Goal: Task Accomplishment & Management: Manage account settings

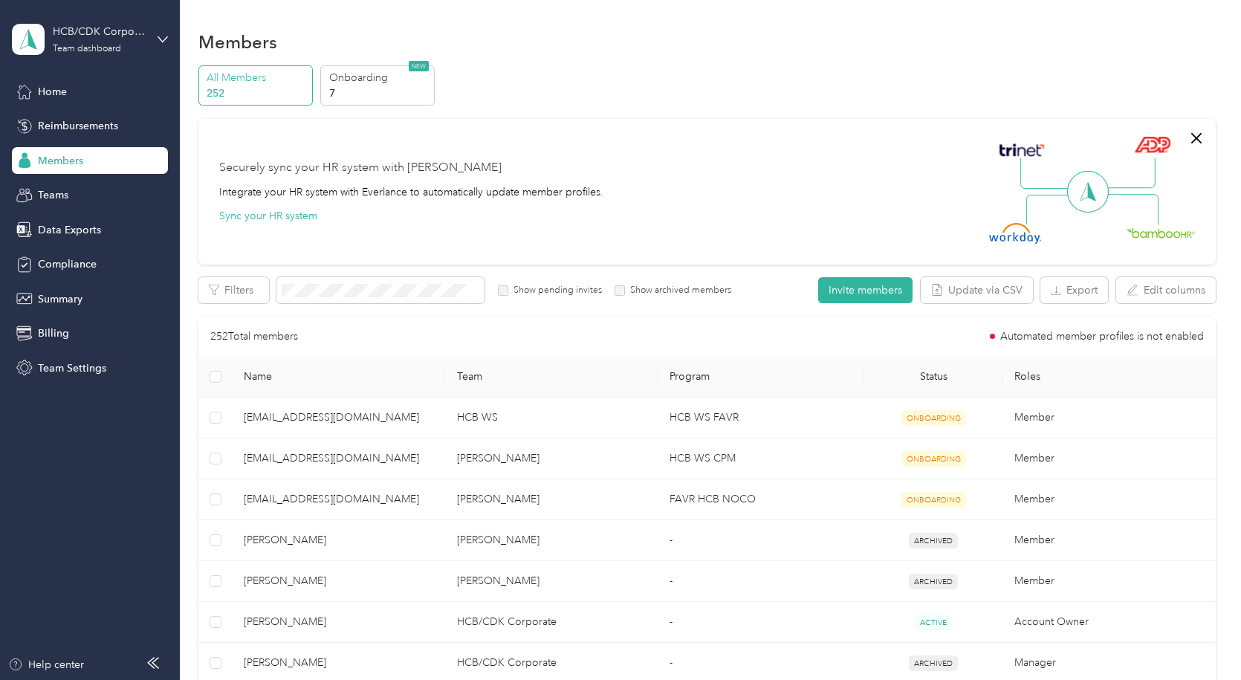
click at [74, 158] on span "Members" at bounding box center [60, 161] width 45 height 16
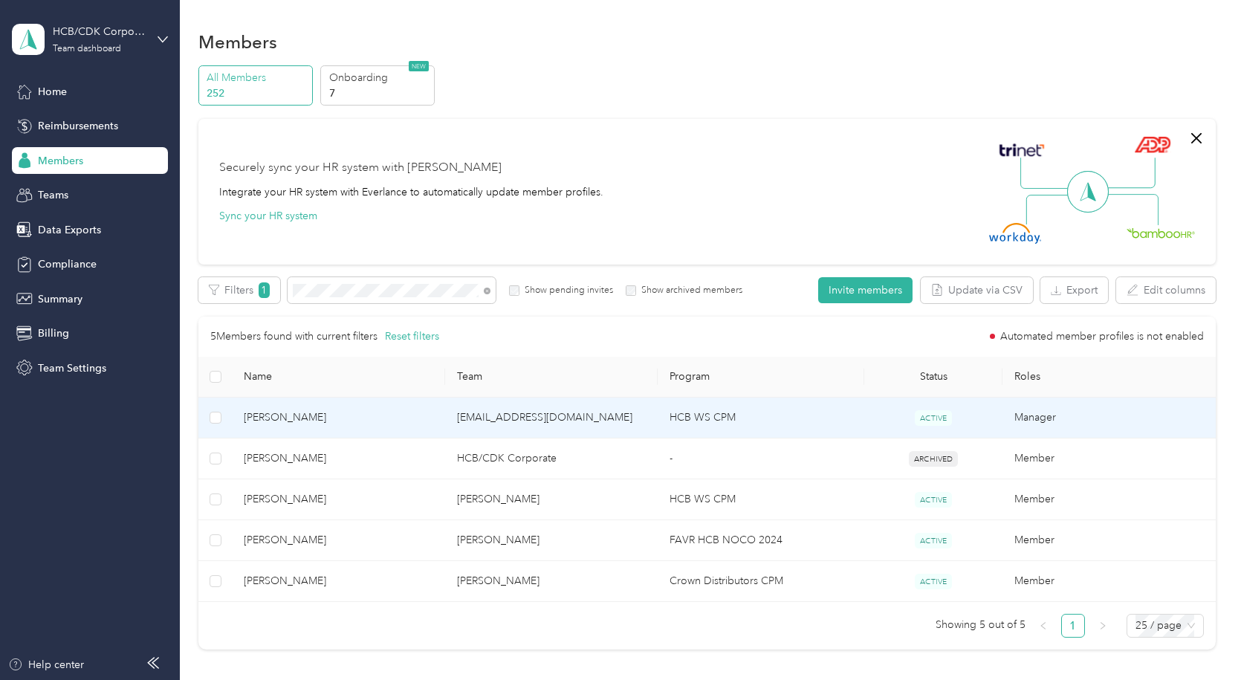
click at [349, 424] on span "[PERSON_NAME]" at bounding box center [338, 418] width 189 height 16
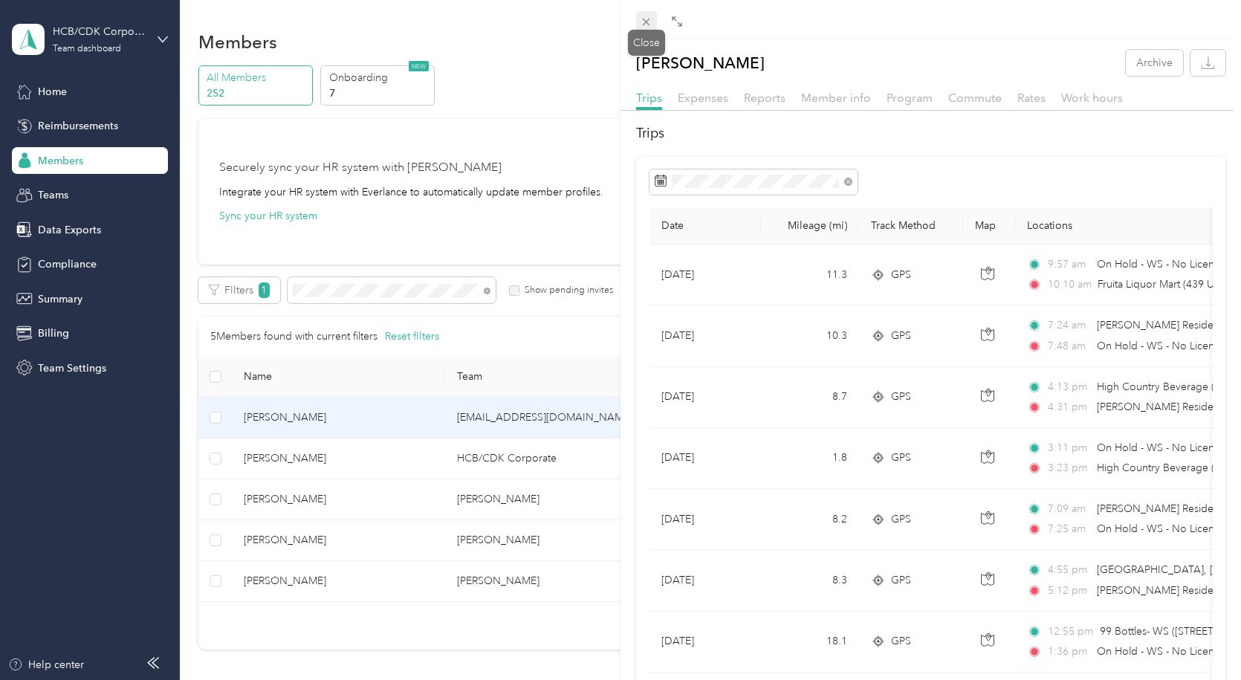
click at [642, 27] on icon at bounding box center [646, 22] width 13 height 13
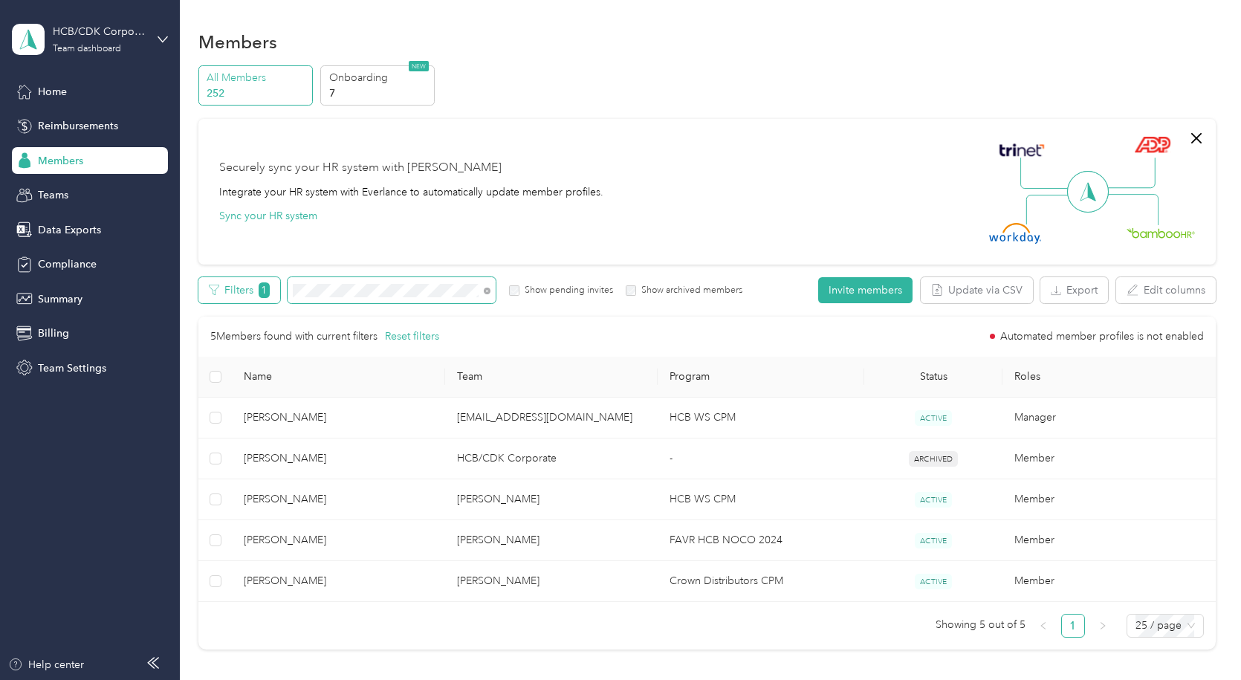
click at [257, 286] on div "Filters 1 Show pending invites Show archived members" at bounding box center [470, 290] width 545 height 26
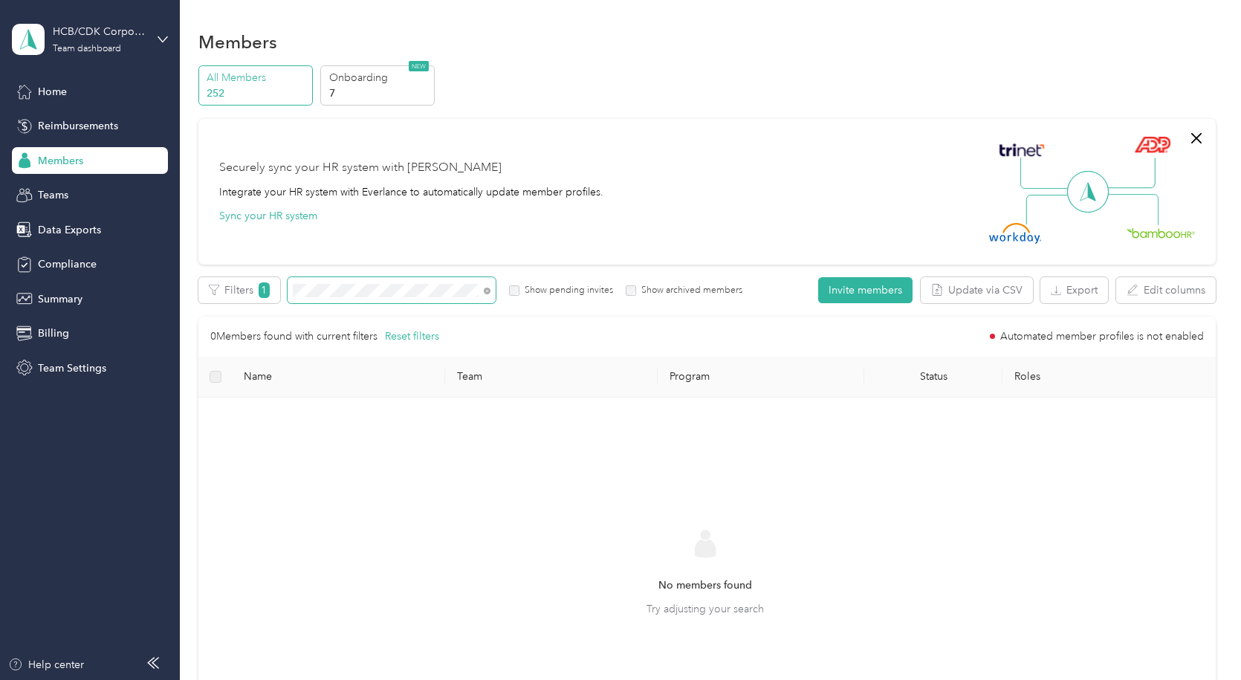
click at [248, 305] on div "Edit role Edit team Edit program Export Selected 0 of 0 members Cancel Filters …" at bounding box center [707, 526] width 1018 height 499
click at [157, 282] on section "HCB/CDK Corporate Team dashboard Home Reimbursements Members Teams Data Exports…" at bounding box center [617, 340] width 1234 height 680
click at [131, 290] on section "HCB/CDK Corporate Team dashboard Home Reimbursements Members Teams Data Exports…" at bounding box center [617, 340] width 1234 height 680
click at [78, 323] on section "HCB/CDK Corporate Team dashboard Home Reimbursements Members Teams Data Exports…" at bounding box center [617, 340] width 1234 height 680
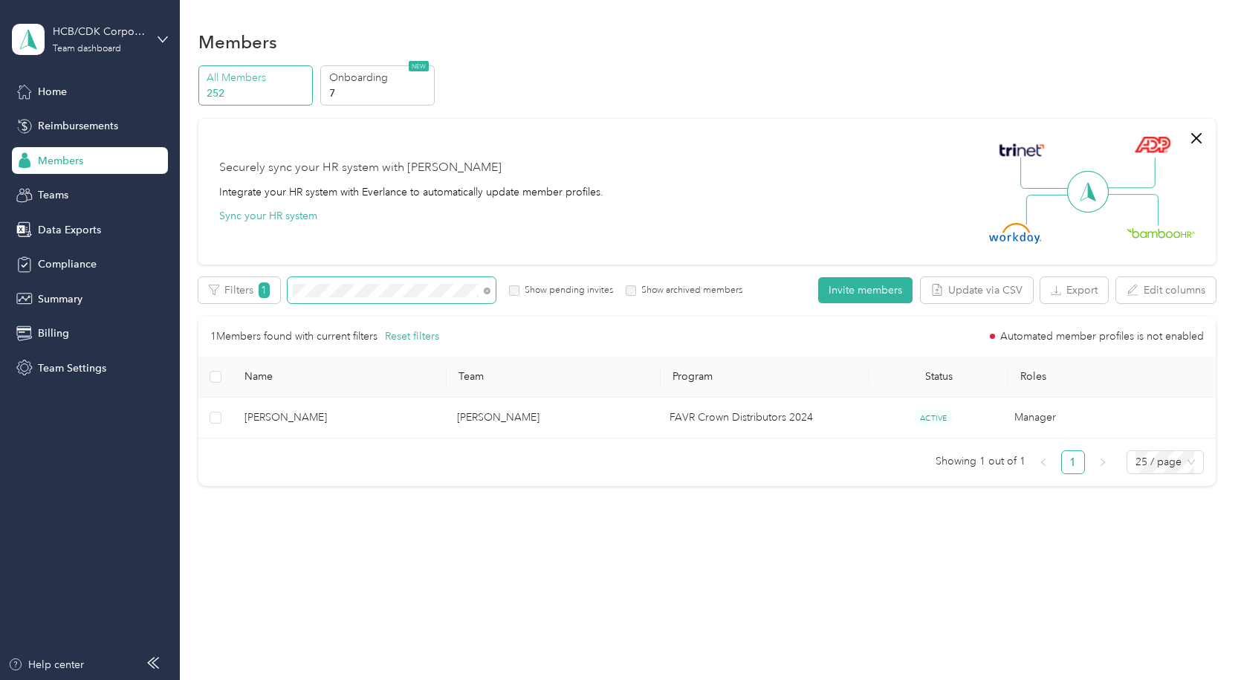
click at [211, 264] on div "All Members 252 Onboarding 7 NEW Securely sync your HR system with Everlance In…" at bounding box center [707, 282] width 1018 height 434
click at [106, 302] on section "HCB/CDK Corporate Team dashboard Home Reimbursements Members Teams Data Exports…" at bounding box center [617, 340] width 1234 height 680
drag, startPoint x: 343, startPoint y: 300, endPoint x: 230, endPoint y: 289, distance: 113.5
click at [230, 290] on div "Filters 1 Show pending invites Show archived members" at bounding box center [470, 290] width 545 height 26
click at [326, 297] on span at bounding box center [392, 290] width 208 height 26
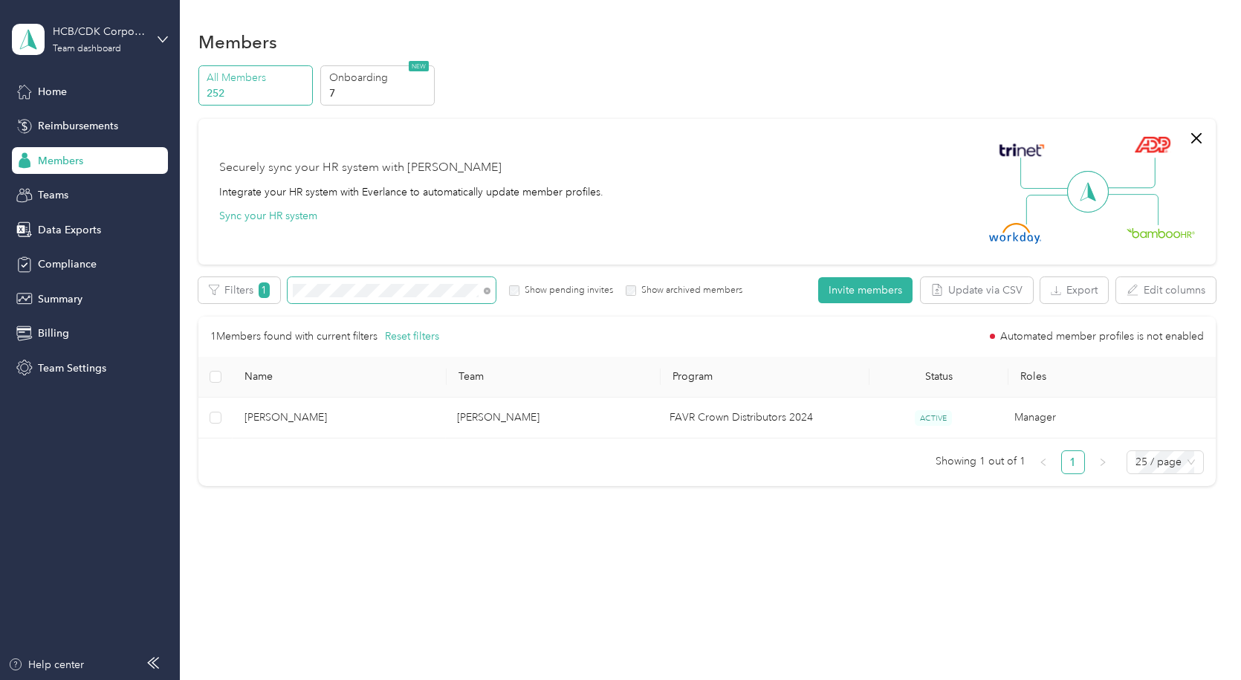
drag, startPoint x: 326, startPoint y: 297, endPoint x: 169, endPoint y: 57, distance: 286.8
click at [169, 273] on section "HCB/CDK Corporate Team dashboard Home Reimbursements Members Teams Data Exports…" at bounding box center [617, 340] width 1234 height 680
click at [56, 291] on section "HCB/CDK Corporate Team dashboard Home Reimbursements Members Teams Data Exports…" at bounding box center [617, 340] width 1234 height 680
click at [126, 306] on section "HCB/CDK Corporate Team dashboard Home Reimbursements Members Teams Data Exports…" at bounding box center [617, 340] width 1234 height 680
click at [0, 285] on section "HCB/CDK Corporate Team dashboard Home Reimbursements Members Teams Data Exports…" at bounding box center [617, 340] width 1234 height 680
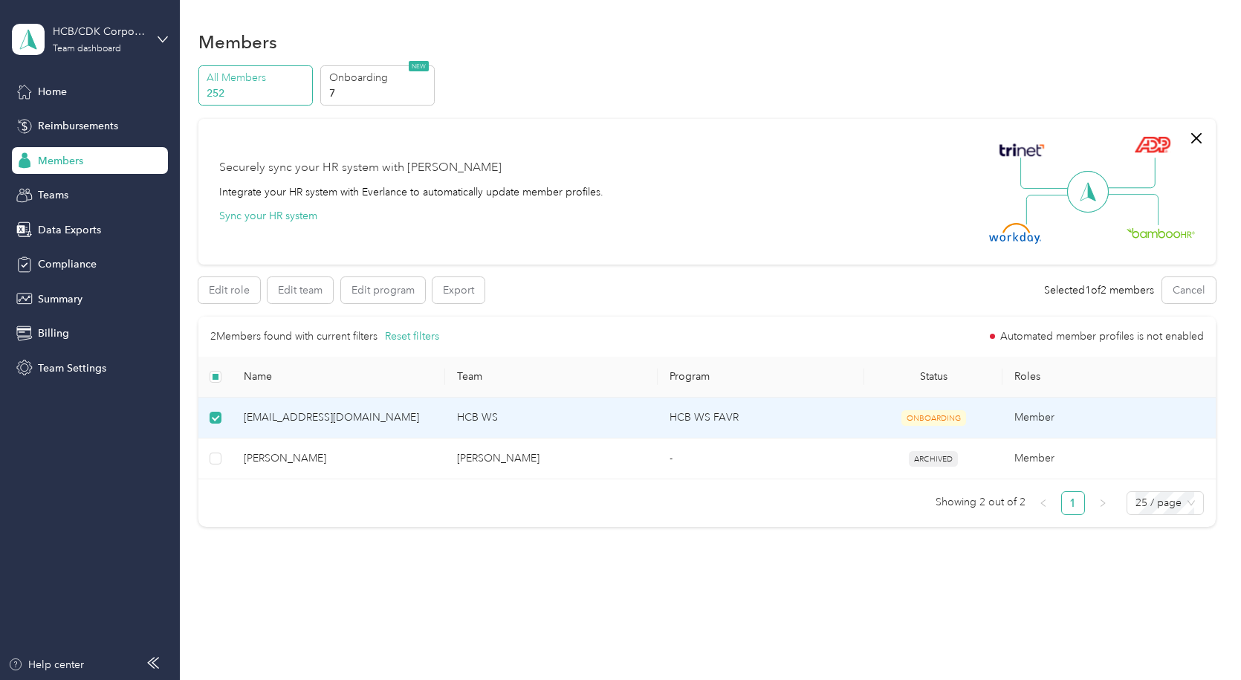
click at [308, 427] on td "[EMAIL_ADDRESS][DOMAIN_NAME]" at bounding box center [338, 418] width 213 height 41
click at [216, 424] on label at bounding box center [216, 418] width 12 height 16
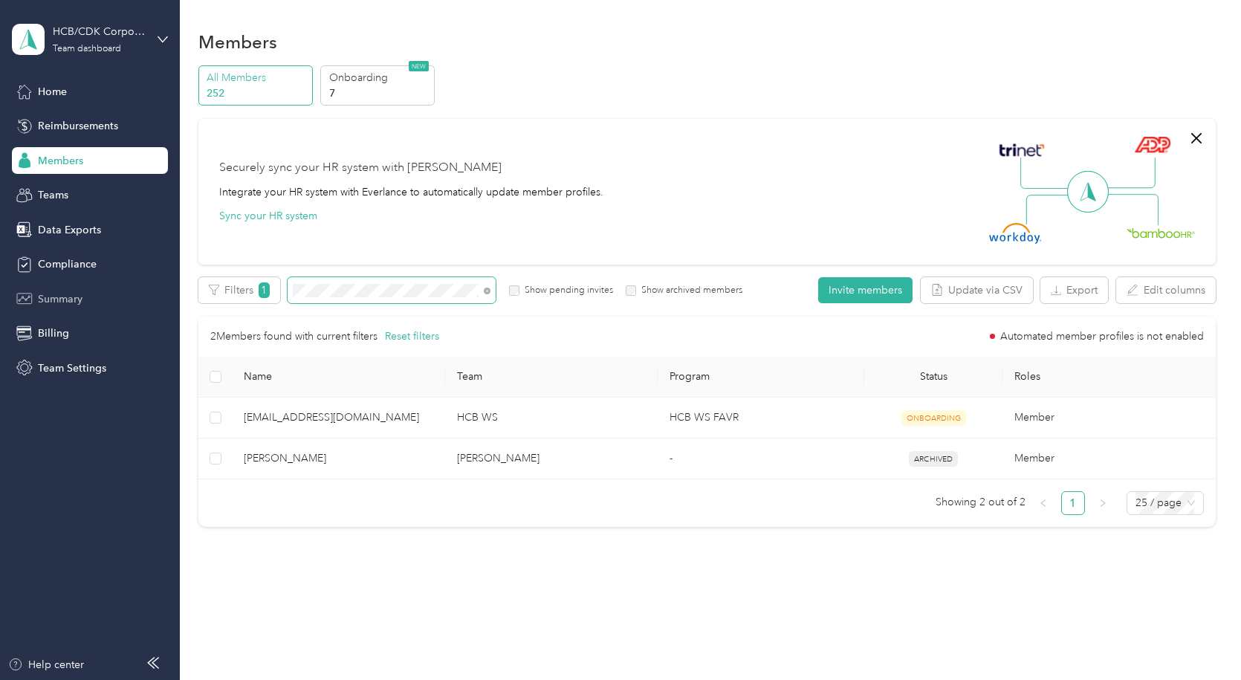
click at [53, 289] on section "HCB/CDK Corporate Team dashboard Home Reimbursements Members Teams Data Exports…" at bounding box center [617, 340] width 1234 height 680
click at [143, 274] on section "HCB/CDK Corporate Team dashboard Home Reimbursements Members Teams Data Exports…" at bounding box center [617, 340] width 1234 height 680
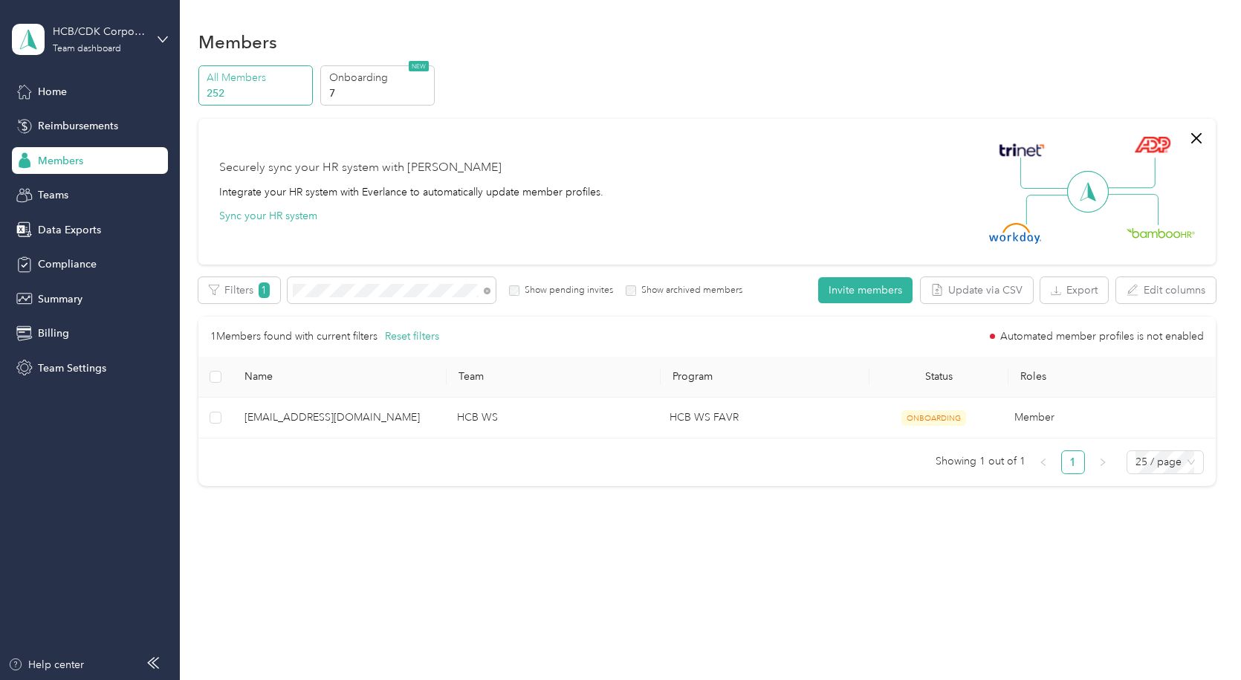
drag, startPoint x: 288, startPoint y: 516, endPoint x: 289, endPoint y: 476, distance: 40.1
click at [289, 510] on div "Members All Members 252 Onboarding 7 NEW Securely sync your HR system with Ever…" at bounding box center [707, 290] width 1054 height 580
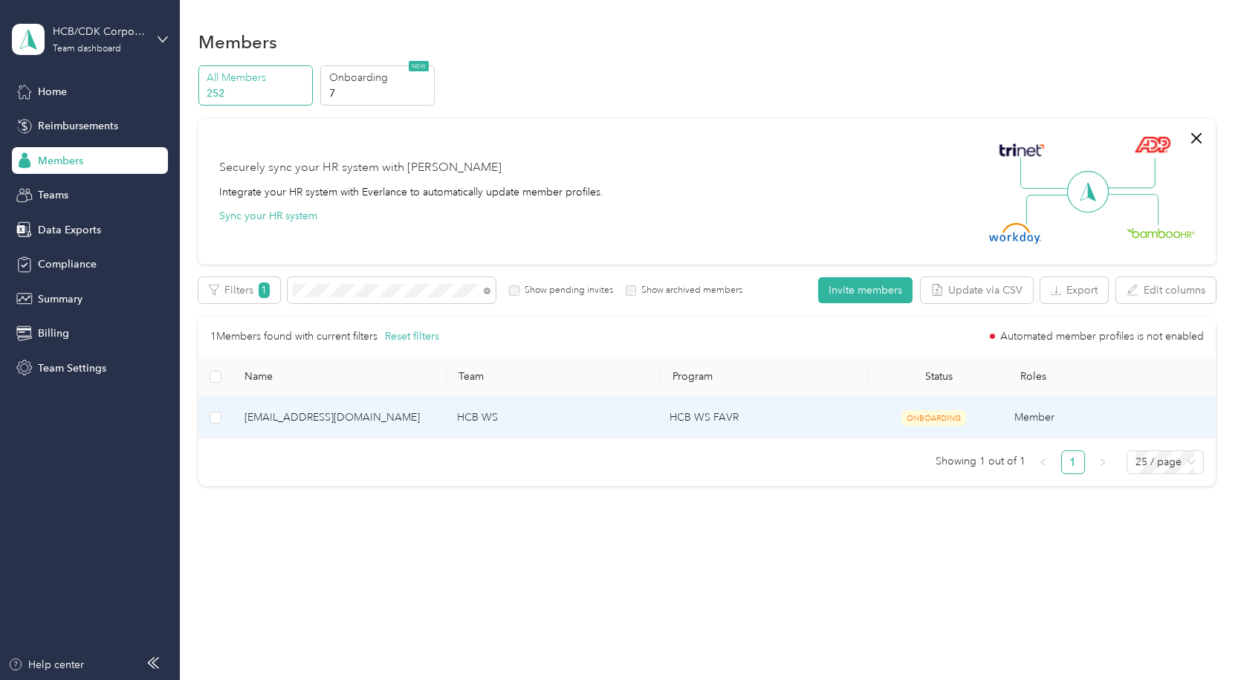
click at [294, 421] on span "[EMAIL_ADDRESS][DOMAIN_NAME]" at bounding box center [339, 418] width 189 height 16
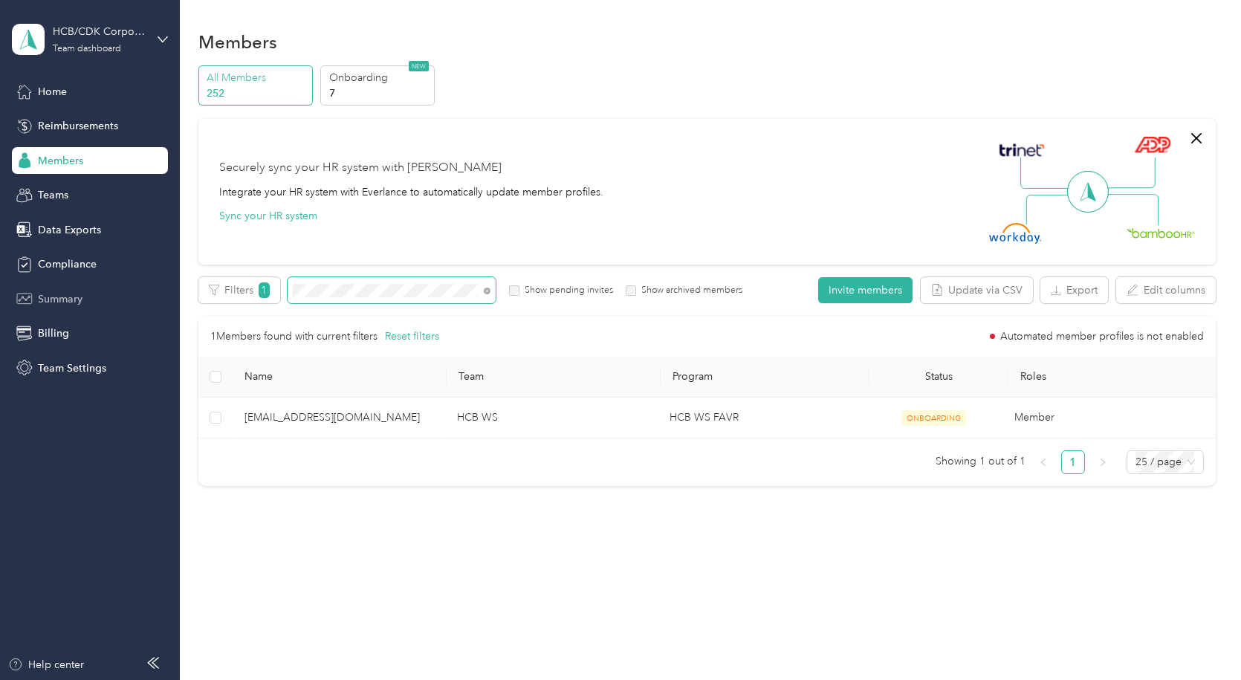
click at [103, 300] on section "HCB/CDK Corporate Team dashboard Home Reimbursements Members Teams Data Exports…" at bounding box center [617, 340] width 1234 height 680
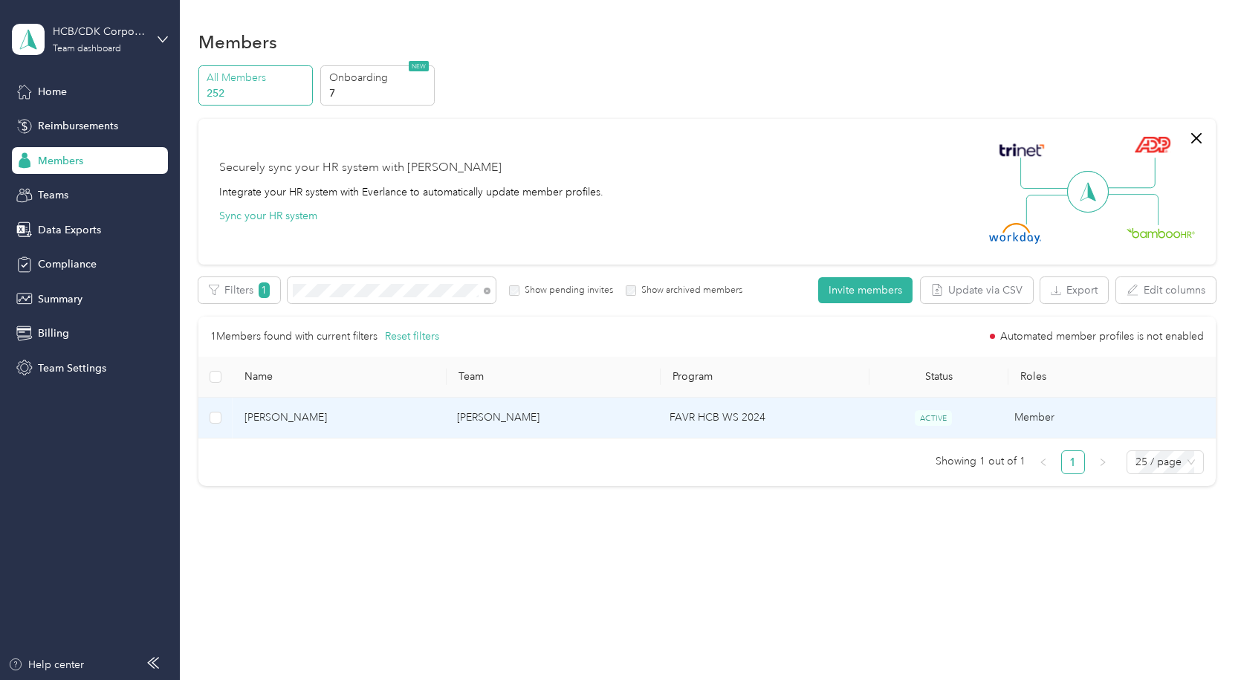
click at [316, 418] on span "[PERSON_NAME]" at bounding box center [339, 418] width 189 height 16
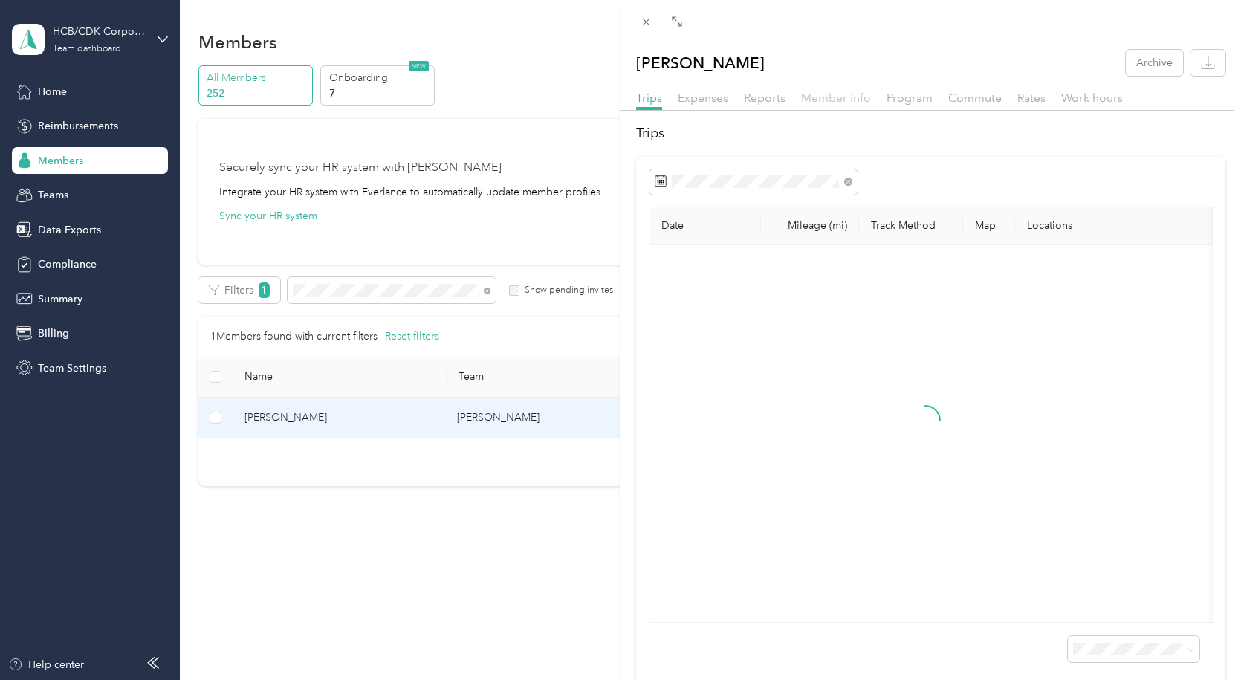
click at [846, 95] on span "Member info" at bounding box center [836, 98] width 70 height 14
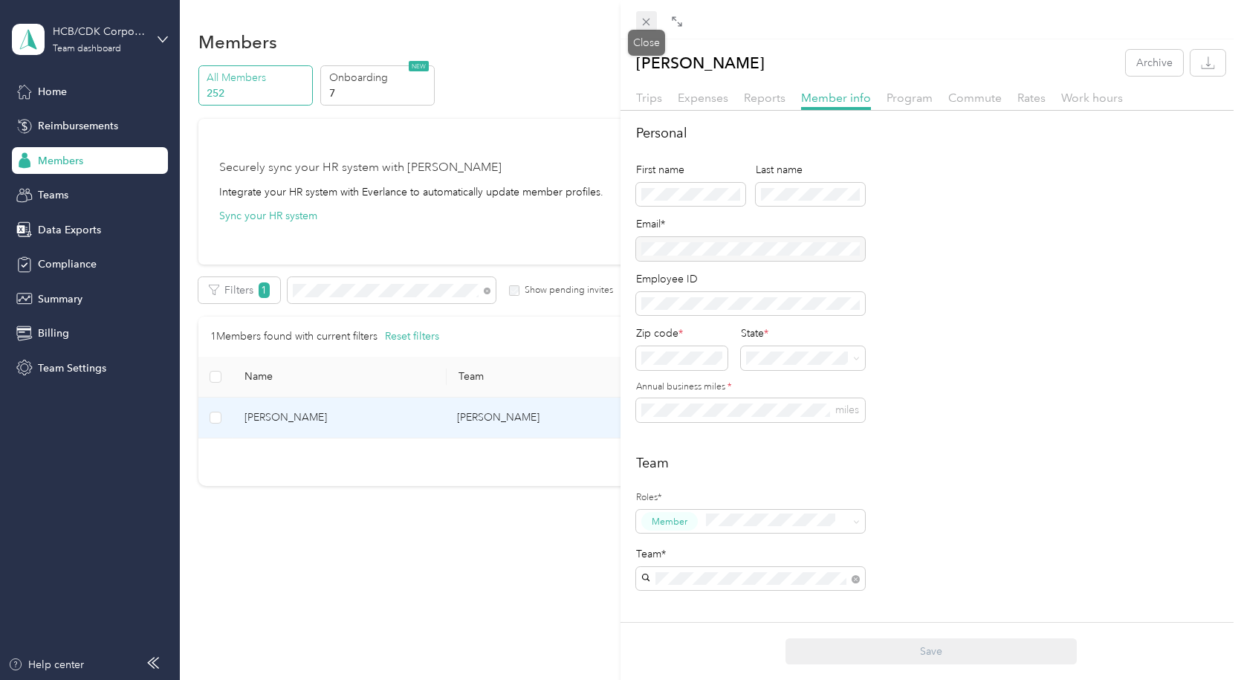
click at [648, 25] on icon at bounding box center [646, 22] width 13 height 13
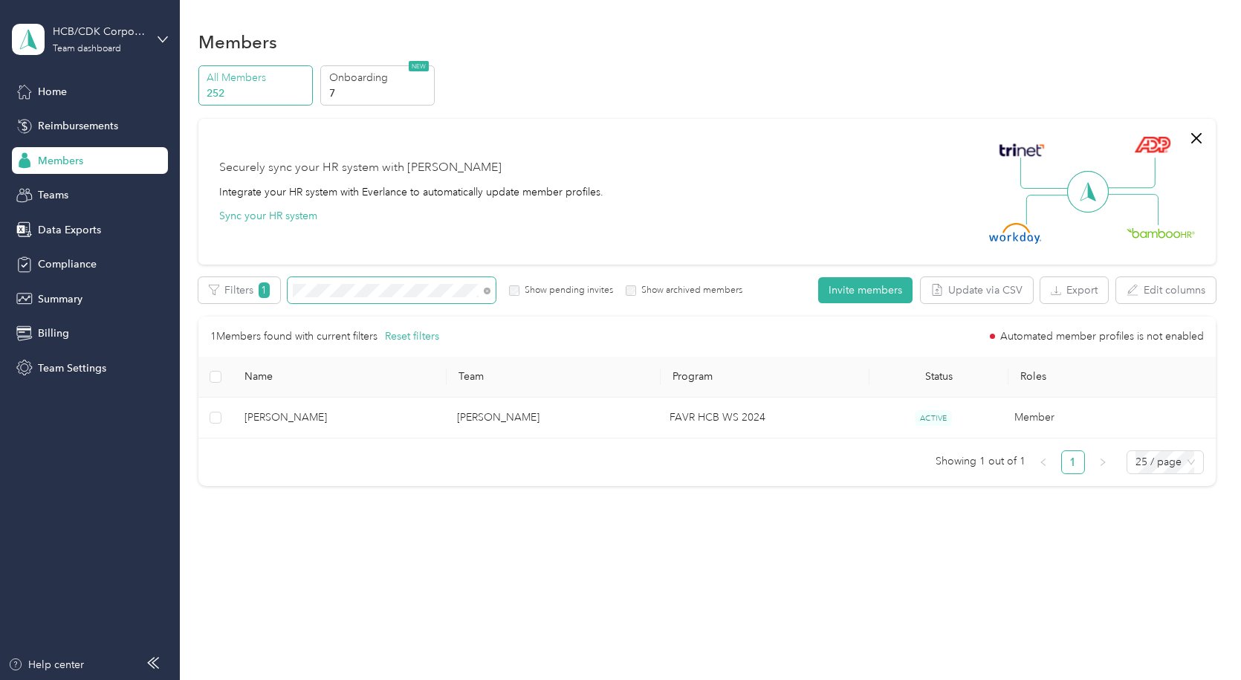
click at [169, 305] on section "HCB/CDK Corporate Team dashboard Home Reimbursements Members Teams Data Exports…" at bounding box center [617, 340] width 1234 height 680
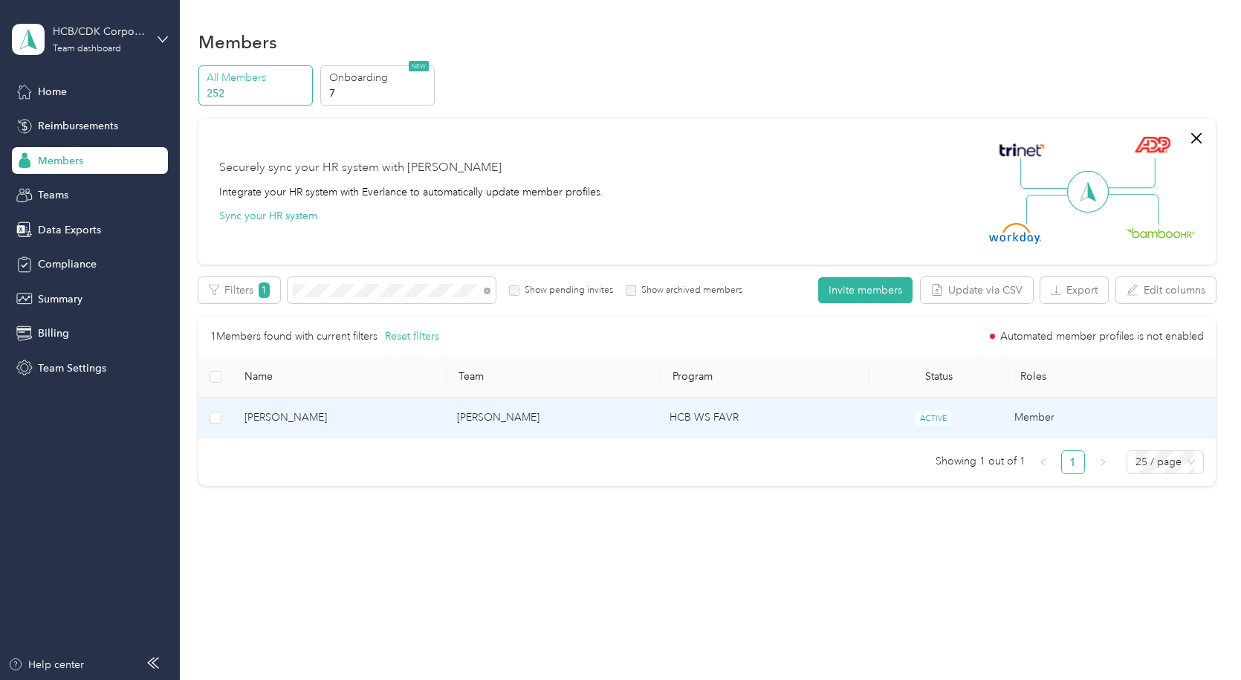
click at [288, 418] on span "[PERSON_NAME]" at bounding box center [339, 418] width 189 height 16
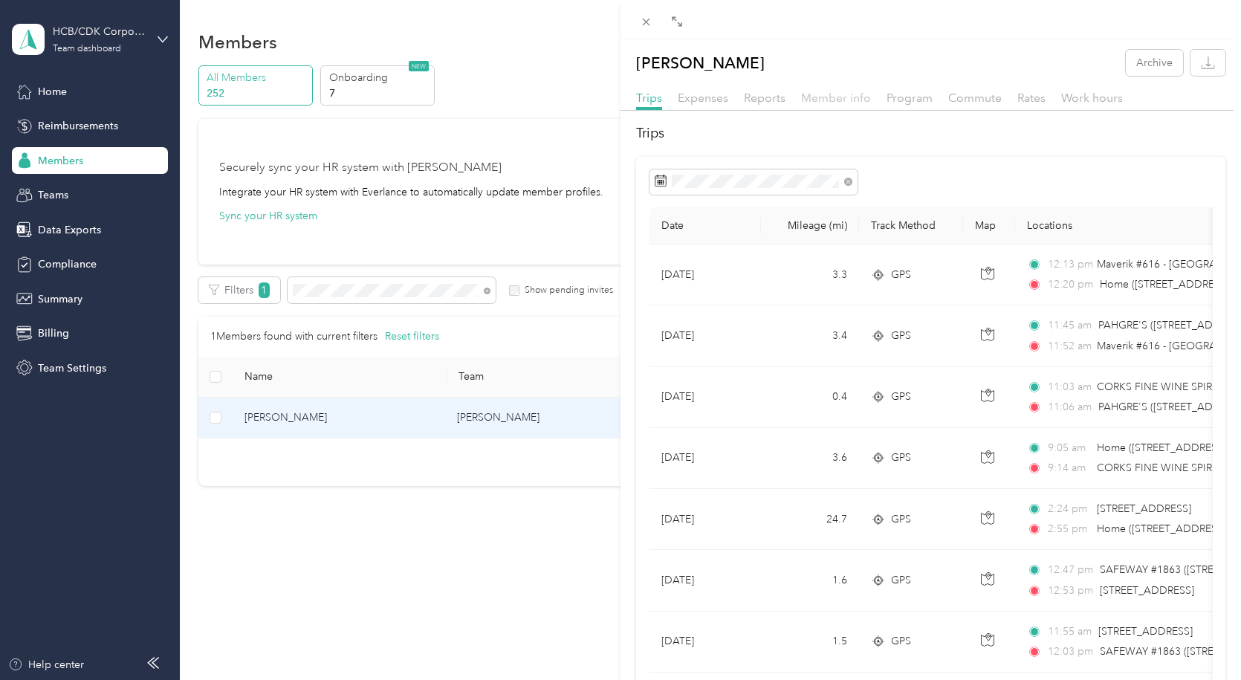
click at [855, 97] on span "Member info" at bounding box center [836, 98] width 70 height 14
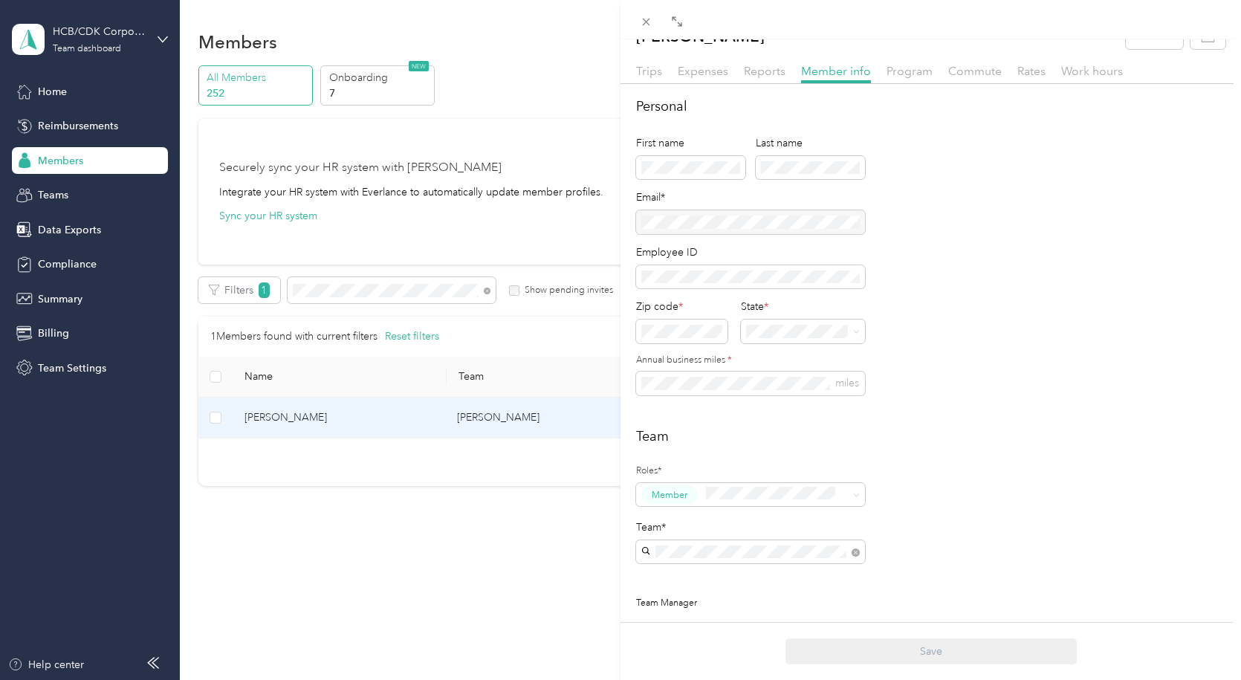
scroll to position [74, 0]
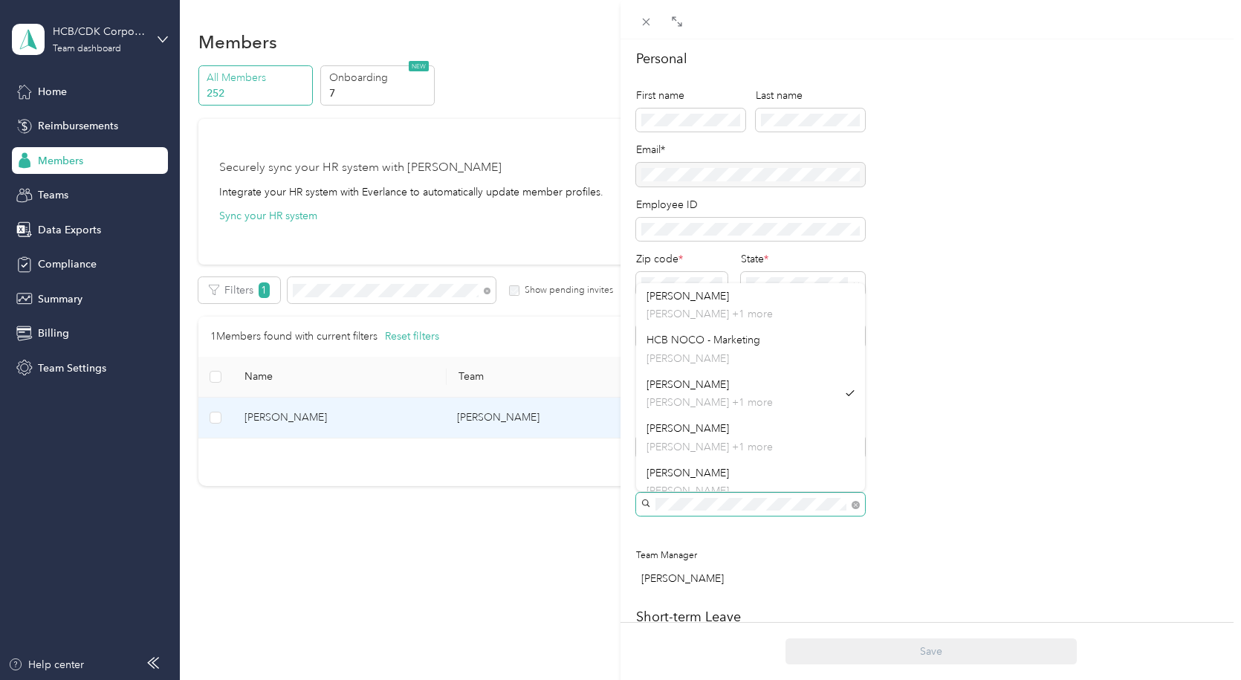
click at [461, 514] on div "[PERSON_NAME] Archive Trips Expenses Reports Member info Program Commute Rates …" at bounding box center [620, 340] width 1241 height 680
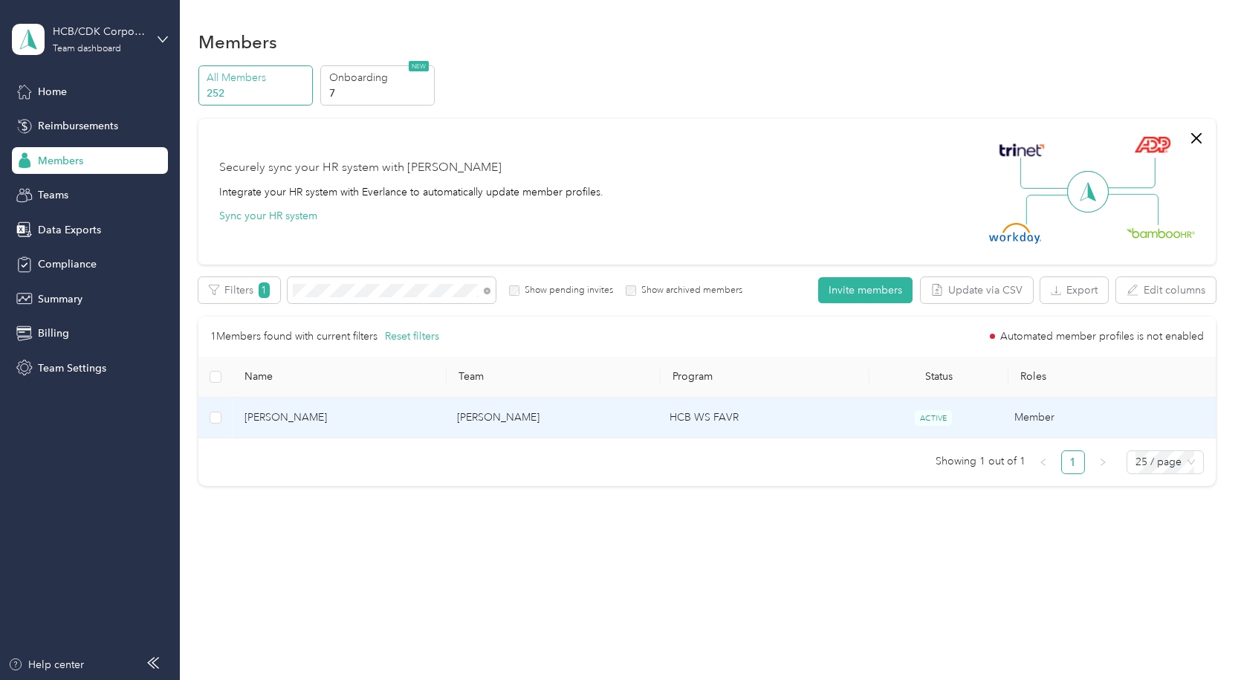
click at [295, 422] on span "[PERSON_NAME]" at bounding box center [339, 418] width 189 height 16
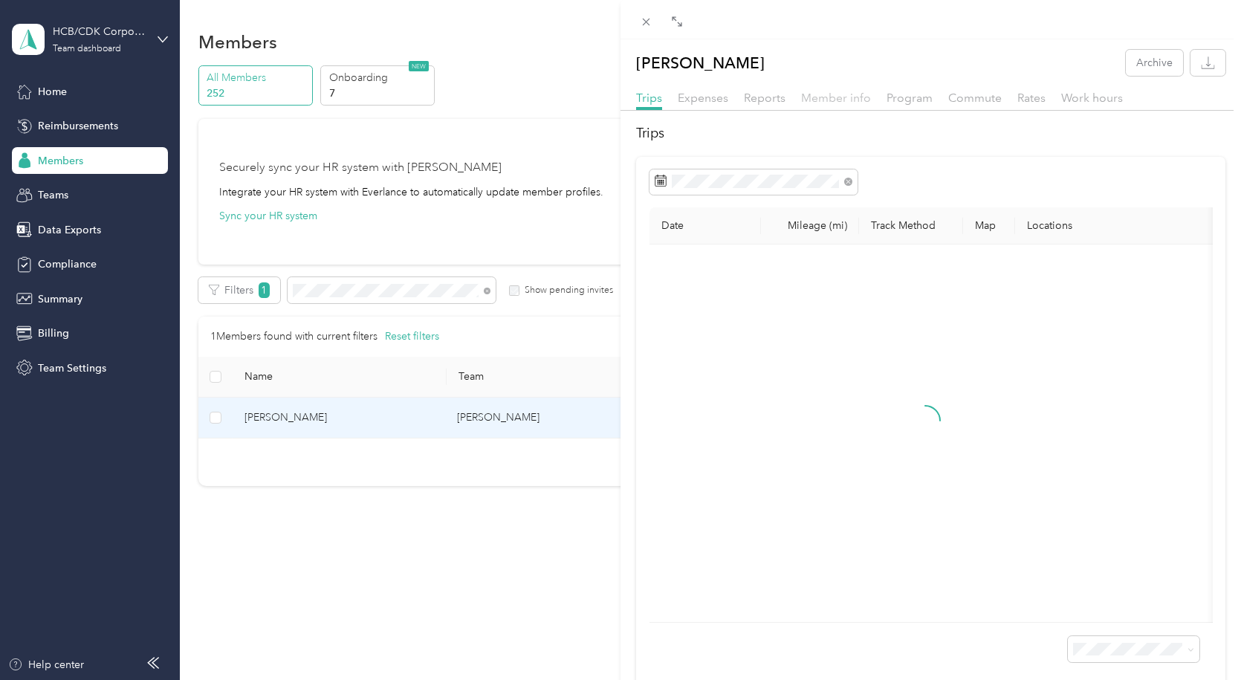
click at [850, 100] on span "Member info" at bounding box center [836, 98] width 70 height 14
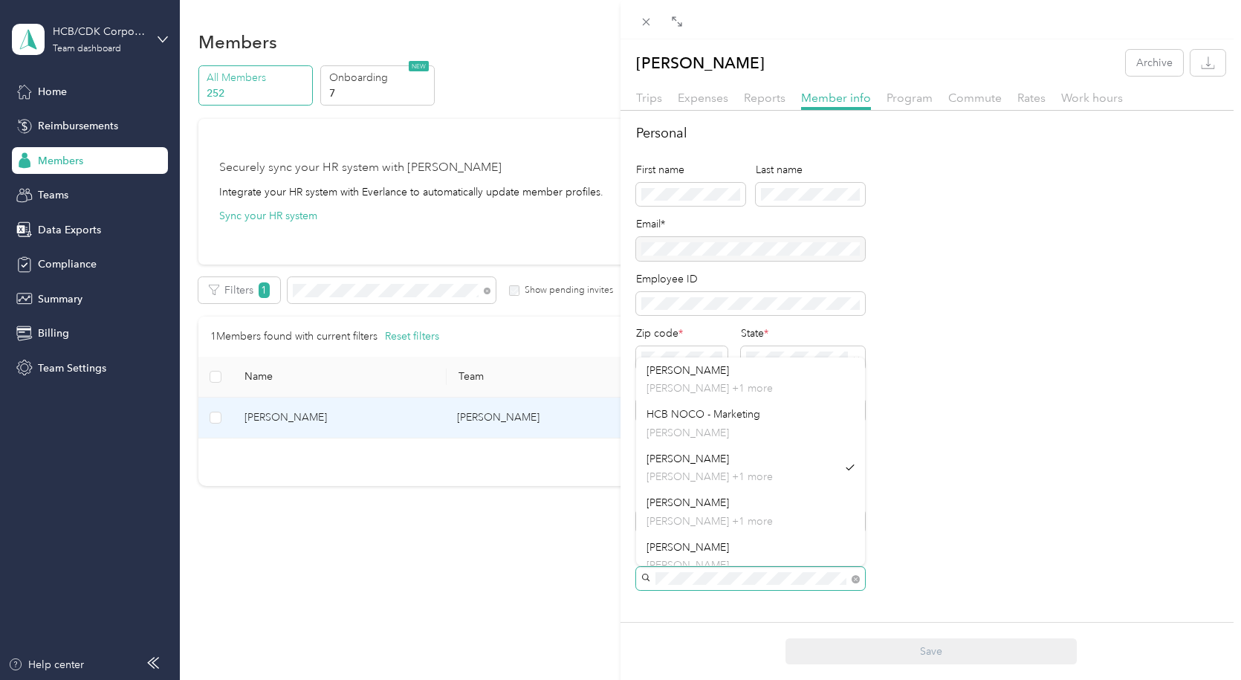
click at [531, 583] on div "[PERSON_NAME] Archive Trips Expenses Reports Member info Program Commute Rates …" at bounding box center [620, 340] width 1241 height 680
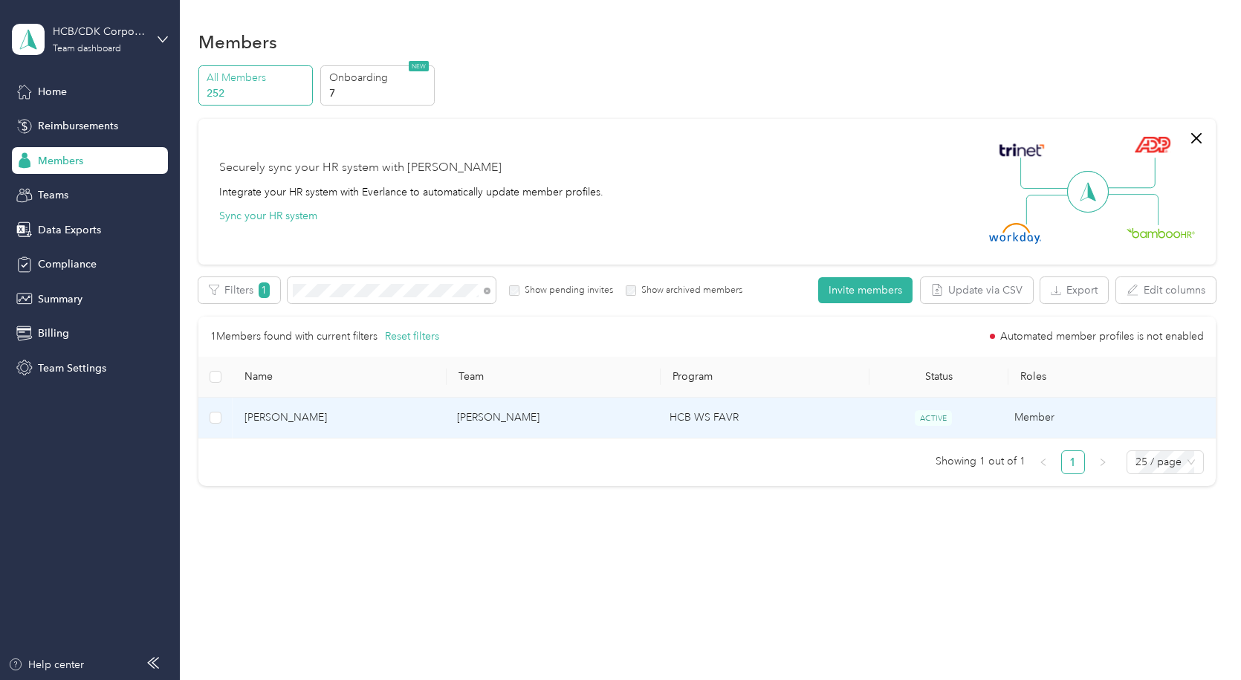
click at [683, 420] on td "HCB WS FAVR" at bounding box center [761, 418] width 207 height 41
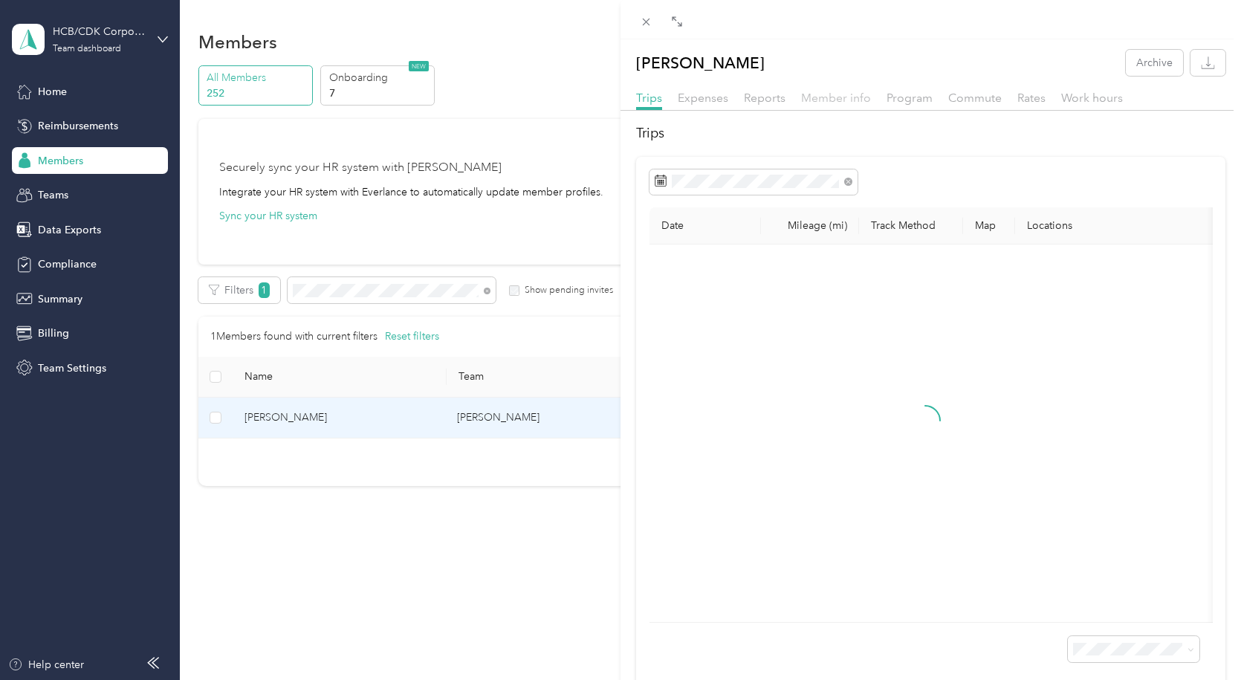
click at [830, 99] on span "Member info" at bounding box center [836, 98] width 70 height 14
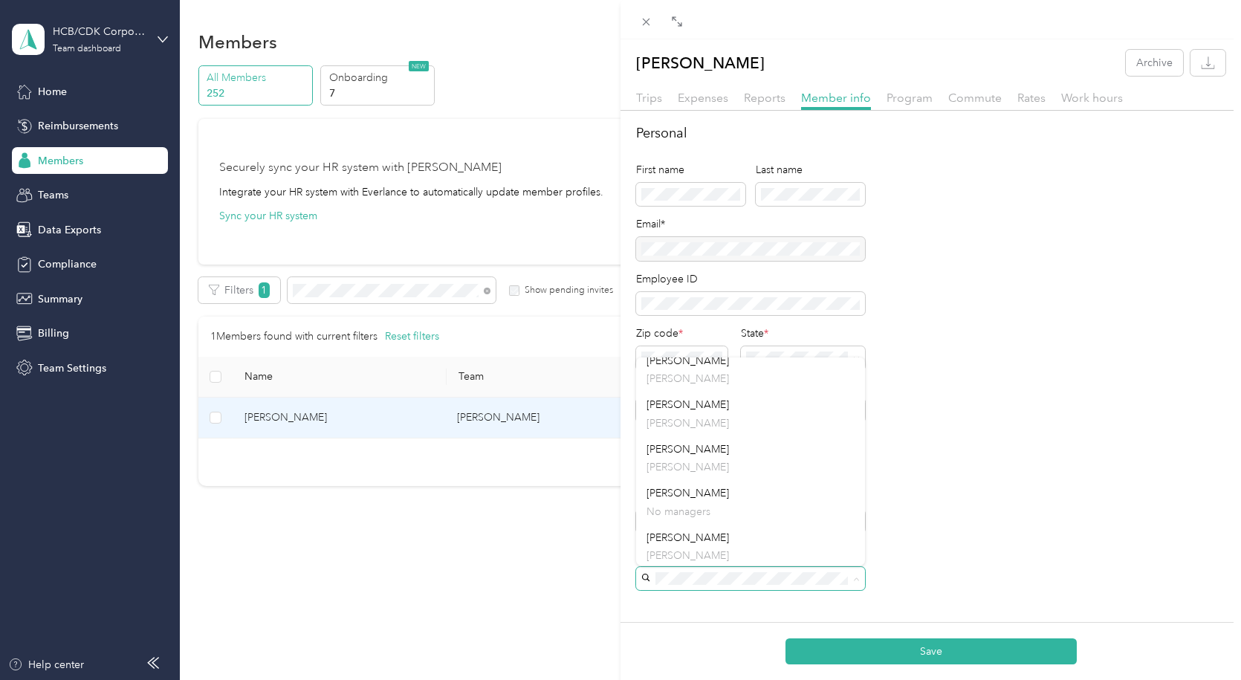
scroll to position [743, 0]
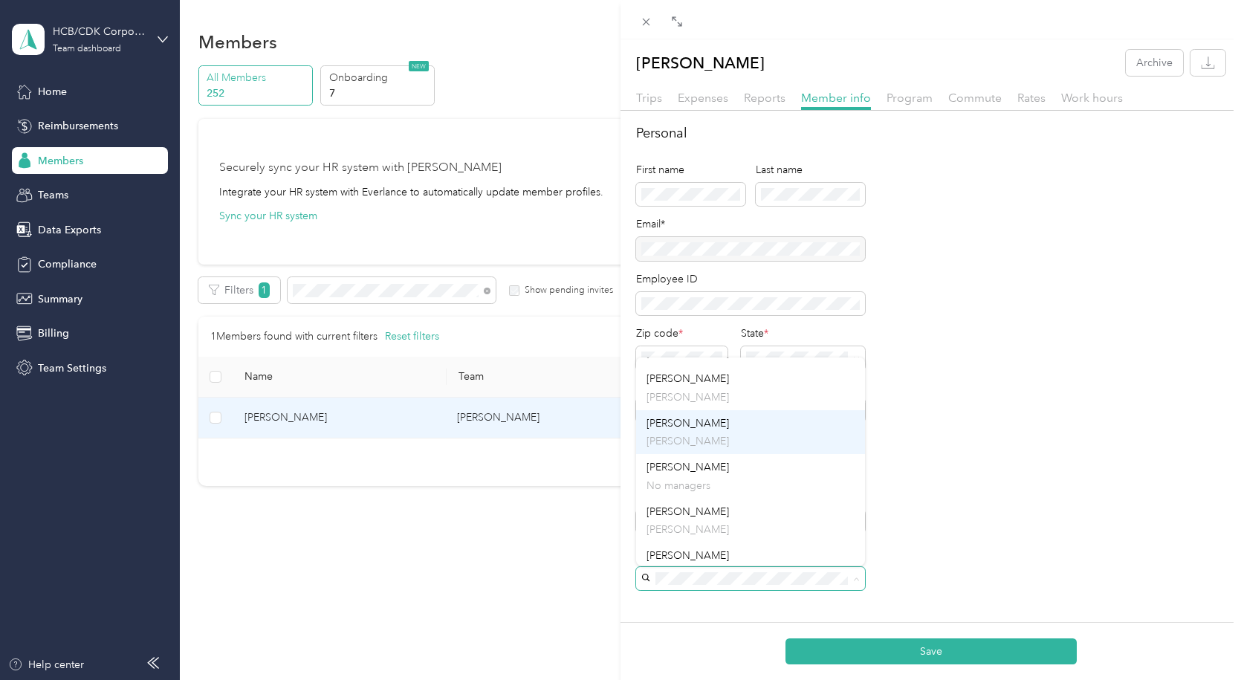
click at [707, 437] on p "[PERSON_NAME]" at bounding box center [751, 441] width 208 height 16
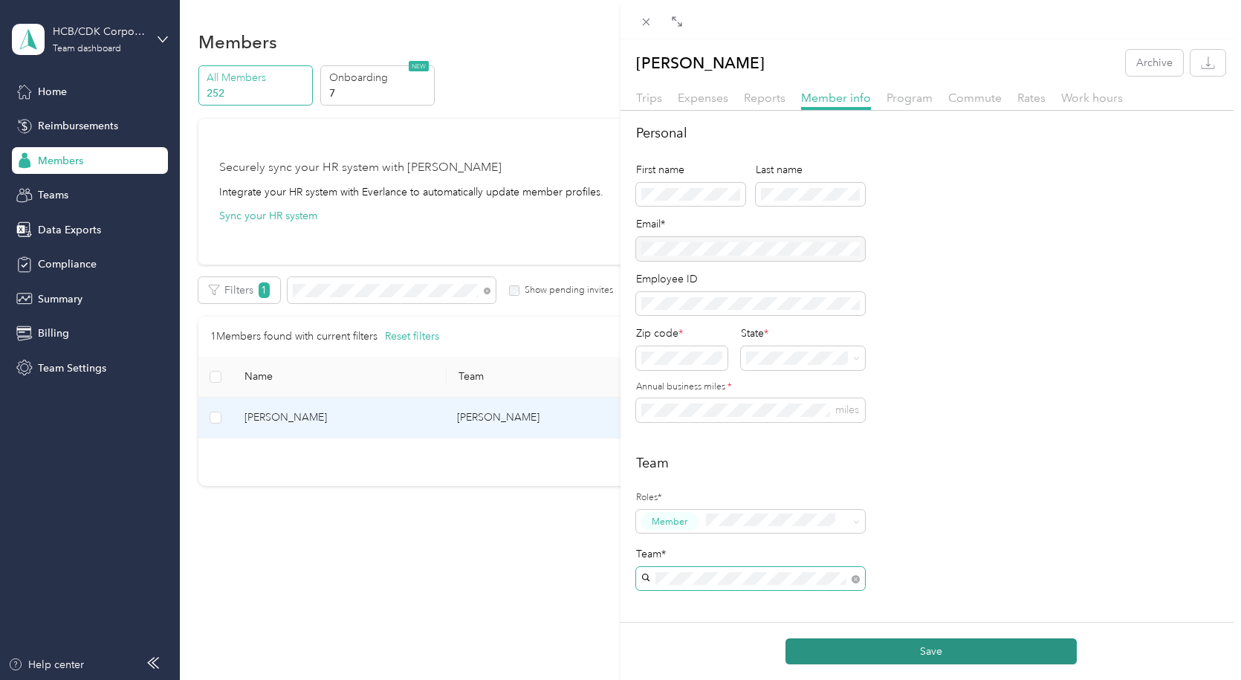
click at [919, 647] on button "Save" at bounding box center [931, 651] width 291 height 26
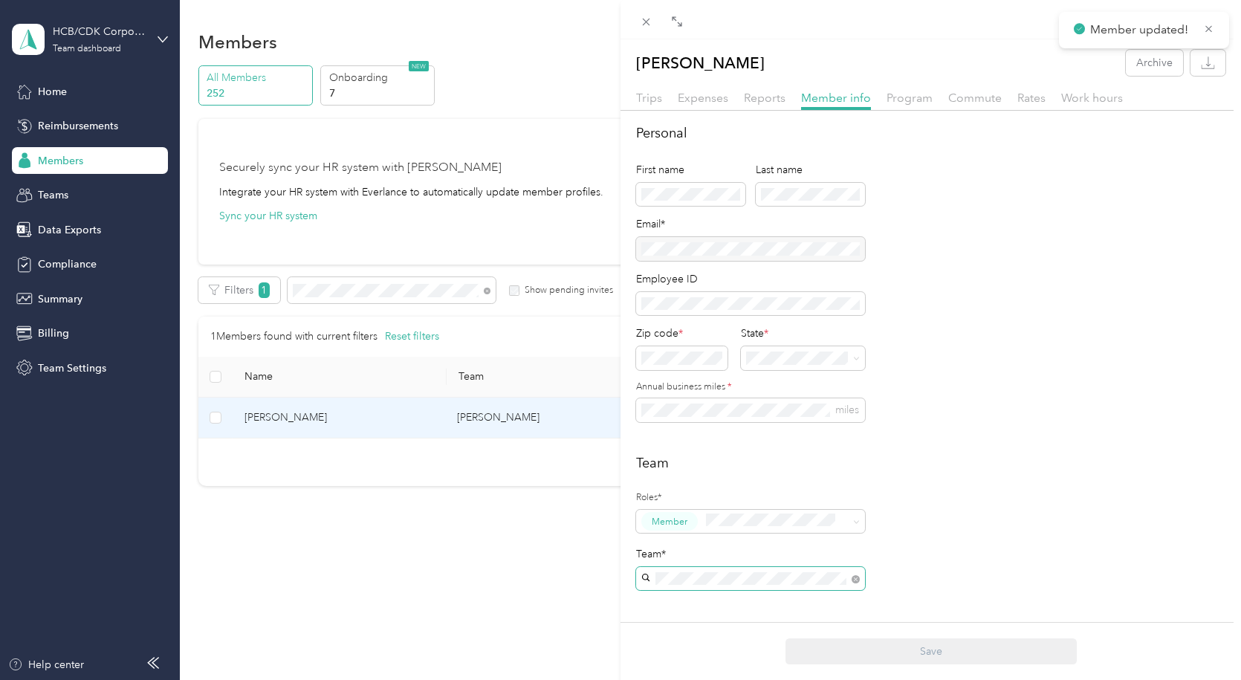
click at [490, 289] on div "[PERSON_NAME] Archive Trips Expenses Reports Member info Program Commute Rates …" at bounding box center [620, 340] width 1241 height 680
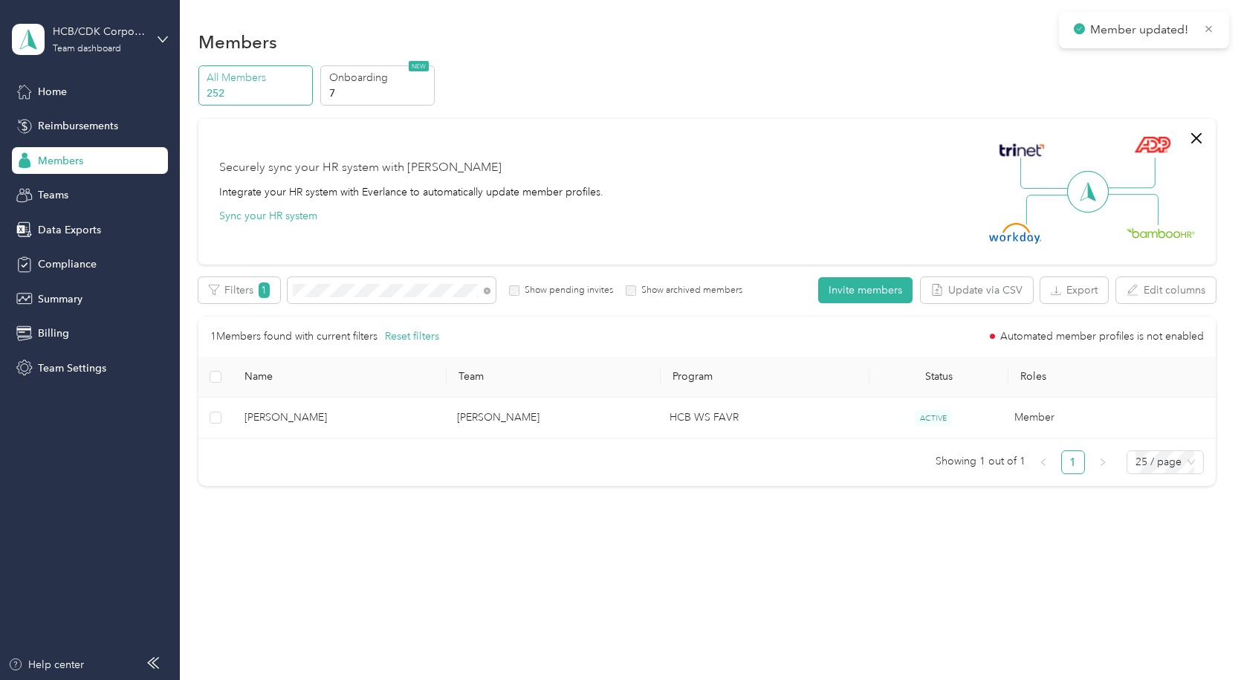
click at [485, 289] on icon at bounding box center [487, 291] width 7 height 7
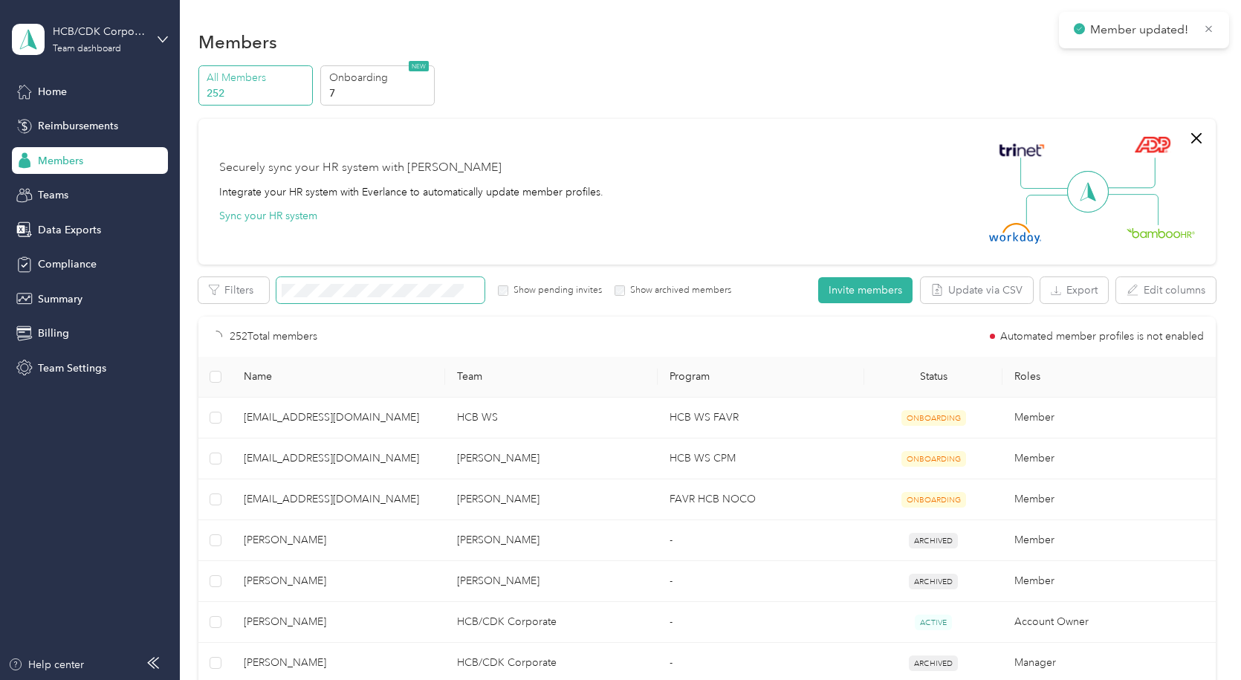
click at [141, 281] on section "HCB/CDK Corporate Team dashboard Home Reimbursements Members Teams Data Exports…" at bounding box center [617, 340] width 1234 height 680
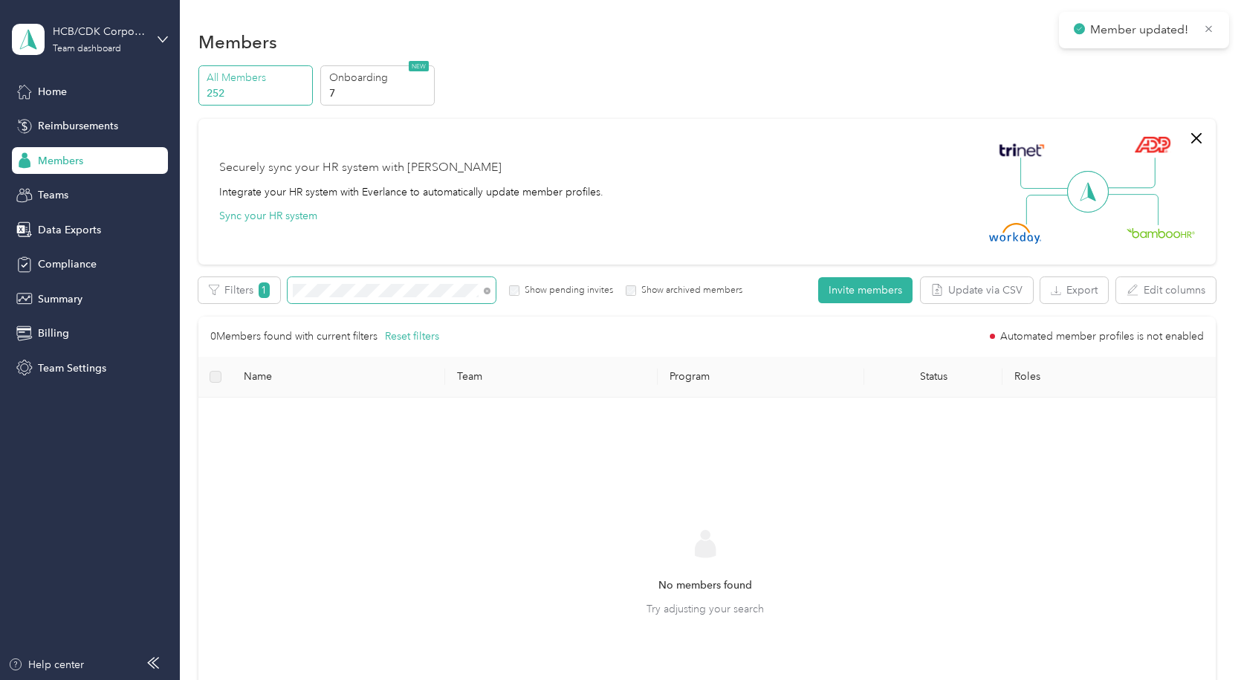
click at [208, 277] on div "All Members 252 Onboarding 7 NEW Securely sync your HR system with Everlance In…" at bounding box center [707, 427] width 1018 height 724
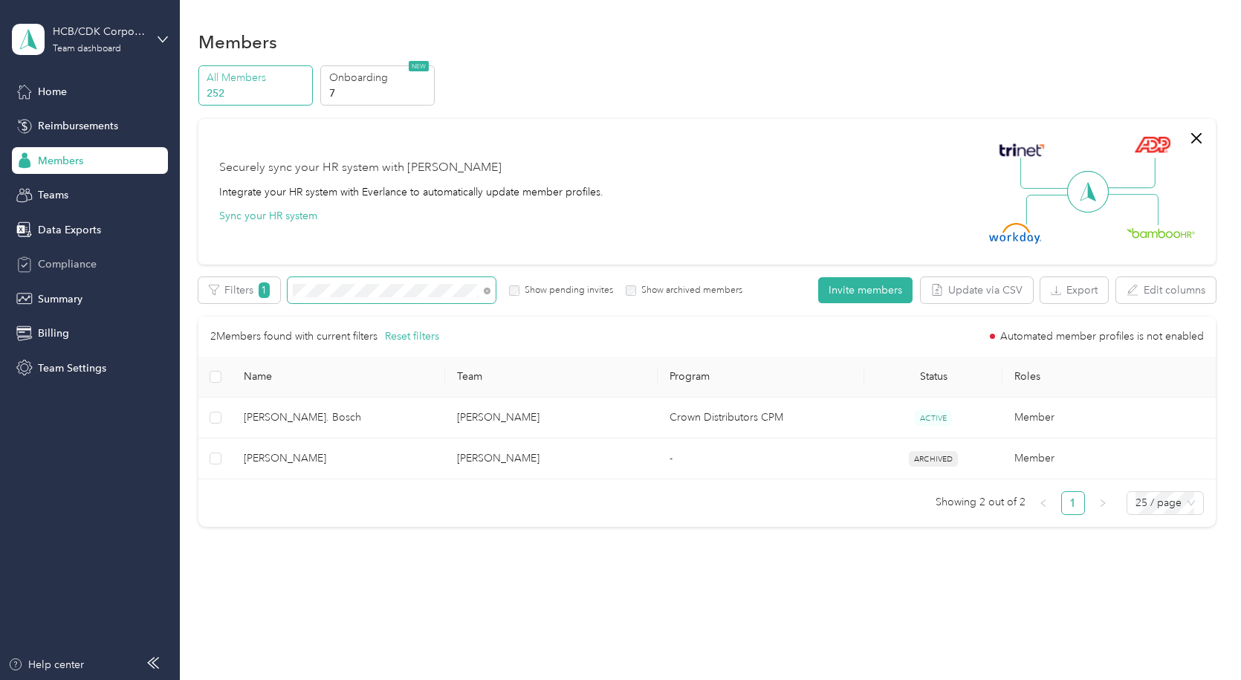
click at [151, 277] on section "HCB/CDK Corporate Team dashboard Home Reimbursements Members Teams Data Exports…" at bounding box center [617, 340] width 1234 height 680
click at [190, 300] on div "Members All Members 252 Onboarding 7 NEW Securely sync your HR system with Ever…" at bounding box center [707, 290] width 1054 height 580
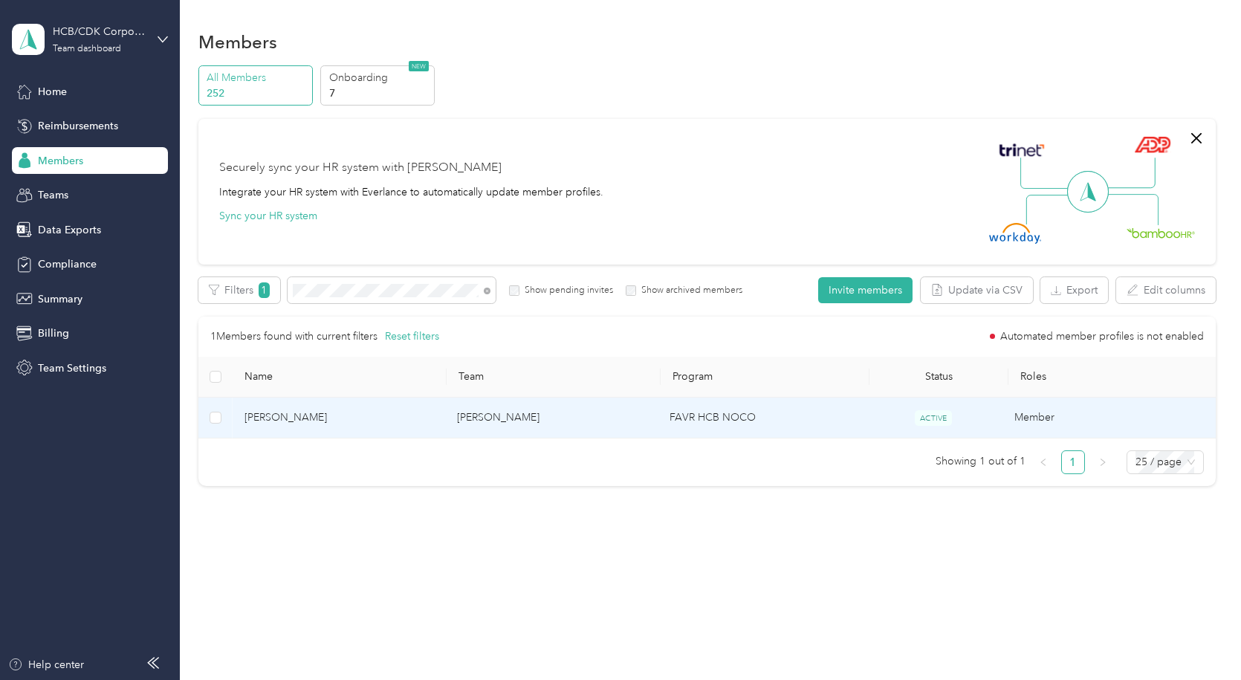
click at [319, 414] on span "[PERSON_NAME]" at bounding box center [339, 418] width 189 height 16
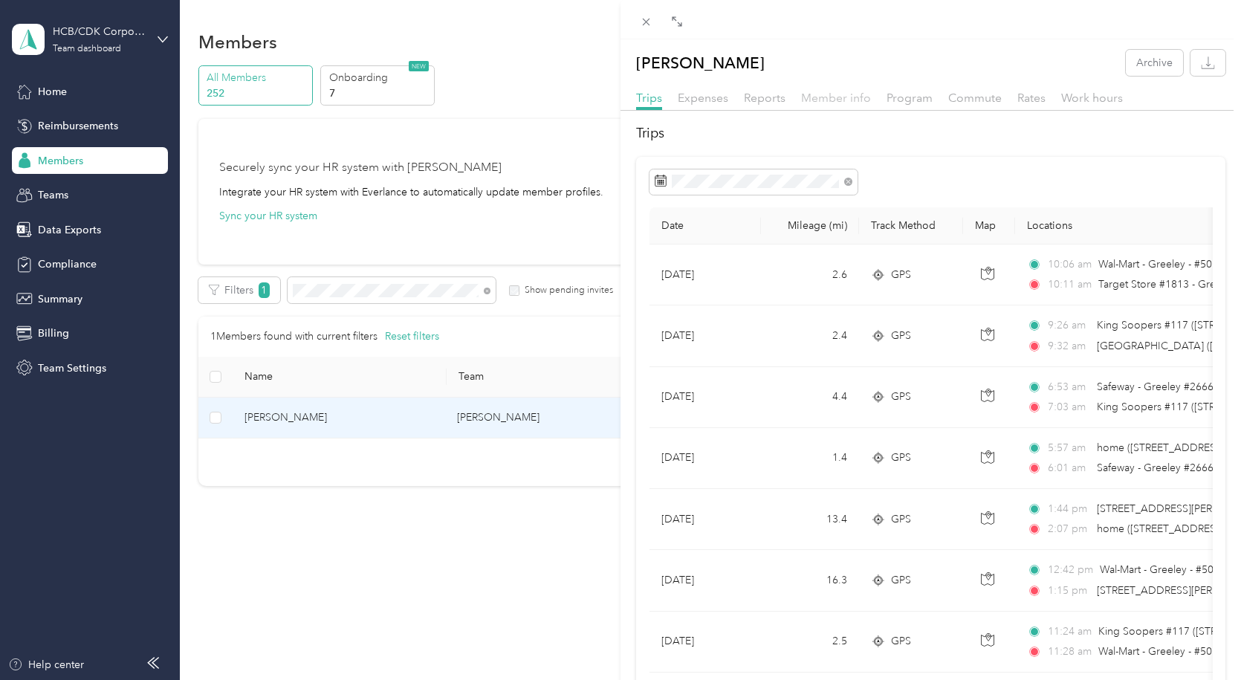
click at [833, 95] on span "Member info" at bounding box center [836, 98] width 70 height 14
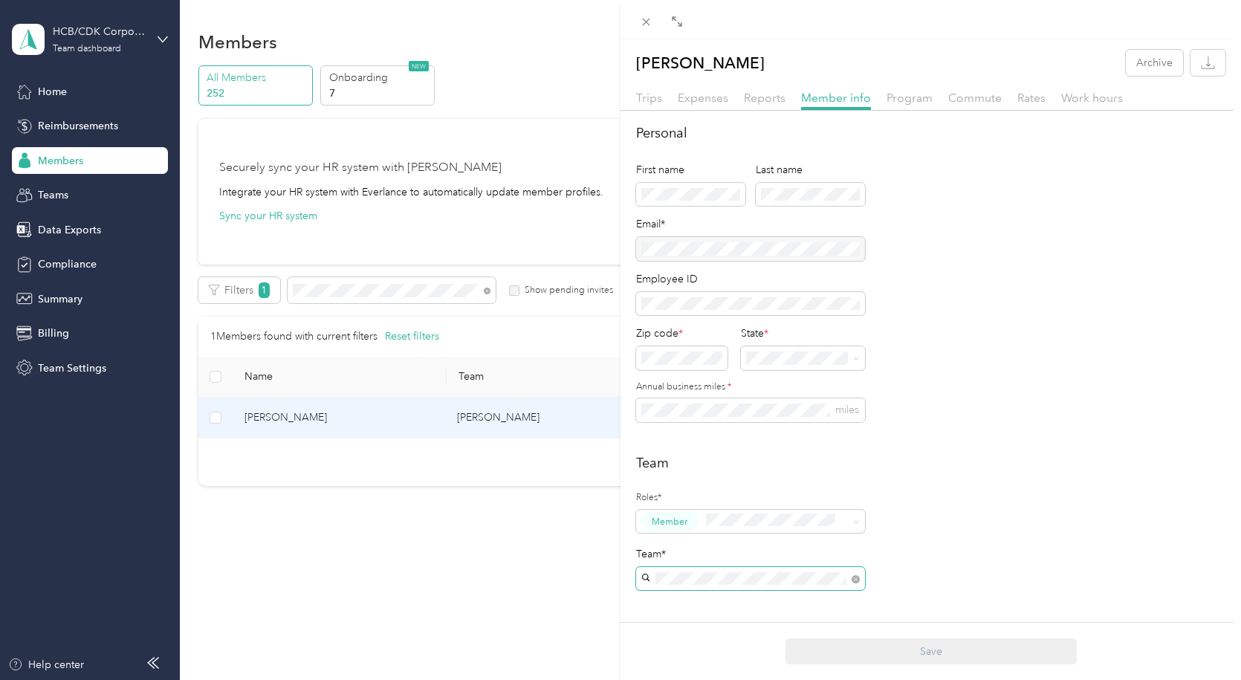
click at [860, 582] on span at bounding box center [750, 579] width 229 height 24
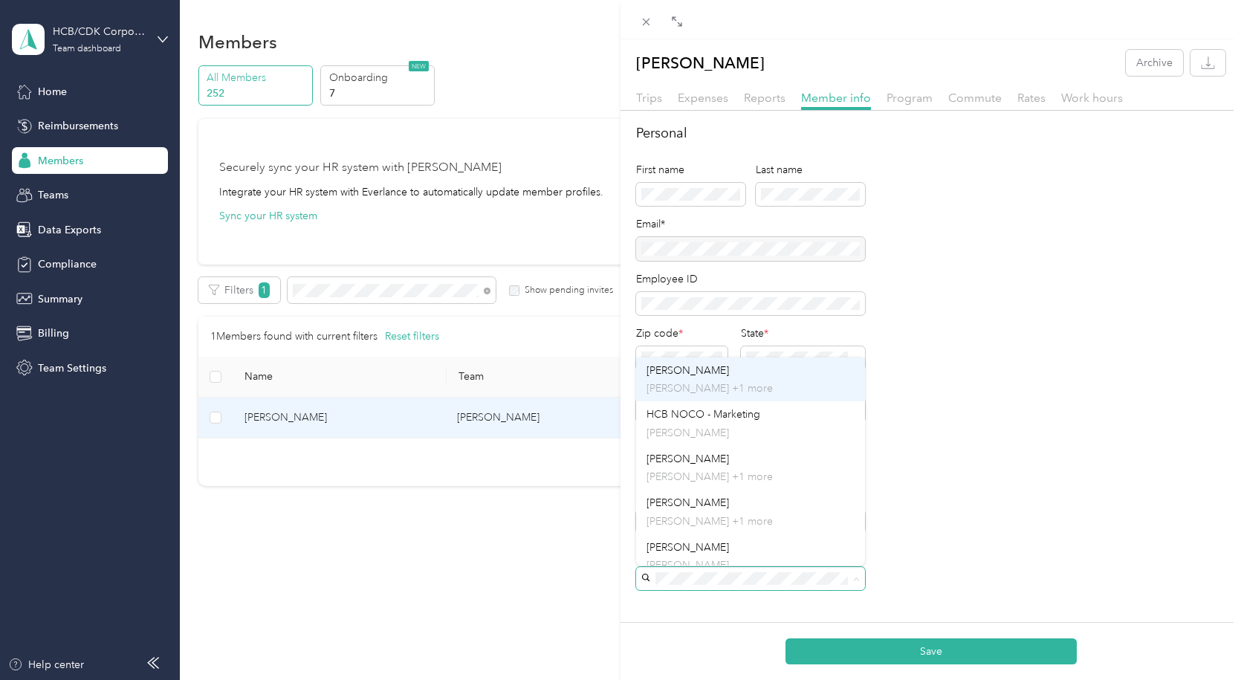
click at [767, 384] on p "[PERSON_NAME] +1 more" at bounding box center [751, 389] width 208 height 16
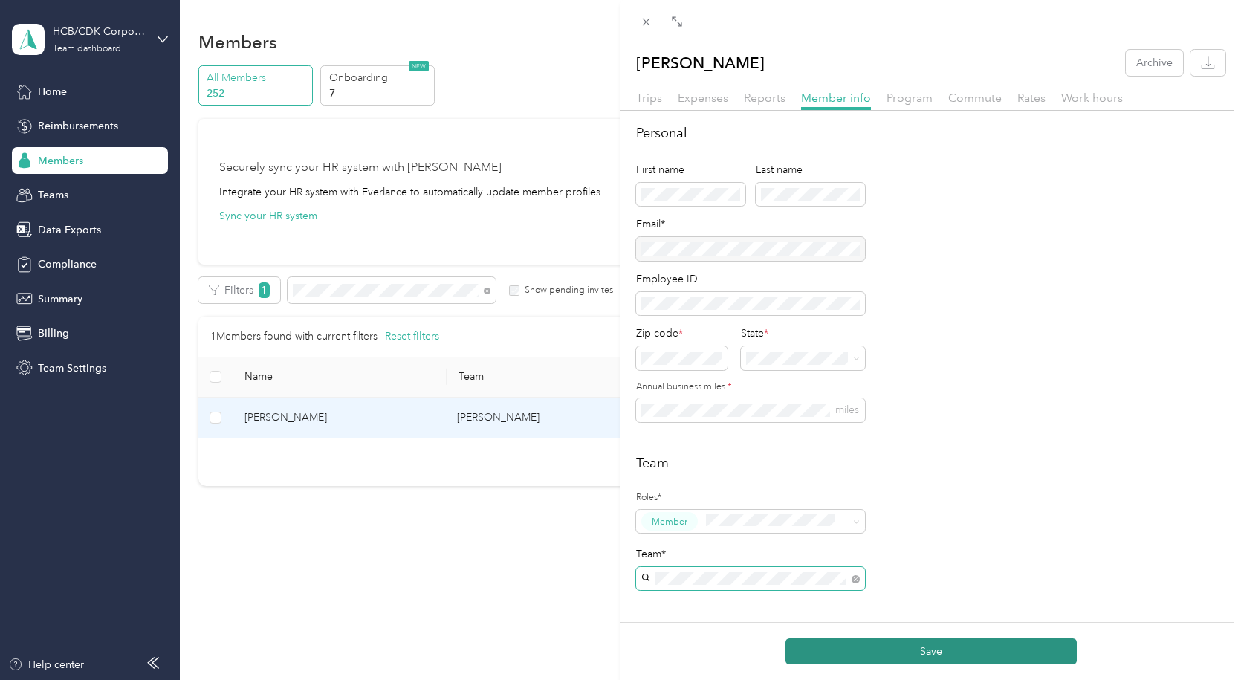
click at [939, 643] on button "Save" at bounding box center [931, 651] width 291 height 26
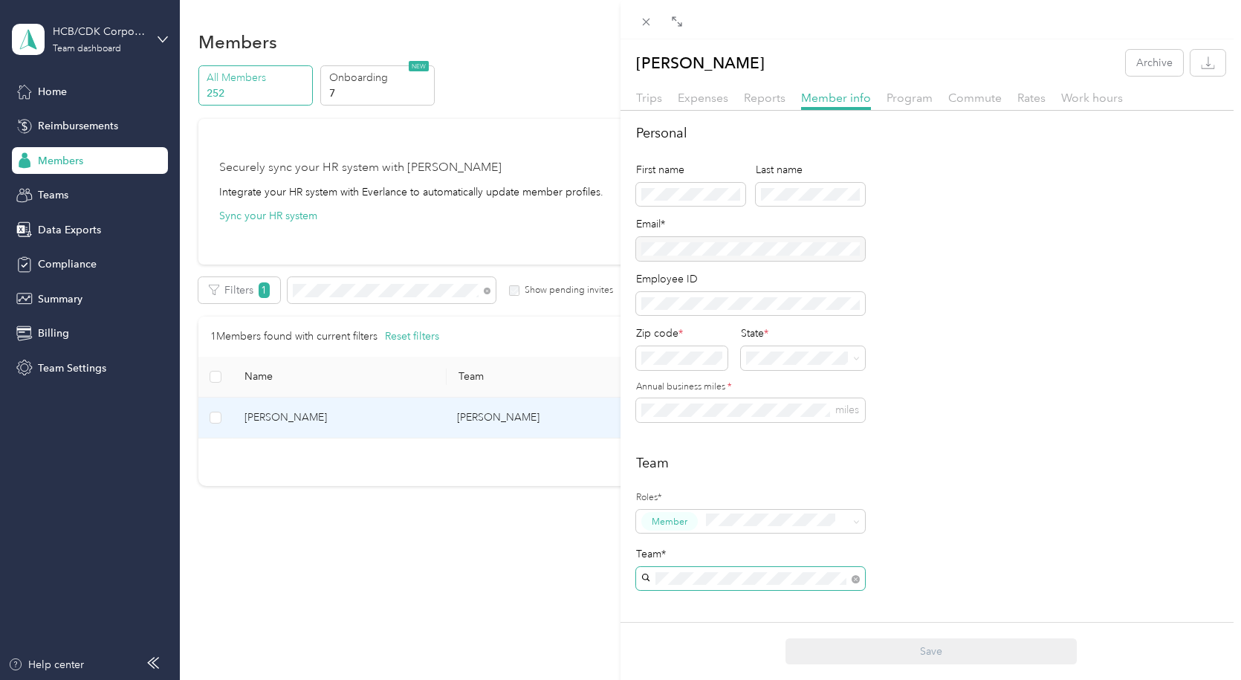
drag, startPoint x: 352, startPoint y: 290, endPoint x: 482, endPoint y: 291, distance: 130.8
click at [328, 290] on div "[PERSON_NAME] Archive Trips Expenses Reports Member info Program Commute Rates …" at bounding box center [620, 340] width 1241 height 680
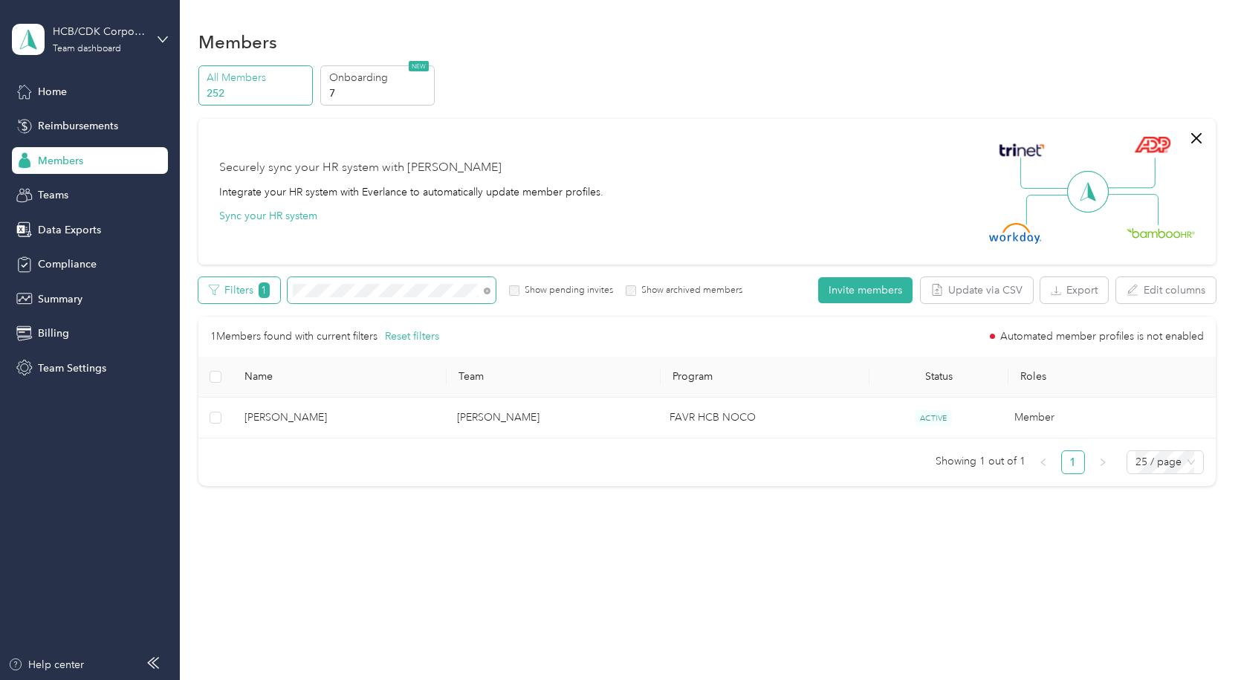
click at [236, 296] on div "Filters 1 Show pending invites Show archived members" at bounding box center [470, 290] width 545 height 26
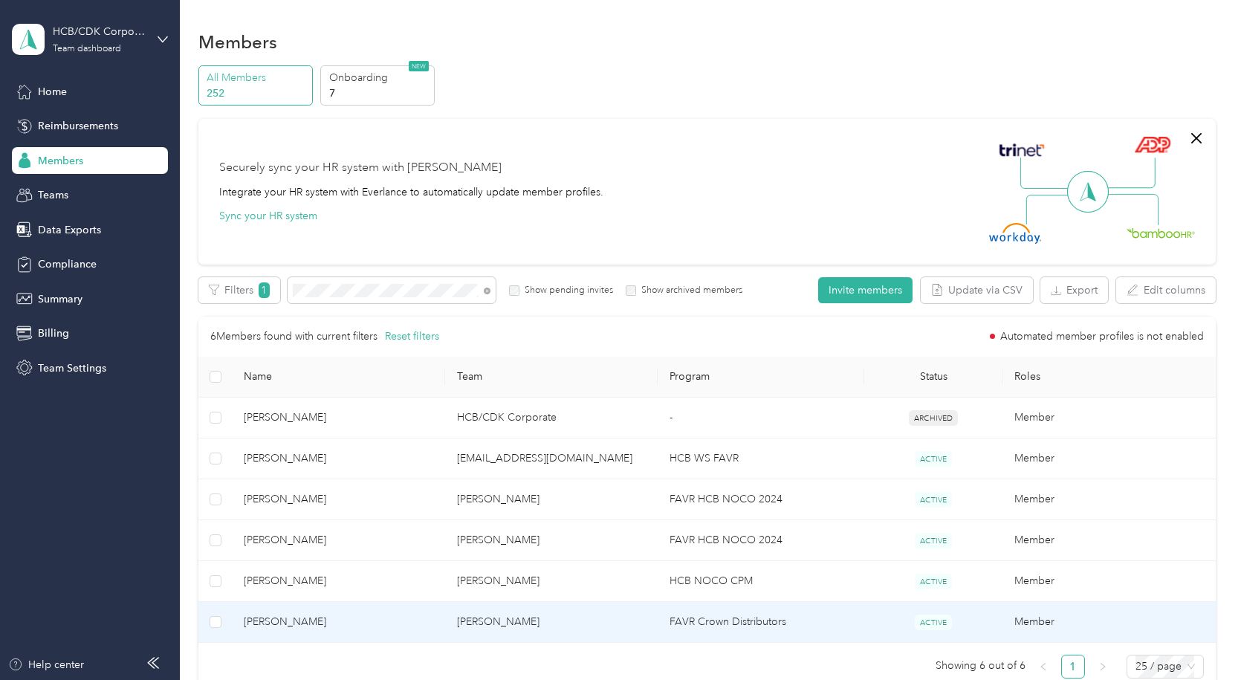
click at [350, 622] on span "[PERSON_NAME]" at bounding box center [338, 622] width 189 height 16
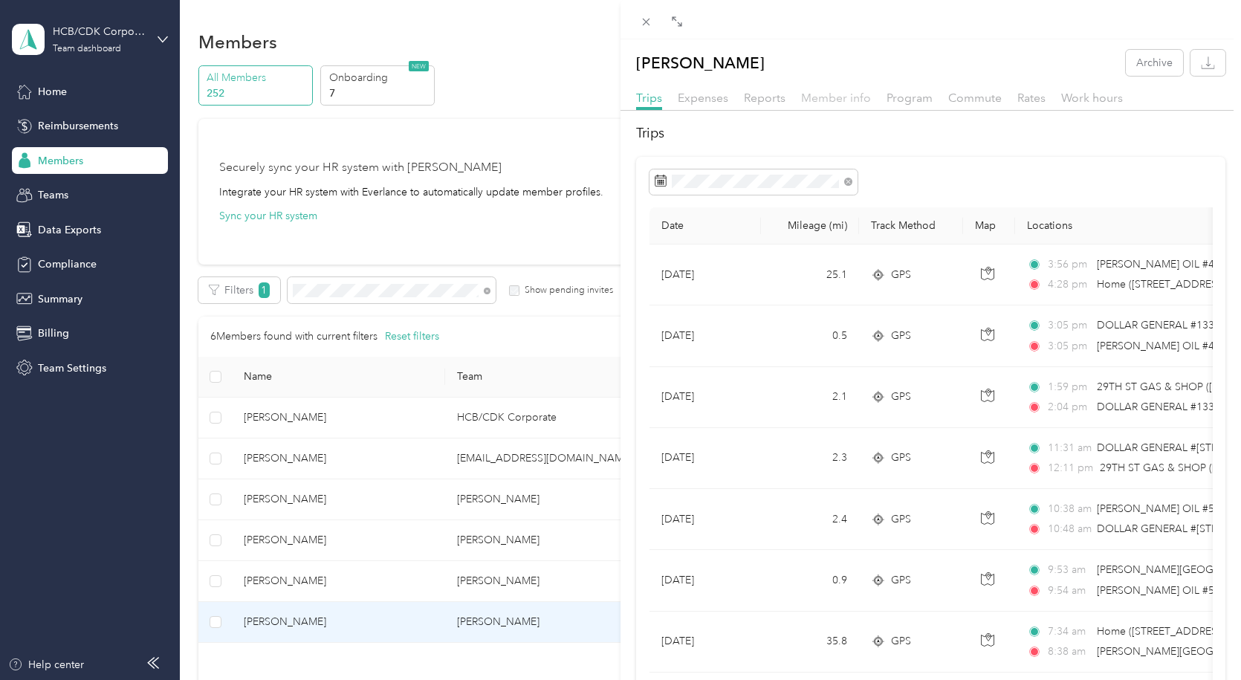
click at [844, 98] on span "Member info" at bounding box center [836, 98] width 70 height 14
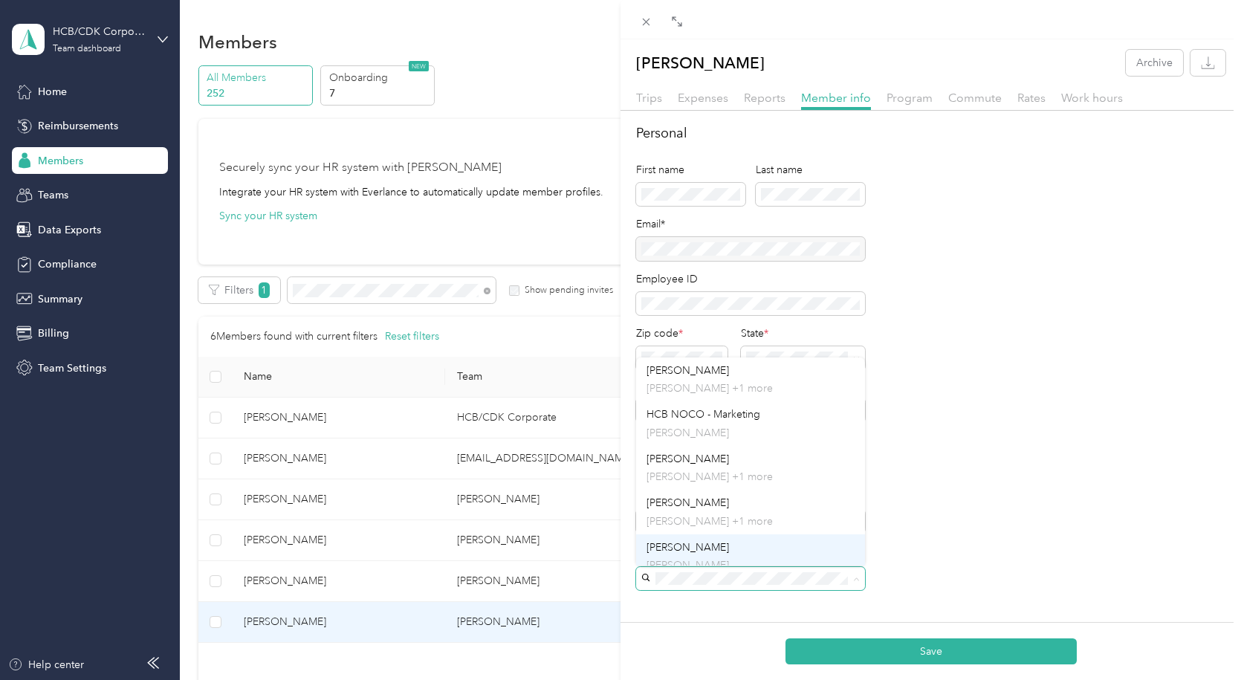
click at [721, 548] on div "[PERSON_NAME] [PERSON_NAME]" at bounding box center [751, 557] width 208 height 34
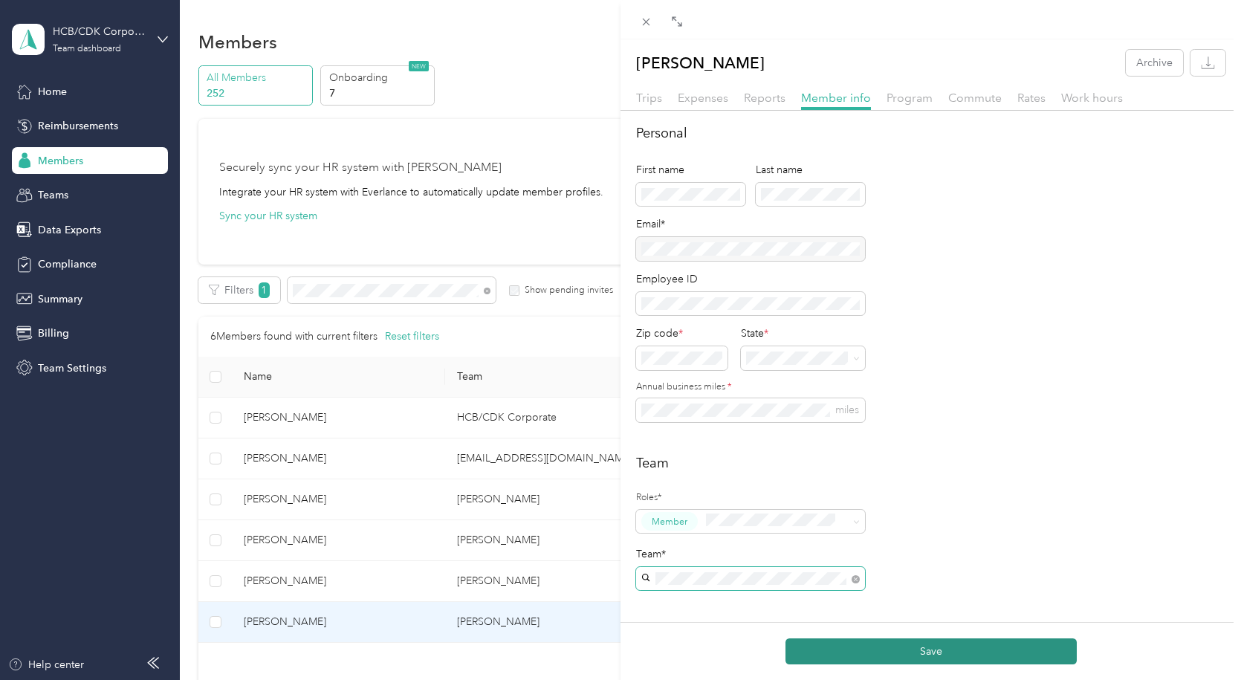
click at [852, 644] on button "Save" at bounding box center [931, 651] width 291 height 26
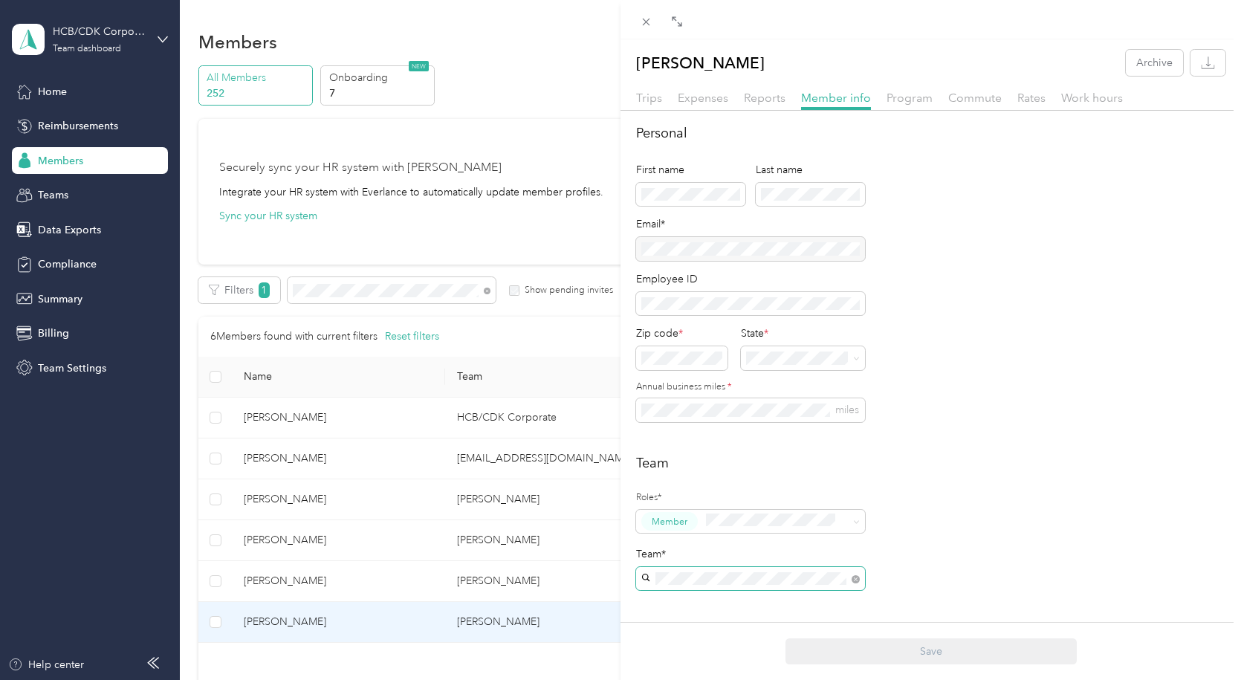
click at [365, 295] on div "[PERSON_NAME] Archive Trips Expenses Reports Member info Program Commute Rates …" at bounding box center [620, 340] width 1241 height 680
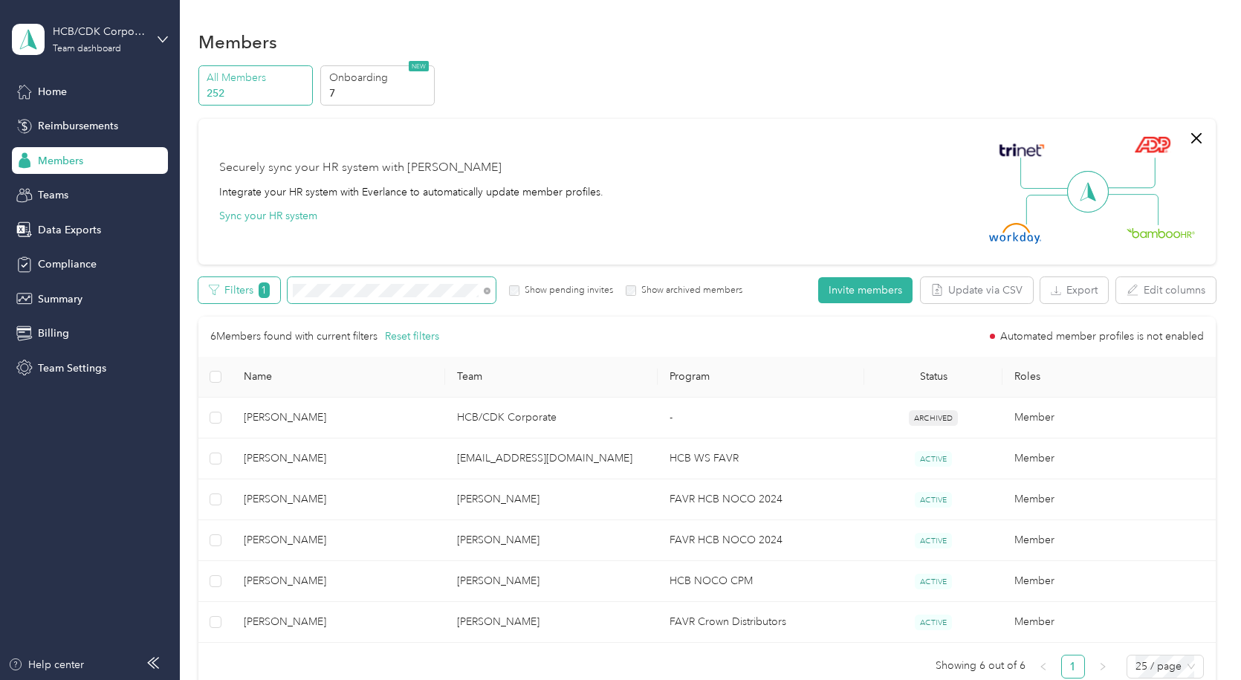
drag, startPoint x: 360, startPoint y: 287, endPoint x: 248, endPoint y: 288, distance: 113.0
click at [248, 288] on div "Filters 1 Show pending invites Show archived members" at bounding box center [470, 290] width 545 height 26
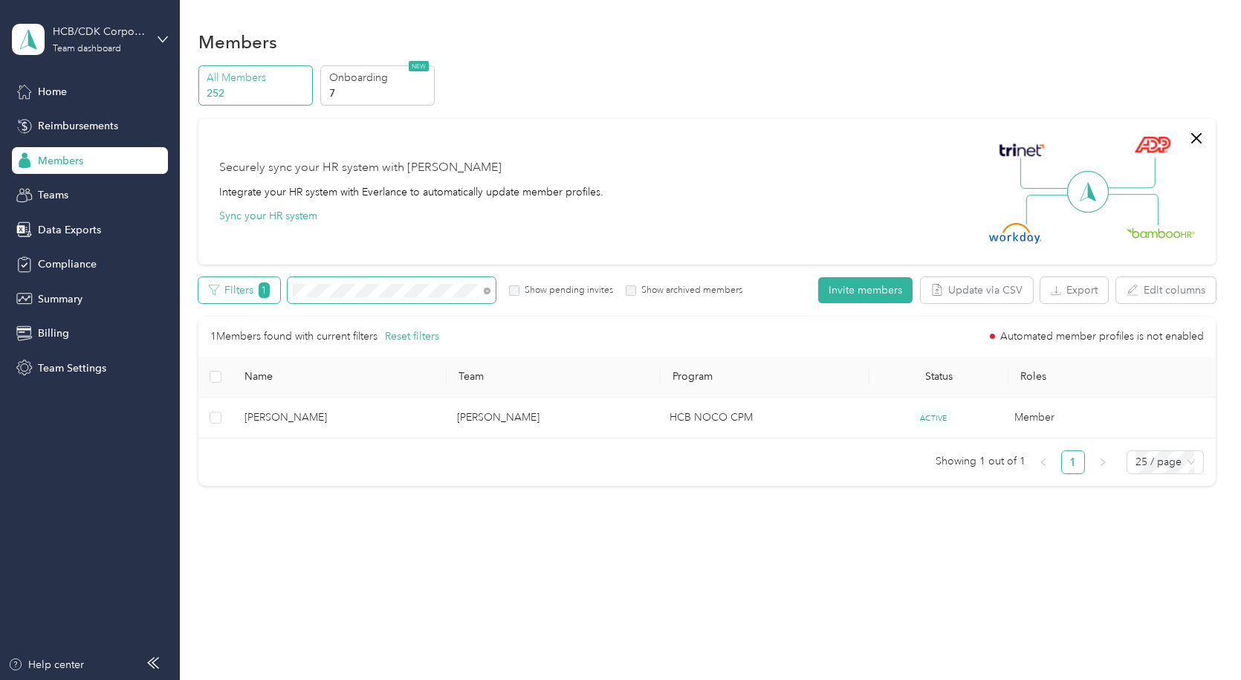
click at [256, 291] on div "Filters 1 Show pending invites Show archived members" at bounding box center [470, 290] width 545 height 26
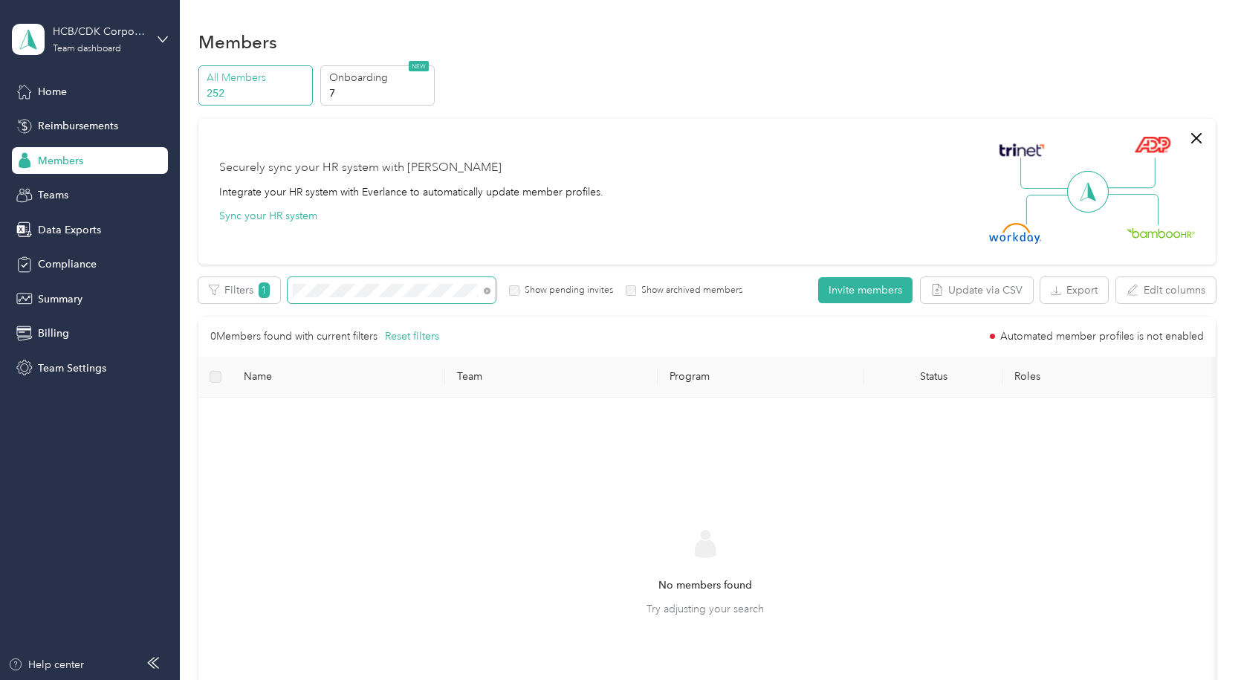
click at [205, 296] on div "Filters 1 Show pending invites Show archived members" at bounding box center [470, 290] width 545 height 26
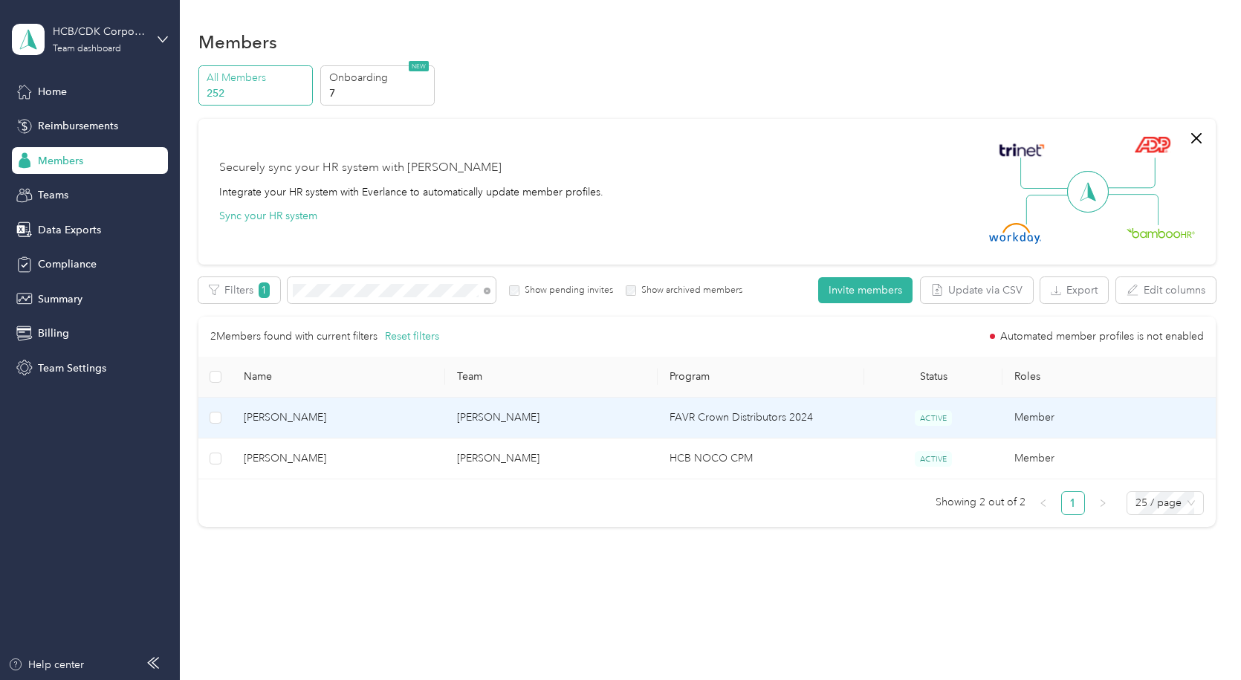
click at [311, 418] on span "[PERSON_NAME]" at bounding box center [338, 418] width 189 height 16
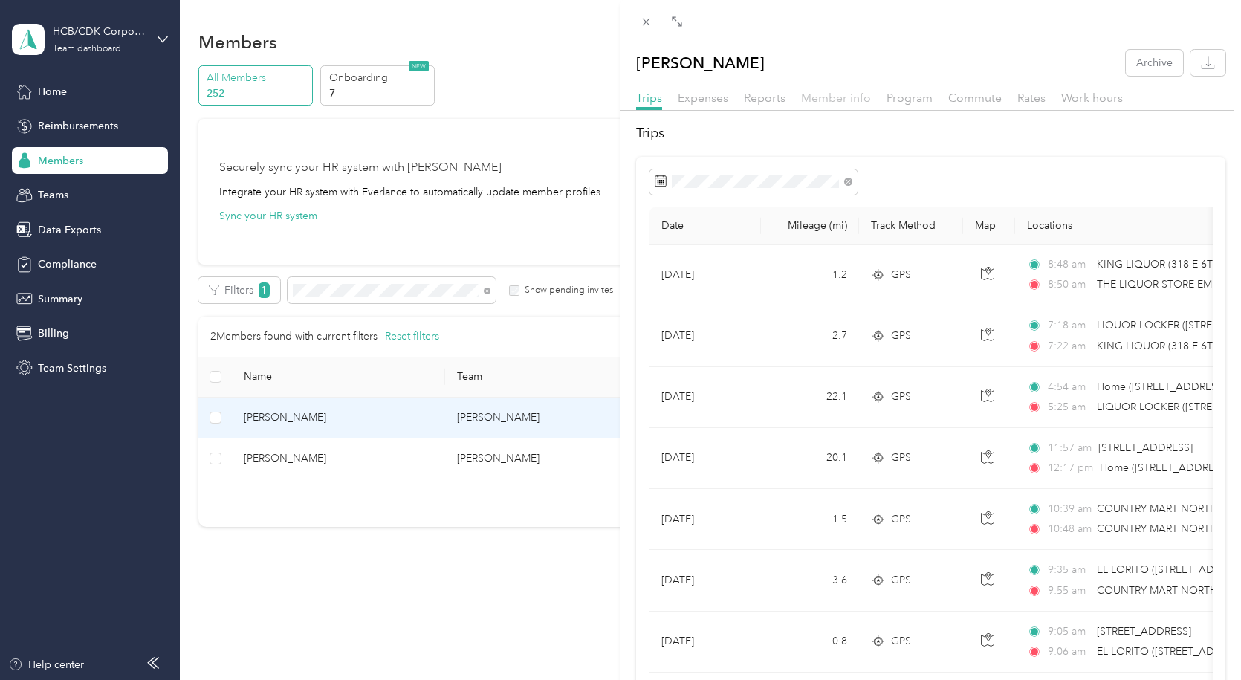
click at [833, 97] on span "Member info" at bounding box center [836, 98] width 70 height 14
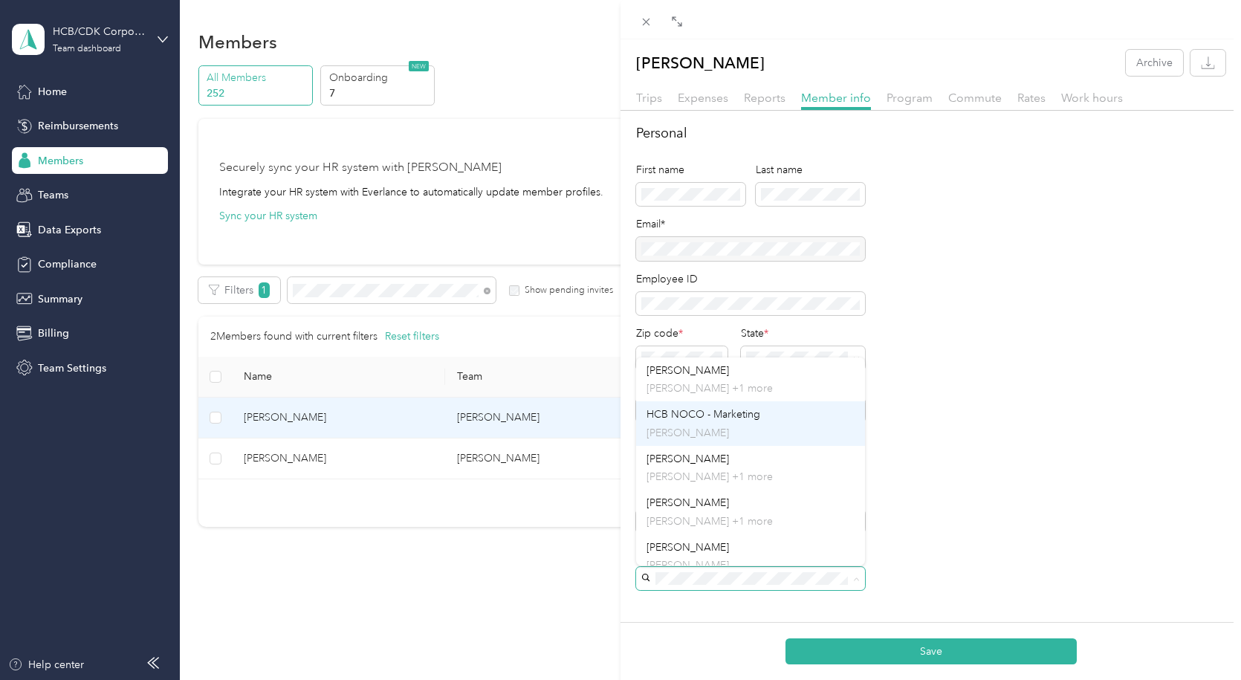
scroll to position [74, 0]
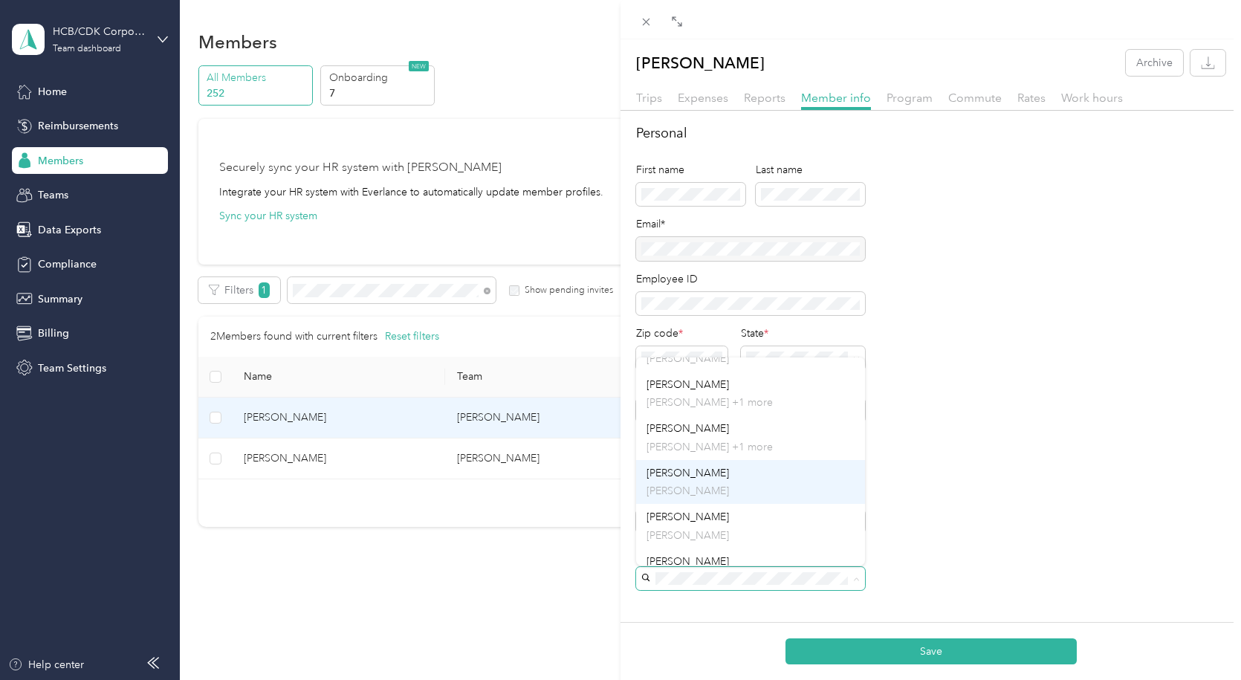
click at [705, 467] on span "[PERSON_NAME]" at bounding box center [688, 473] width 83 height 13
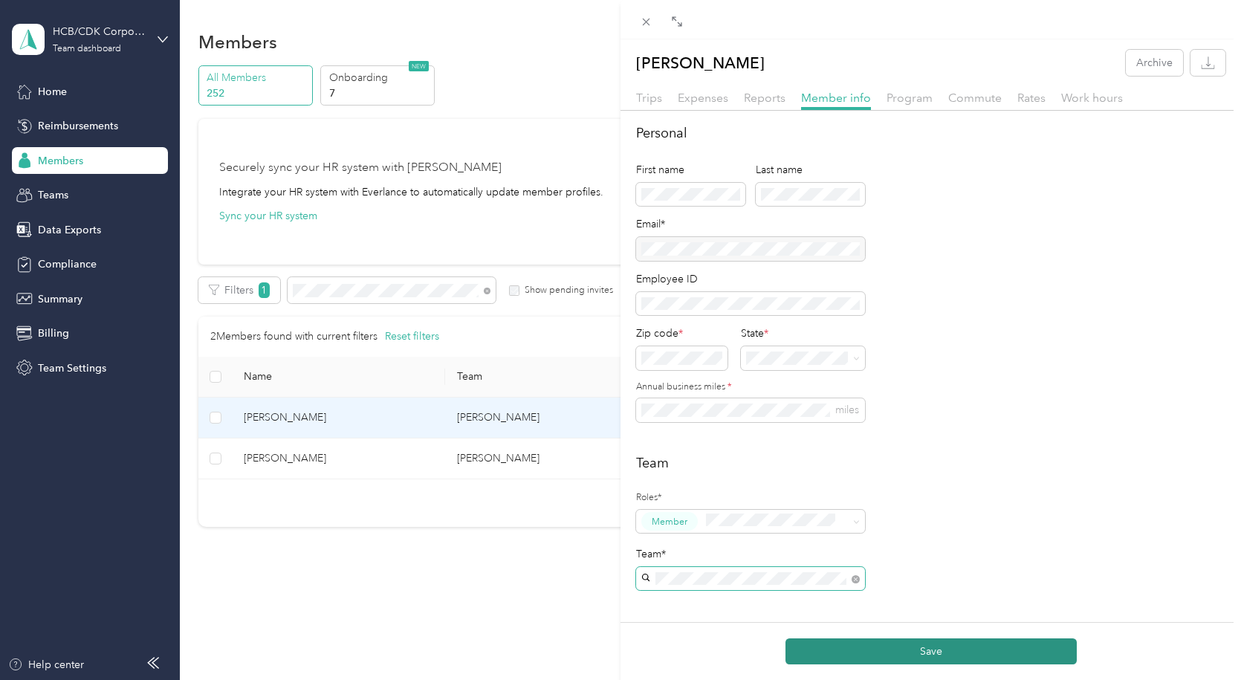
click at [911, 654] on button "Save" at bounding box center [931, 651] width 291 height 26
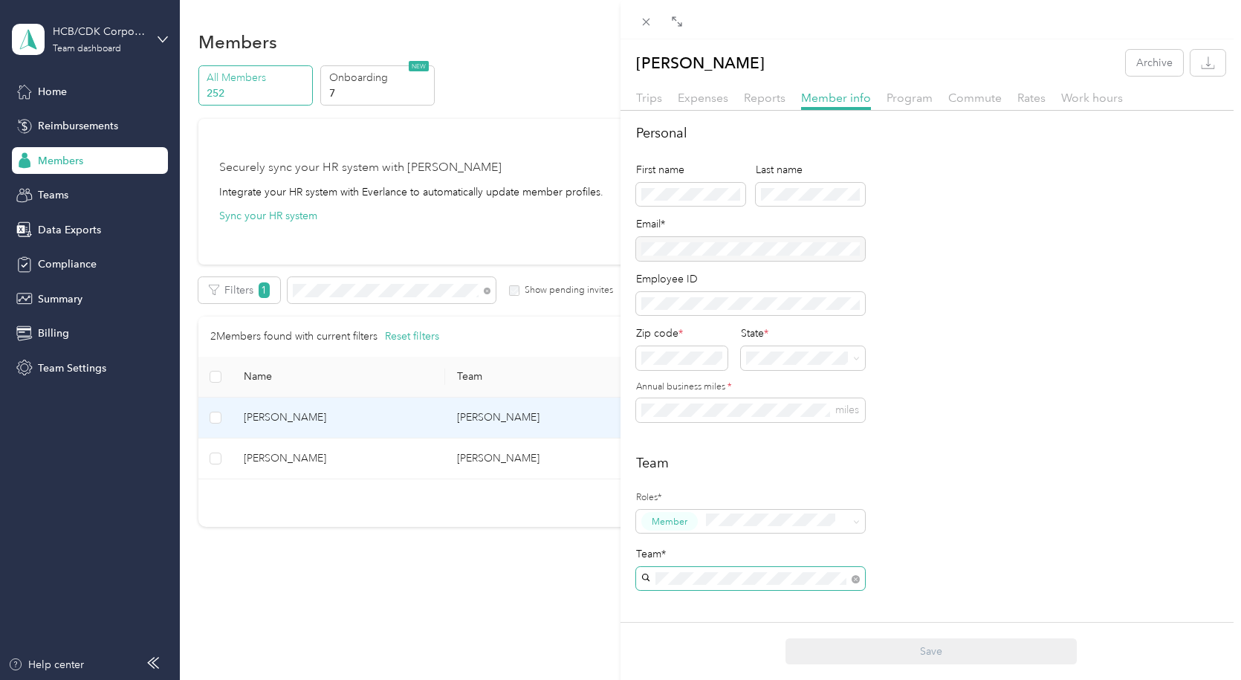
drag, startPoint x: 413, startPoint y: 284, endPoint x: 404, endPoint y: 284, distance: 8.2
click at [404, 284] on div "[PERSON_NAME] Archive Trips Expenses Reports Member info Program Commute Rates …" at bounding box center [620, 340] width 1241 height 680
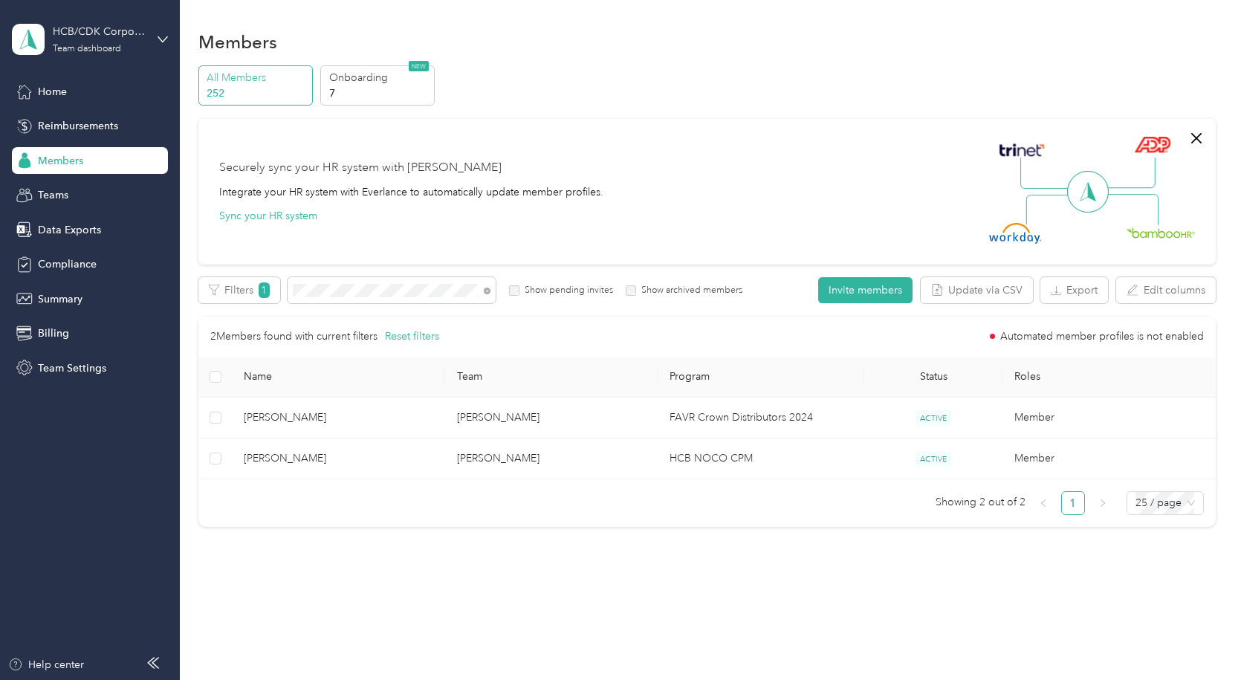
click at [346, 291] on div at bounding box center [620, 340] width 1241 height 680
click at [233, 290] on div "Filters 1 Show pending invites Show archived members" at bounding box center [470, 290] width 545 height 26
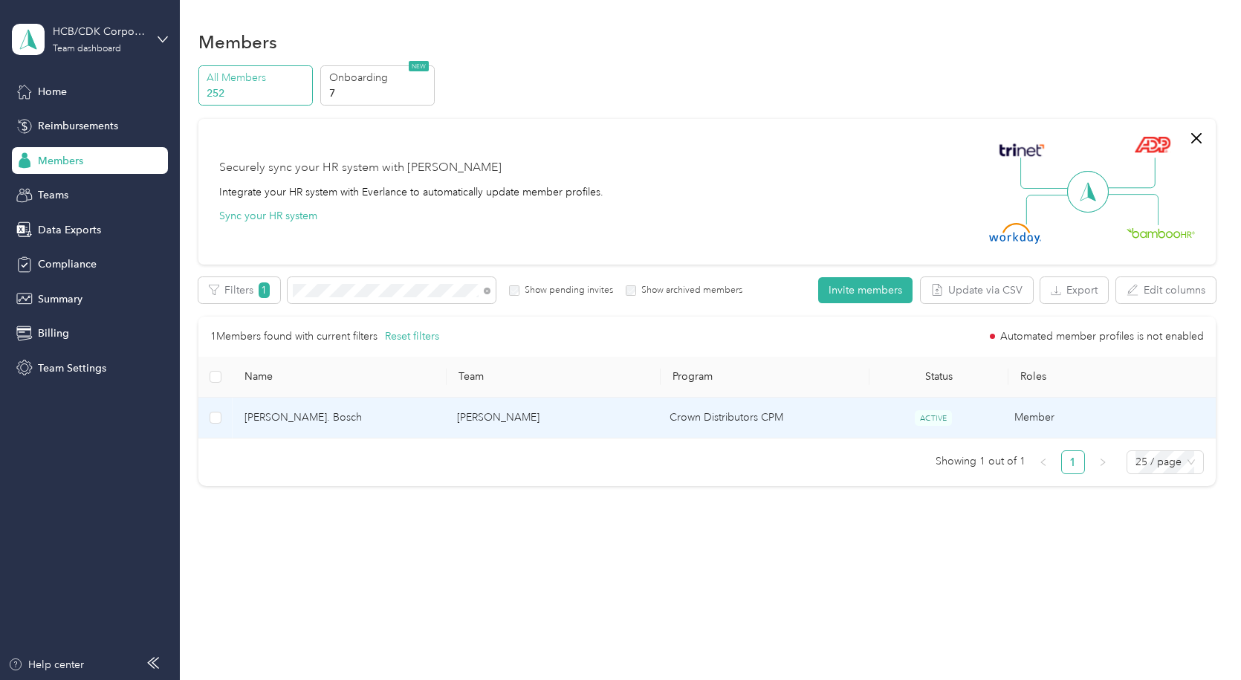
click at [317, 416] on span "[PERSON_NAME]. Bosch" at bounding box center [339, 418] width 189 height 16
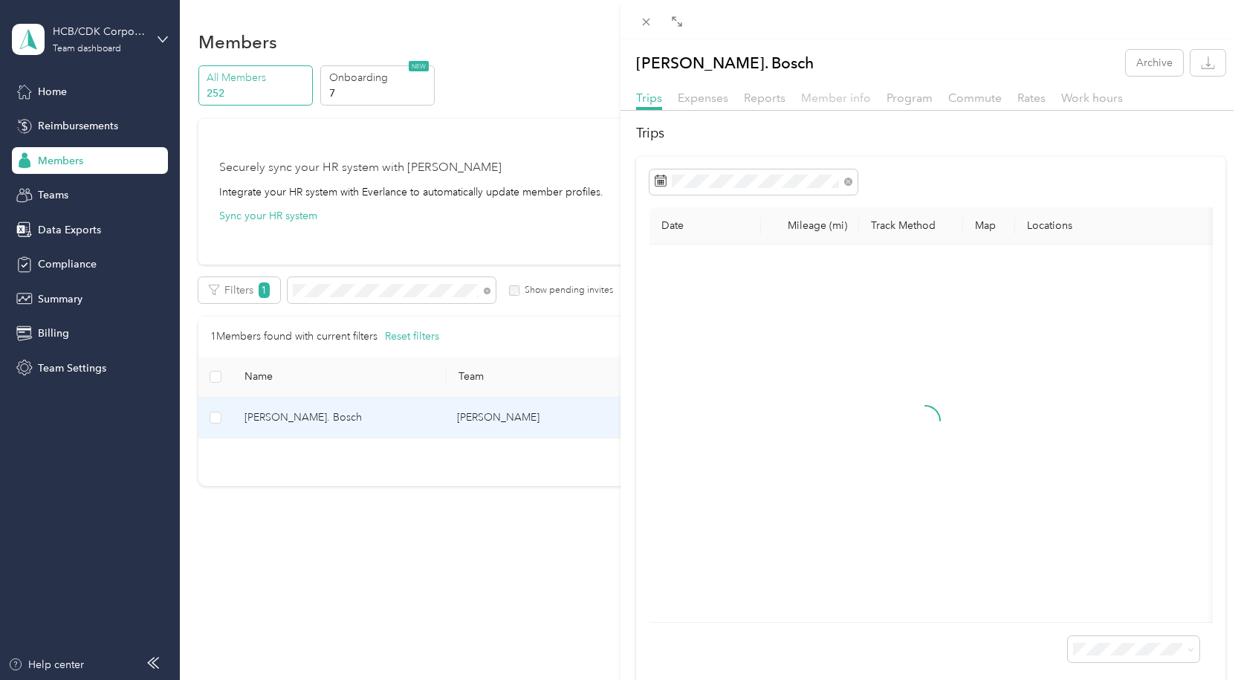
drag, startPoint x: 834, startPoint y: 91, endPoint x: 844, endPoint y: 102, distance: 15.3
click at [834, 93] on span "Member info" at bounding box center [836, 98] width 70 height 14
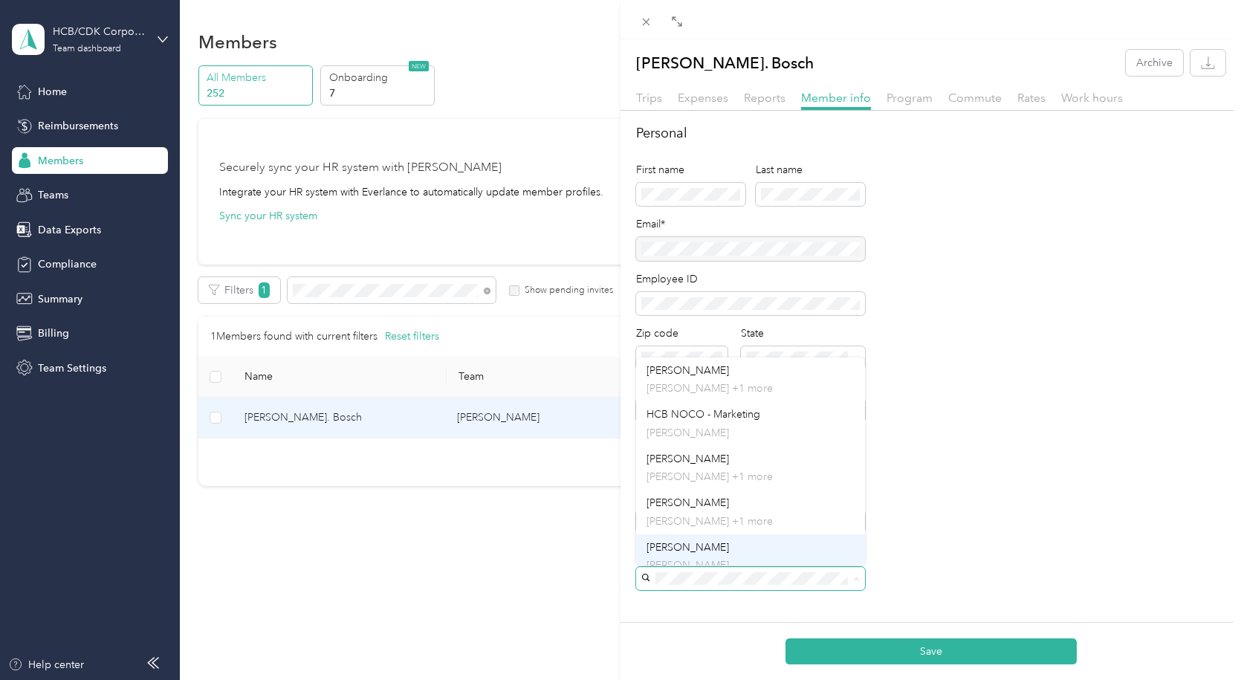
click at [731, 555] on div "[PERSON_NAME] [PERSON_NAME]" at bounding box center [751, 557] width 208 height 34
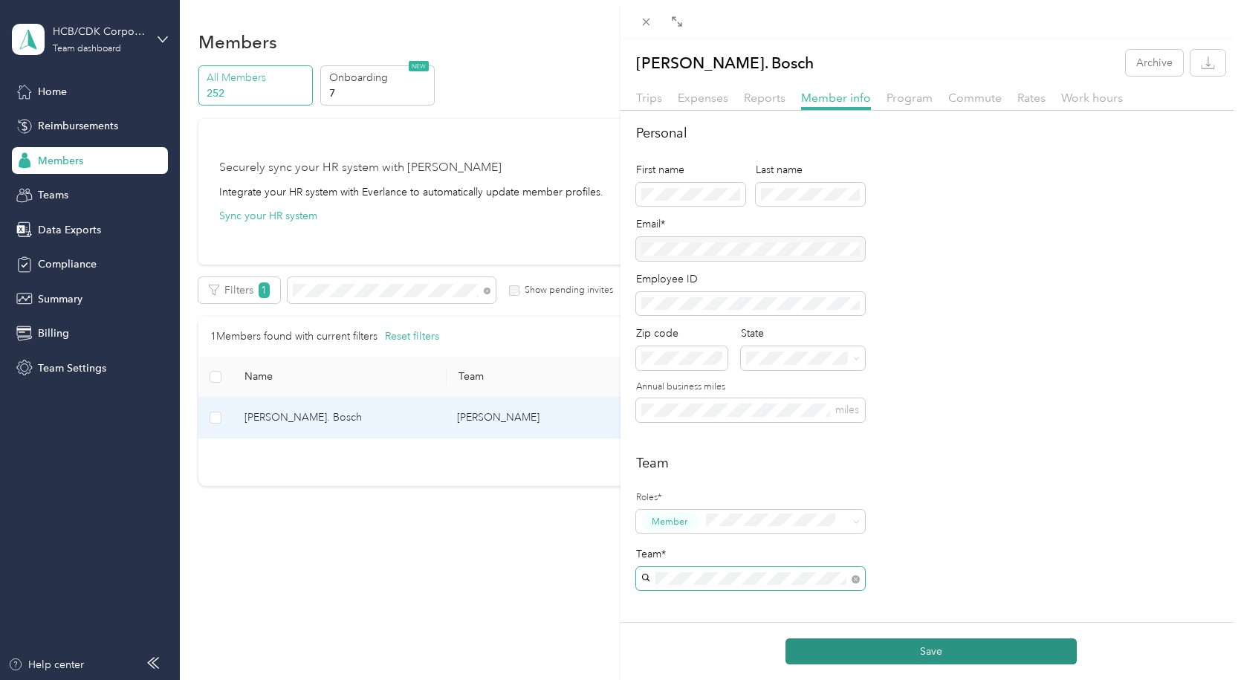
click at [926, 651] on button "Save" at bounding box center [931, 651] width 291 height 26
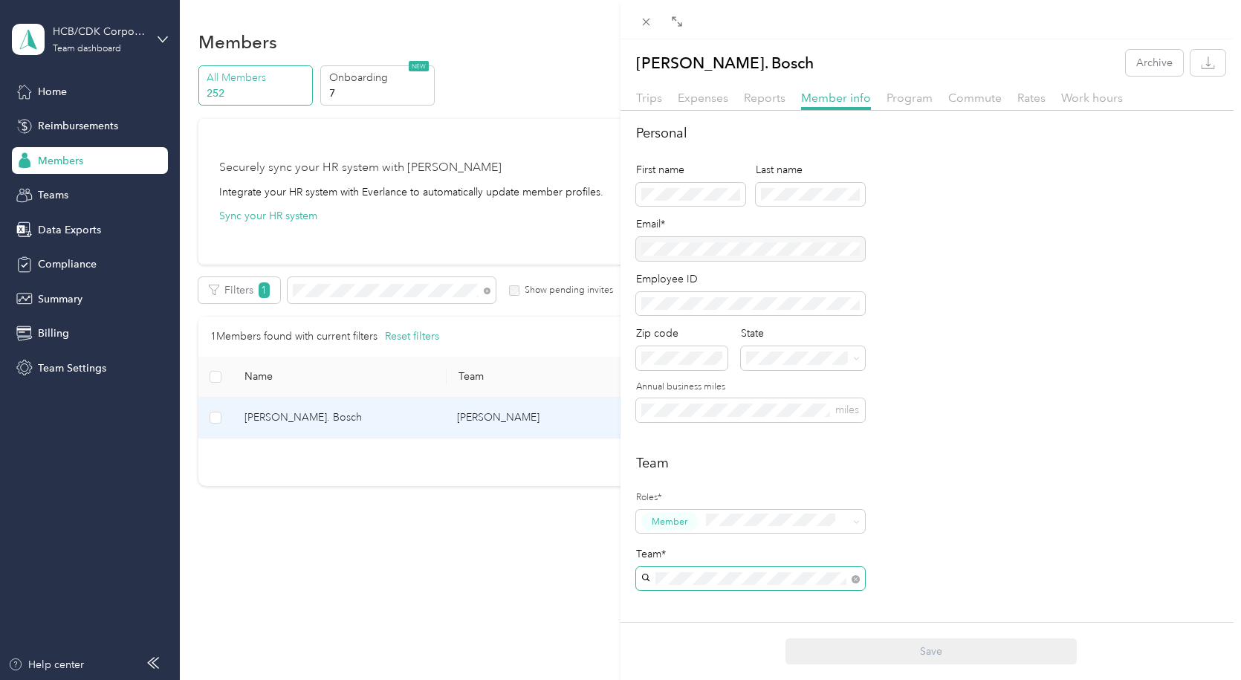
click at [488, 290] on div "[PERSON_NAME]. Bosch Archive Trips Expenses Reports Member info Program Commute…" at bounding box center [620, 340] width 1241 height 680
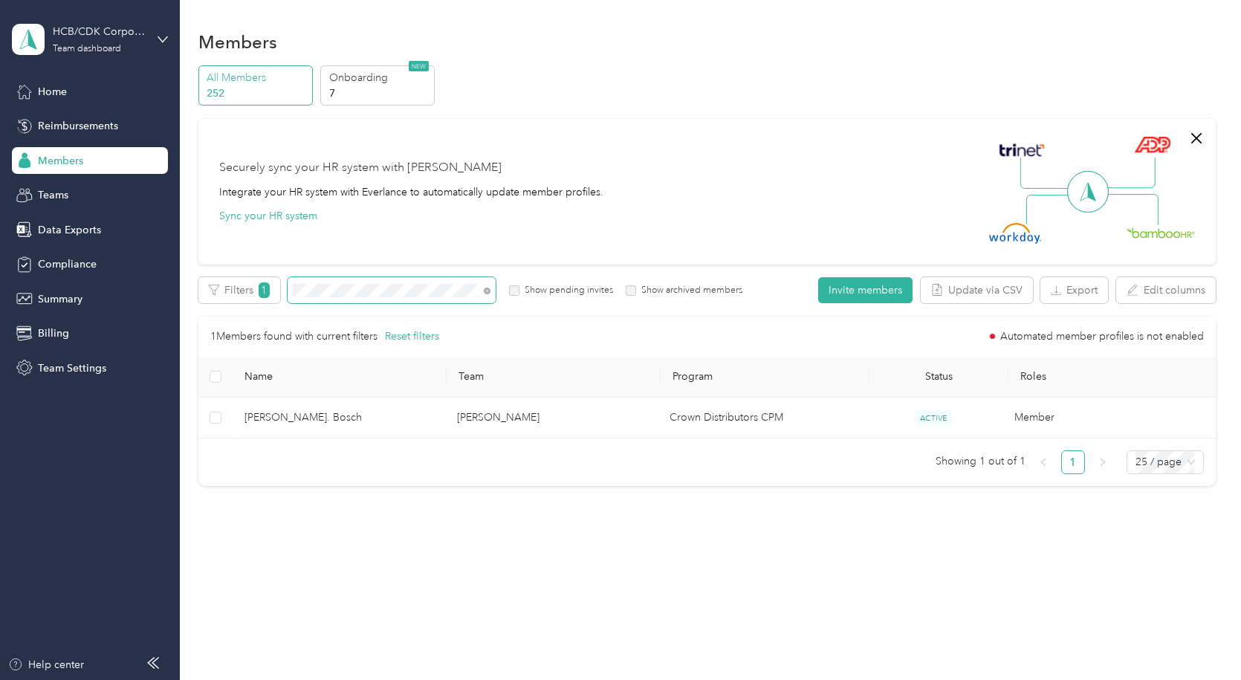
click at [344, 286] on span at bounding box center [392, 290] width 208 height 26
drag, startPoint x: 339, startPoint y: 282, endPoint x: 271, endPoint y: 298, distance: 69.4
click at [271, 298] on div "Filters 1 Show pending invites Show archived members" at bounding box center [470, 290] width 545 height 26
click at [375, 298] on span at bounding box center [392, 290] width 208 height 26
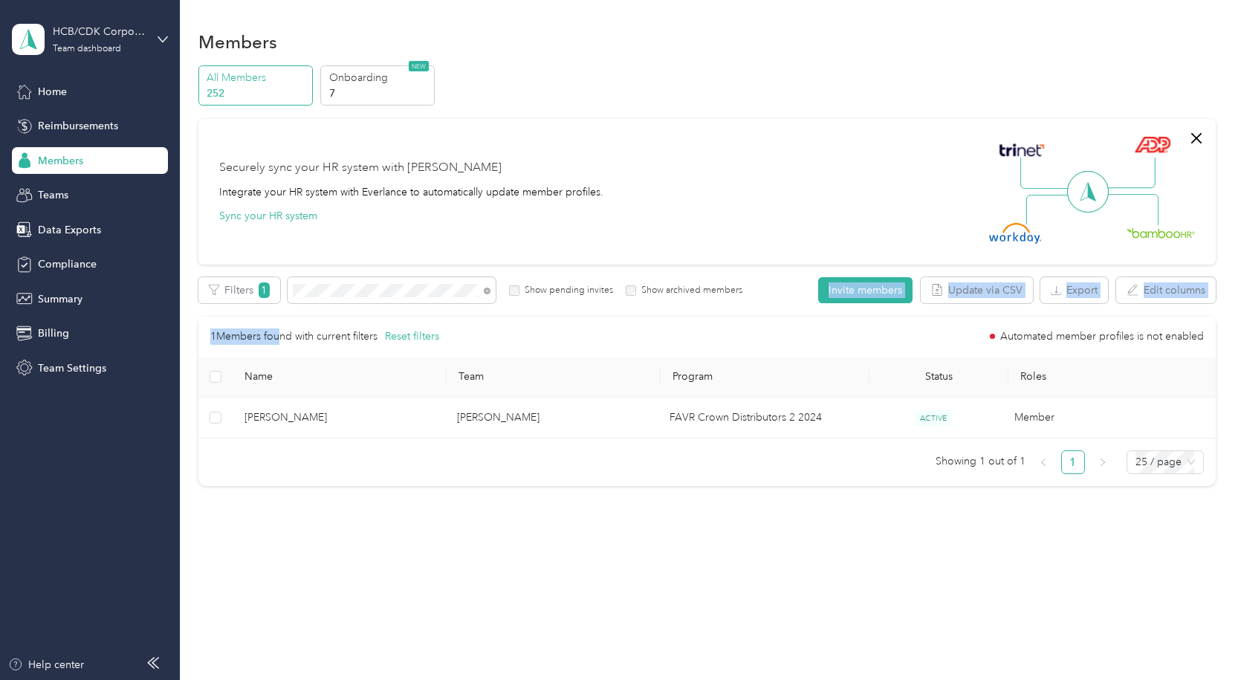
drag, startPoint x: 375, startPoint y: 297, endPoint x: 282, endPoint y: 295, distance: 92.9
click at [276, 304] on div "Edit role Edit team Edit program Export Selected 0 of 1 members Cancel Filters …" at bounding box center [707, 381] width 1018 height 209
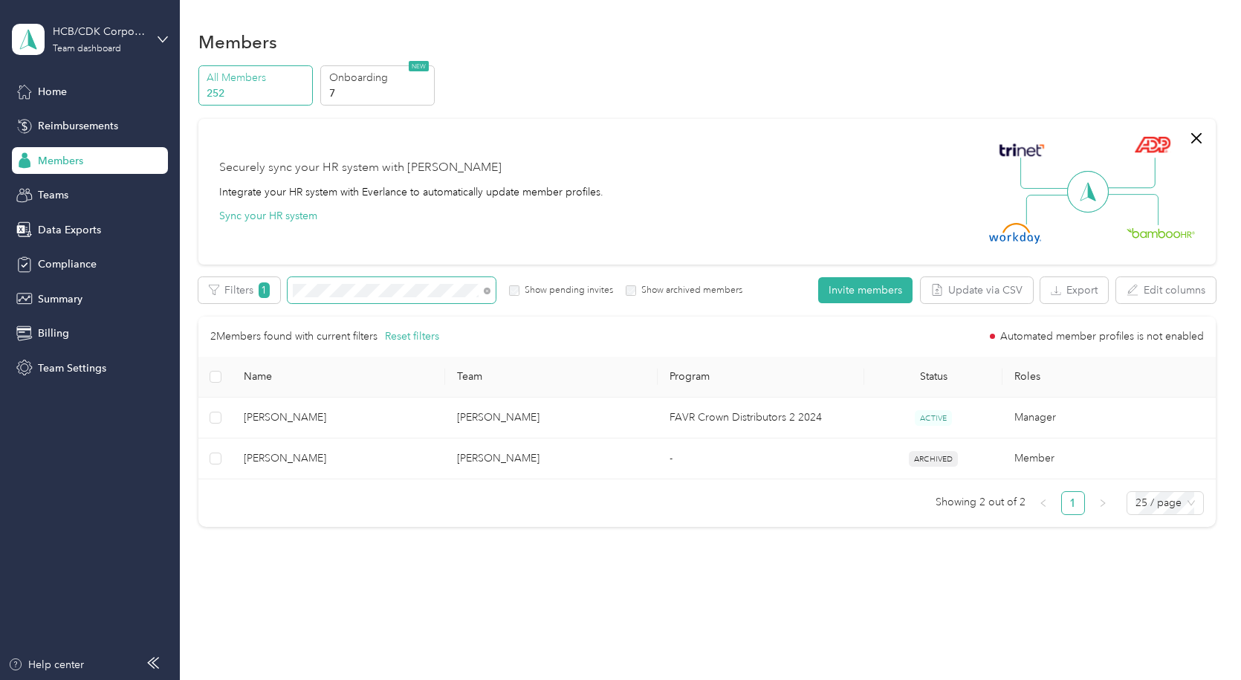
click at [277, 321] on div "Edit role Edit team Edit program Export Selected 0 of 2 members Cancel Filters …" at bounding box center [707, 402] width 1018 height 250
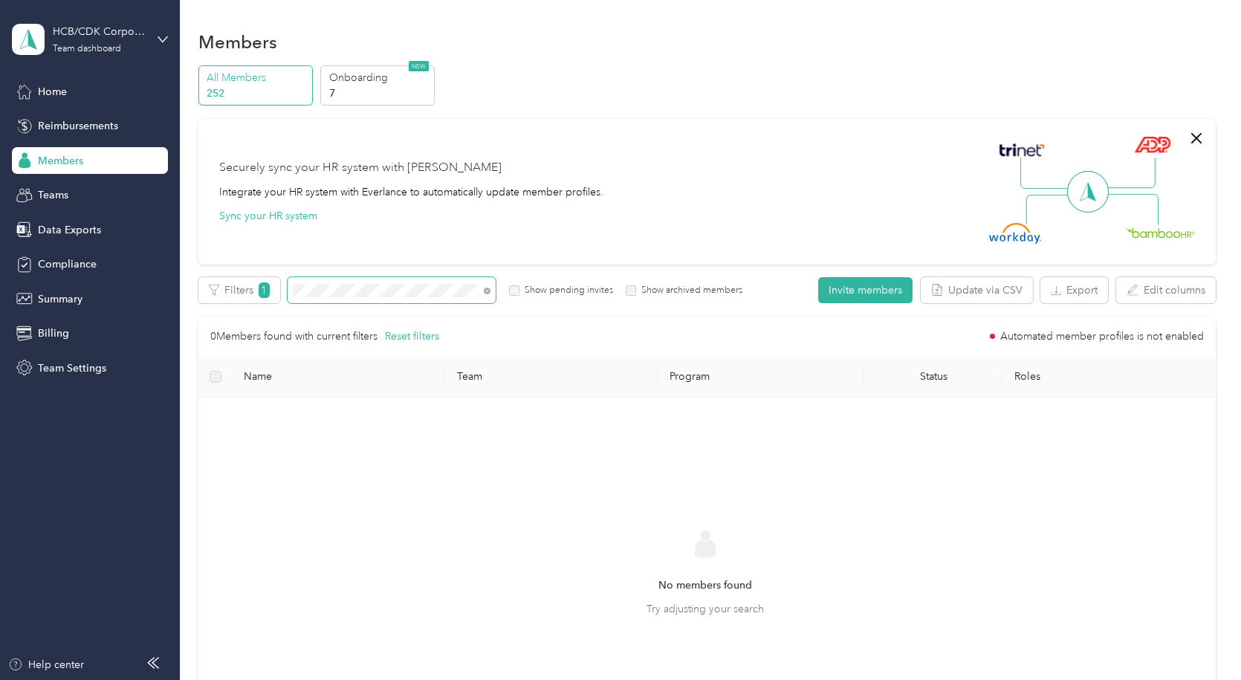
click at [253, 294] on div "Filters 1 Show pending invites Show archived members" at bounding box center [470, 290] width 545 height 26
click at [114, 329] on section "HCB/CDK Corporate Team dashboard Home Reimbursements Members Teams Data Exports…" at bounding box center [617, 340] width 1234 height 680
click at [212, 294] on div "Filters 1 Show pending invites Show archived members" at bounding box center [470, 290] width 545 height 26
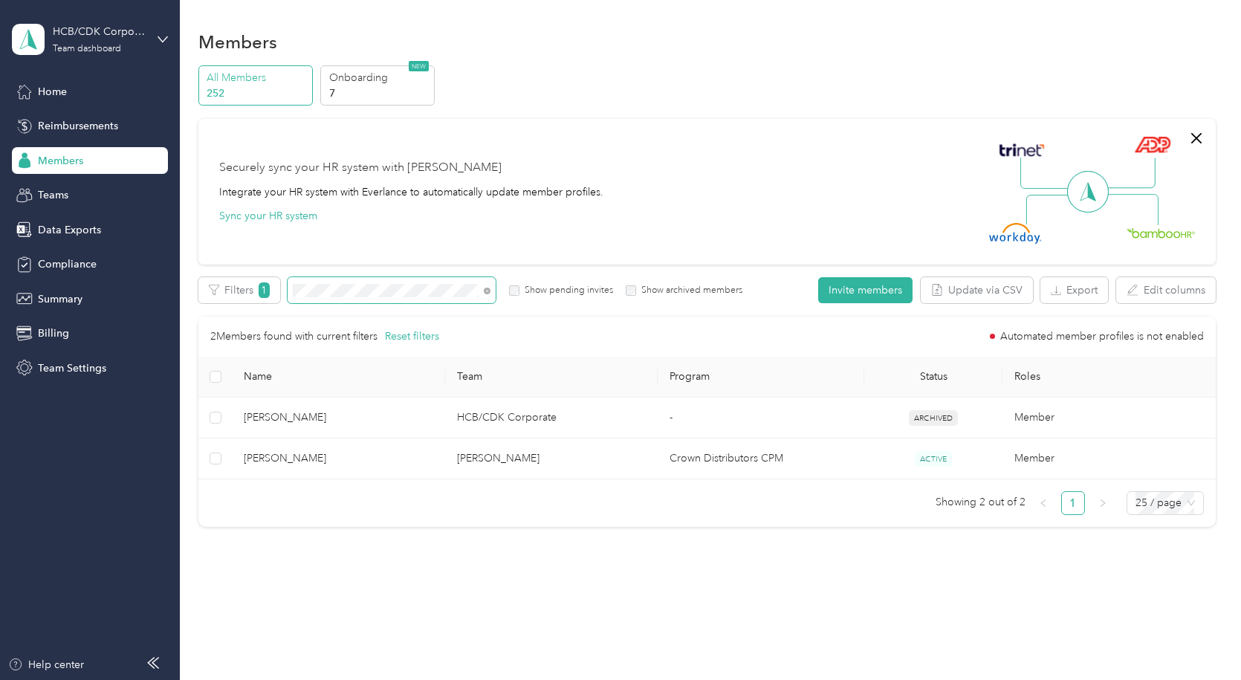
click at [360, 283] on span at bounding box center [392, 290] width 208 height 26
click at [256, 293] on div "Filters 1 Show pending invites Show archived members" at bounding box center [470, 290] width 545 height 26
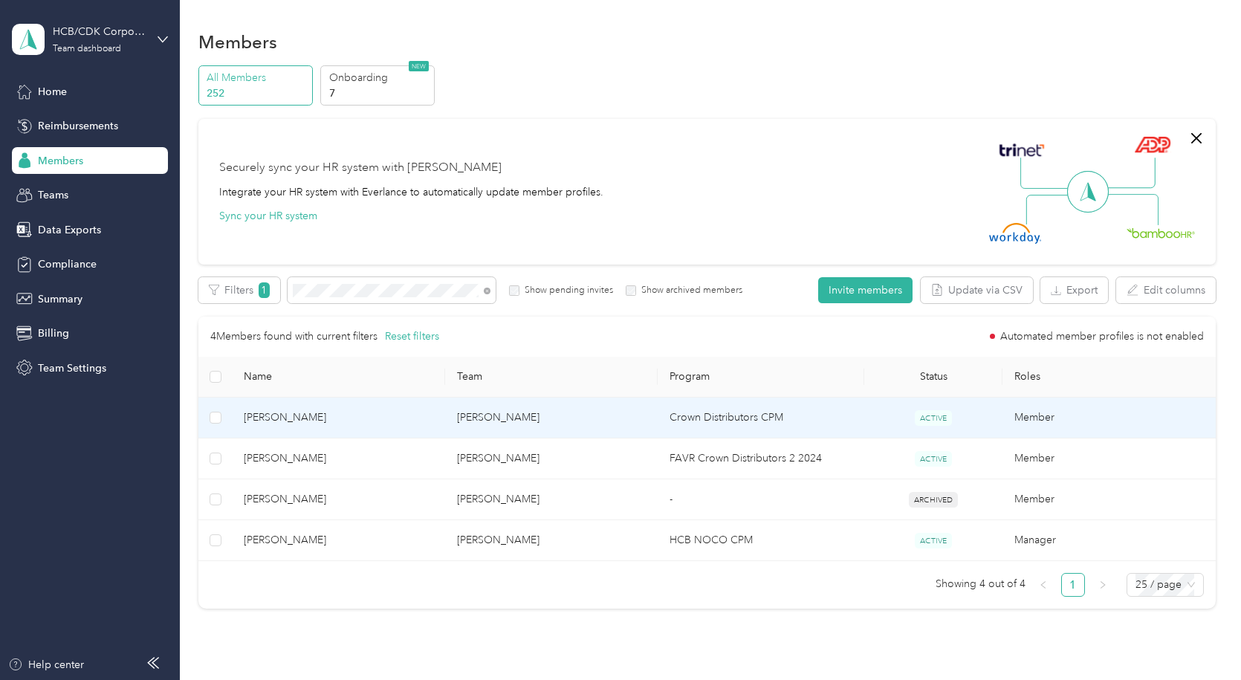
click at [298, 410] on span "[PERSON_NAME]" at bounding box center [338, 418] width 189 height 16
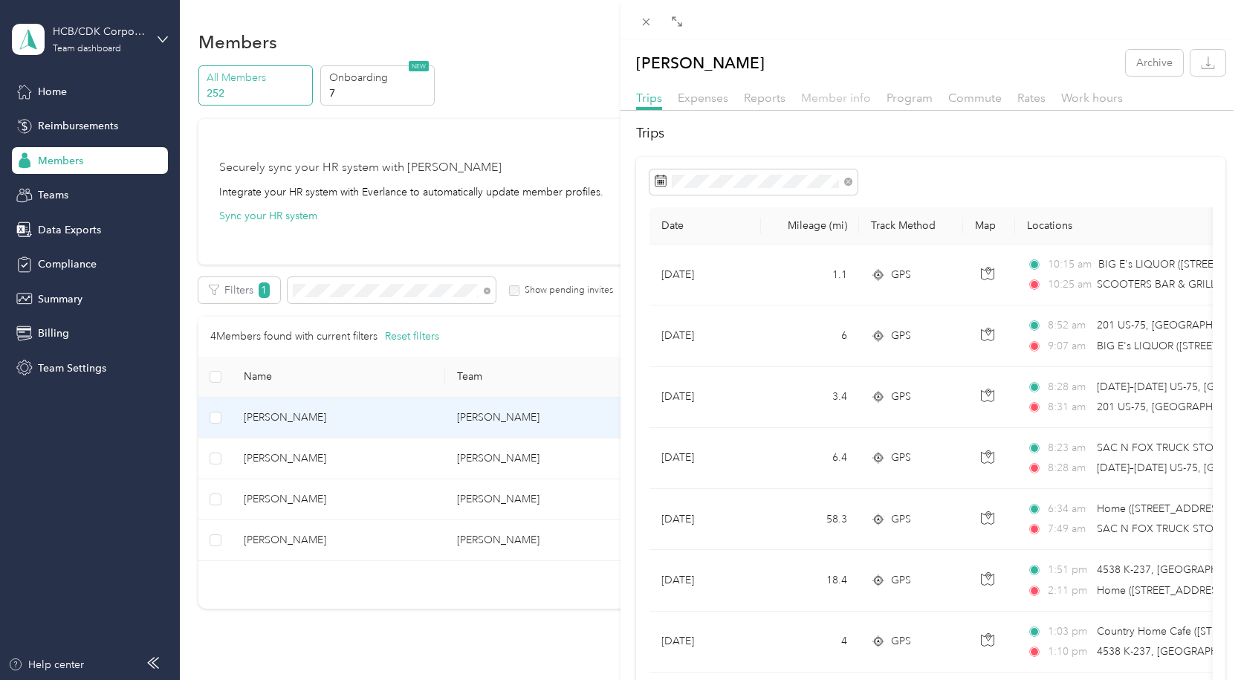
click at [827, 93] on span "Member info" at bounding box center [836, 98] width 70 height 14
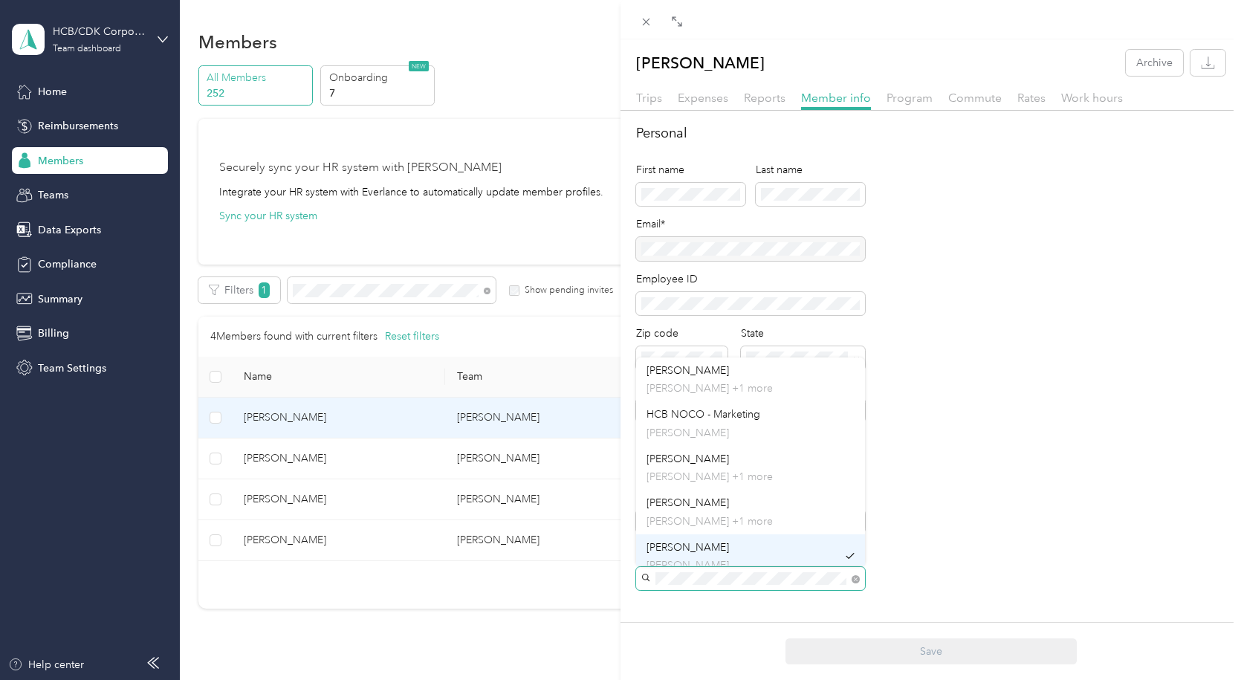
click at [650, 586] on span at bounding box center [750, 579] width 229 height 24
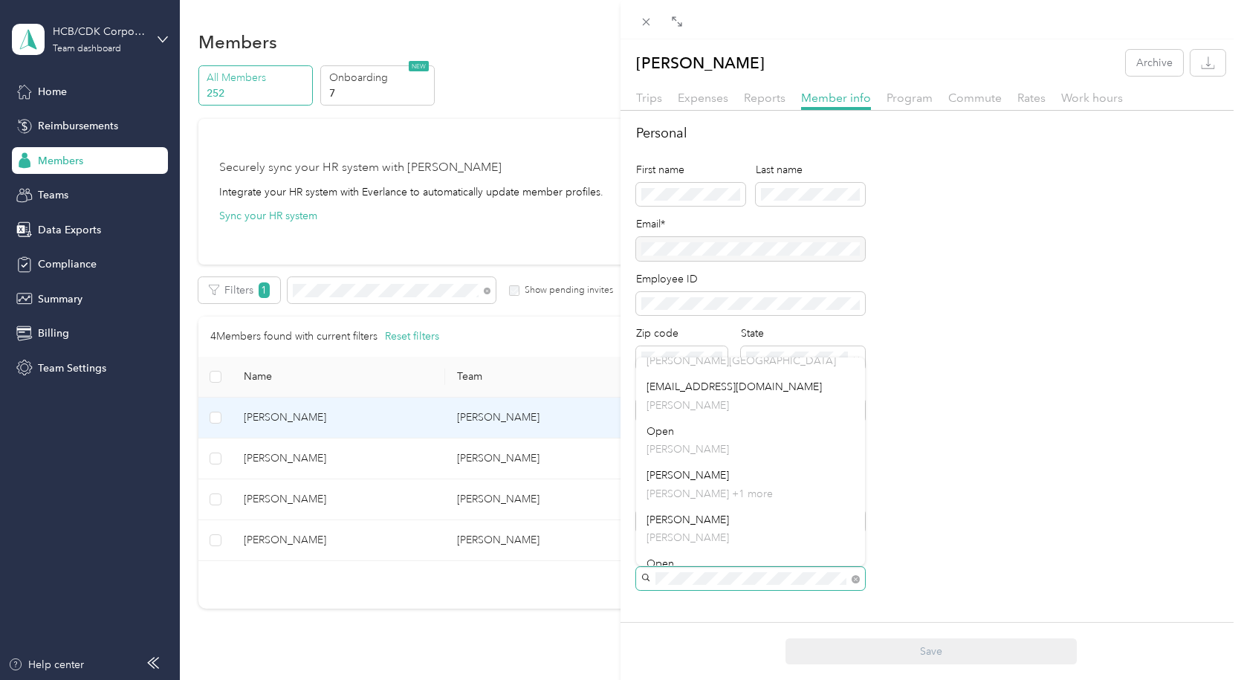
scroll to position [1115, 0]
click at [716, 476] on li "[PERSON_NAME] [PERSON_NAME] +1 more" at bounding box center [750, 458] width 229 height 45
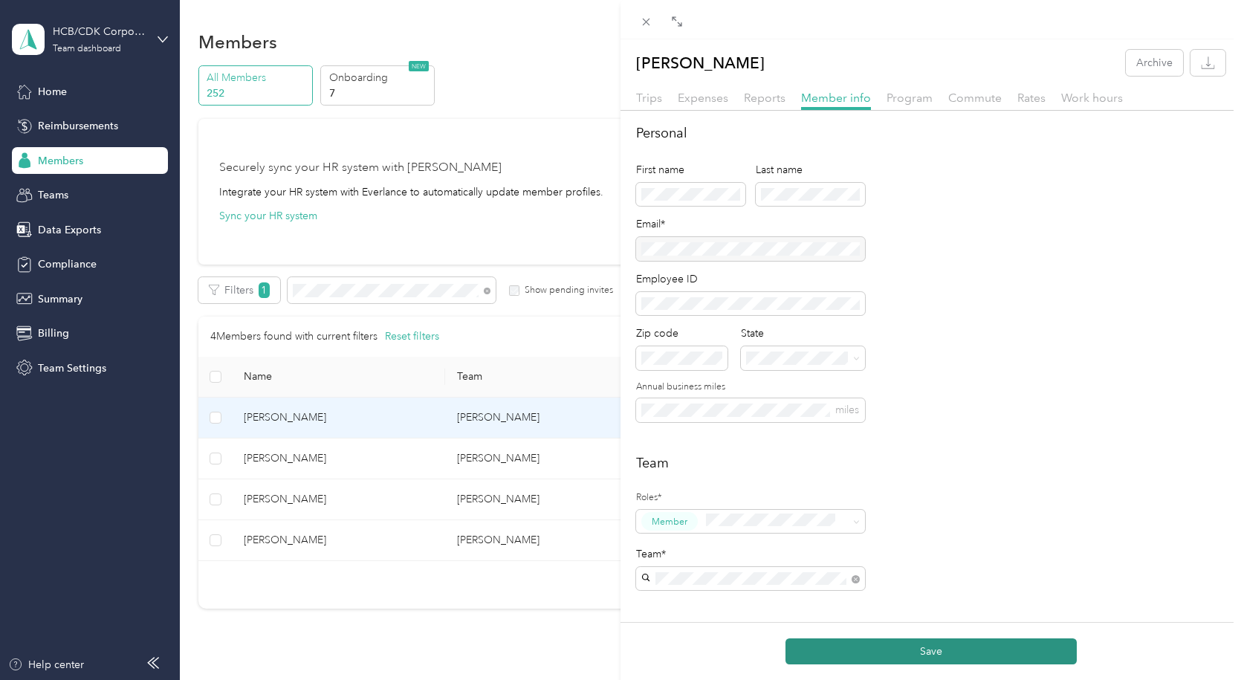
click at [946, 642] on button "Save" at bounding box center [931, 651] width 291 height 26
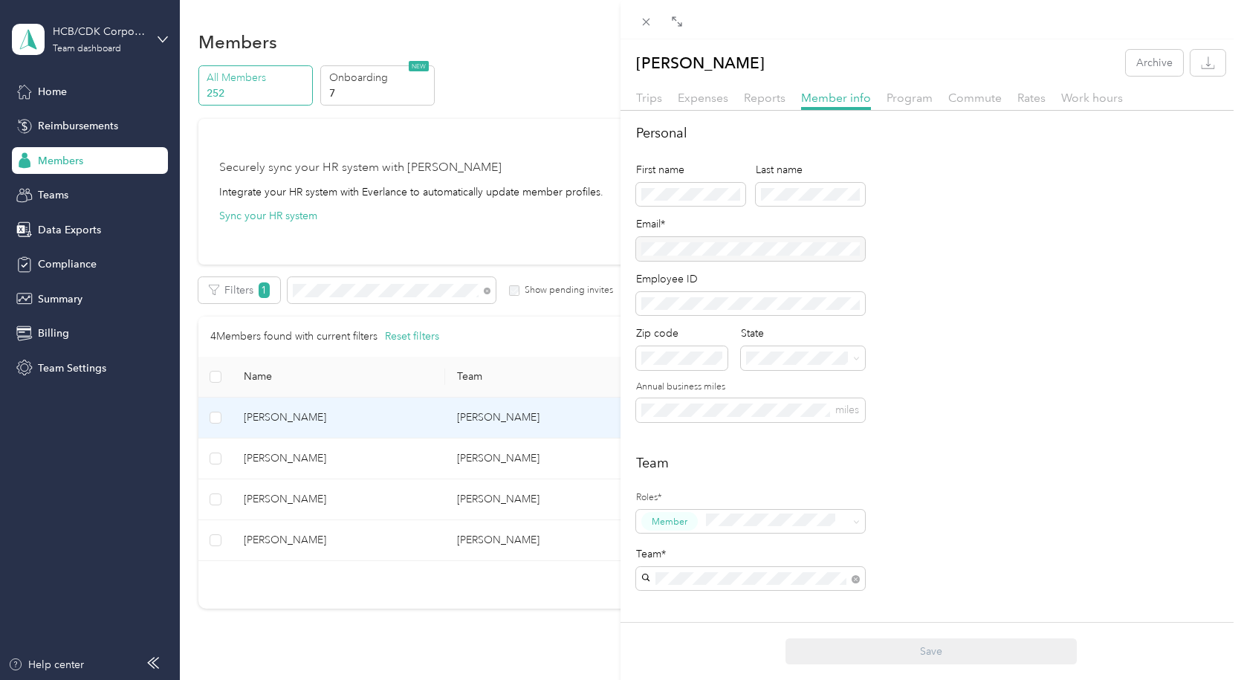
click at [488, 292] on div "[PERSON_NAME] Archive Trips Expenses Reports Member info Program Commute Rates …" at bounding box center [620, 340] width 1241 height 680
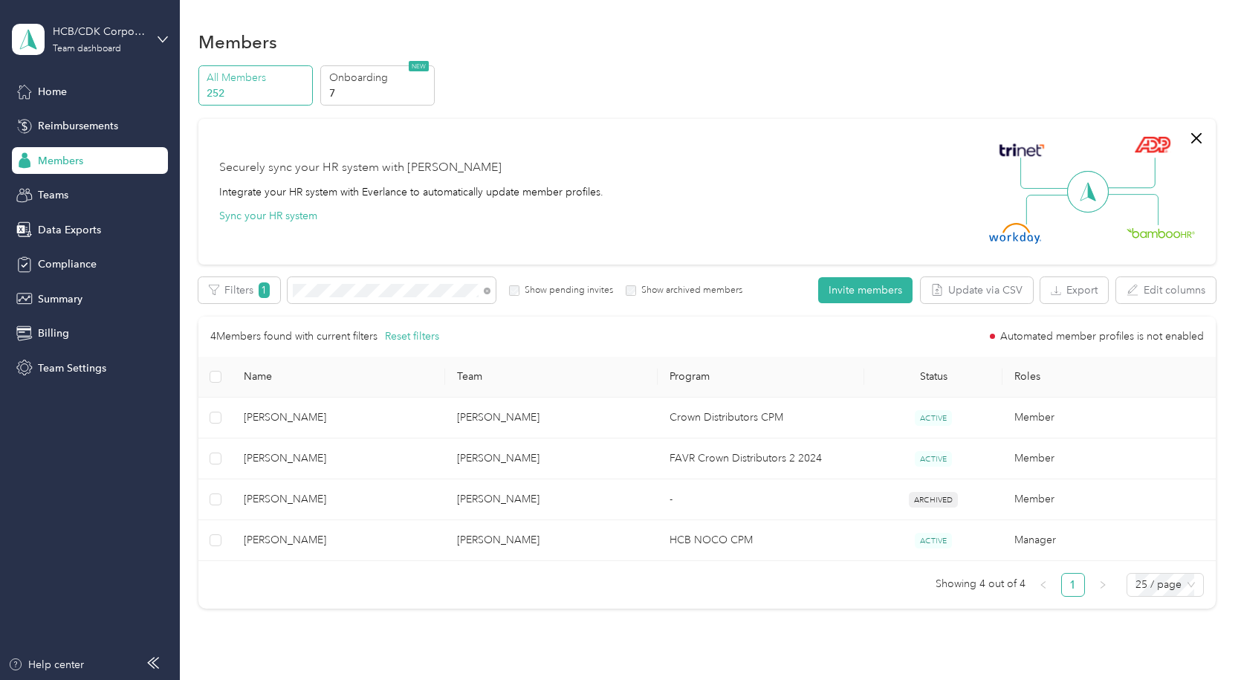
click at [430, 293] on div at bounding box center [620, 340] width 1241 height 680
click at [259, 294] on div "Filters 1 Show pending invites Show archived members" at bounding box center [470, 290] width 545 height 26
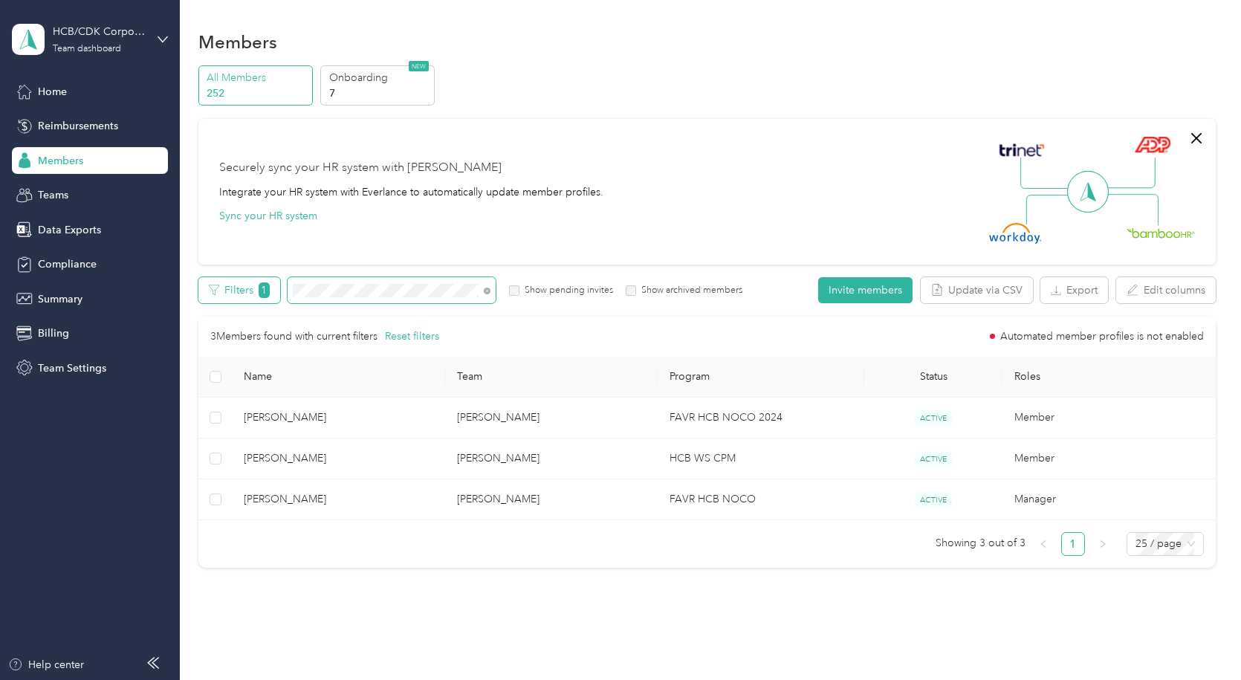
drag, startPoint x: 415, startPoint y: 282, endPoint x: 352, endPoint y: 280, distance: 63.2
click at [414, 281] on span at bounding box center [392, 290] width 208 height 26
click at [287, 301] on div "Filters 1 Show pending invites Show archived members" at bounding box center [470, 290] width 545 height 26
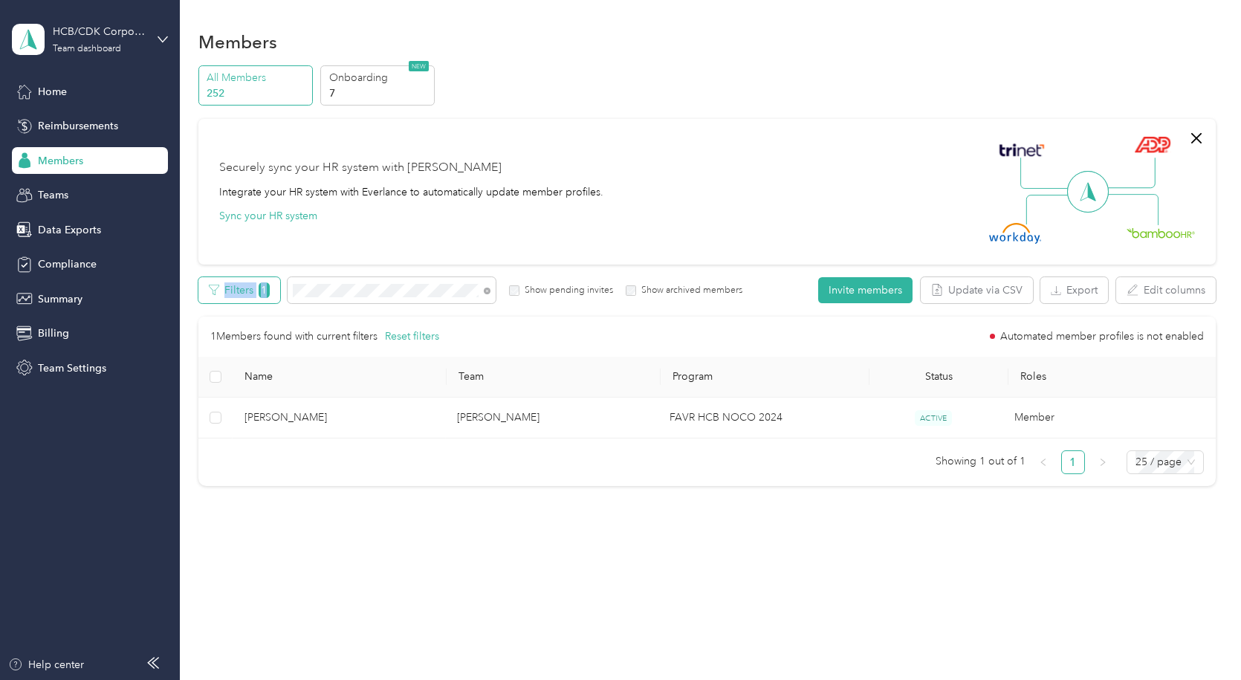
drag, startPoint x: 360, startPoint y: 282, endPoint x: 203, endPoint y: 292, distance: 157.9
click at [203, 292] on div "Filters 1 Show pending invites Show archived members" at bounding box center [470, 290] width 545 height 26
click at [438, 283] on span at bounding box center [392, 290] width 208 height 26
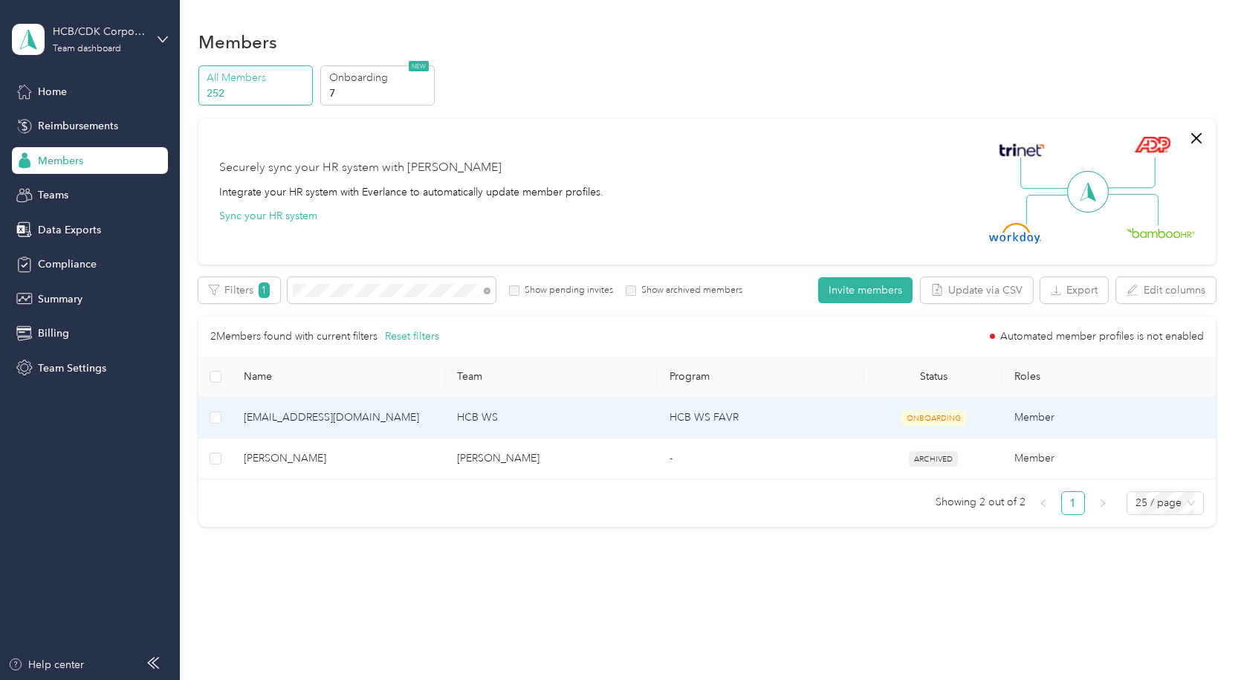
click at [474, 427] on td "HCB WS" at bounding box center [551, 418] width 213 height 41
click at [1028, 415] on td "Member" at bounding box center [1109, 418] width 213 height 41
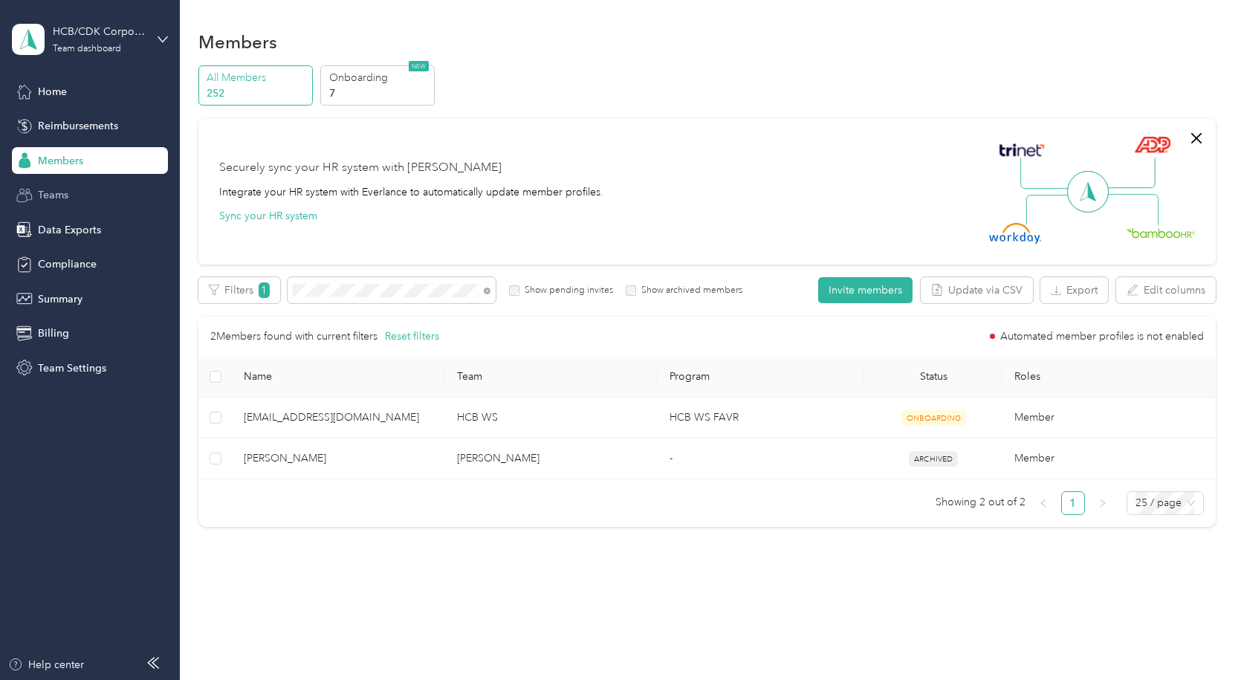
click at [61, 198] on span "Teams" at bounding box center [53, 195] width 30 height 16
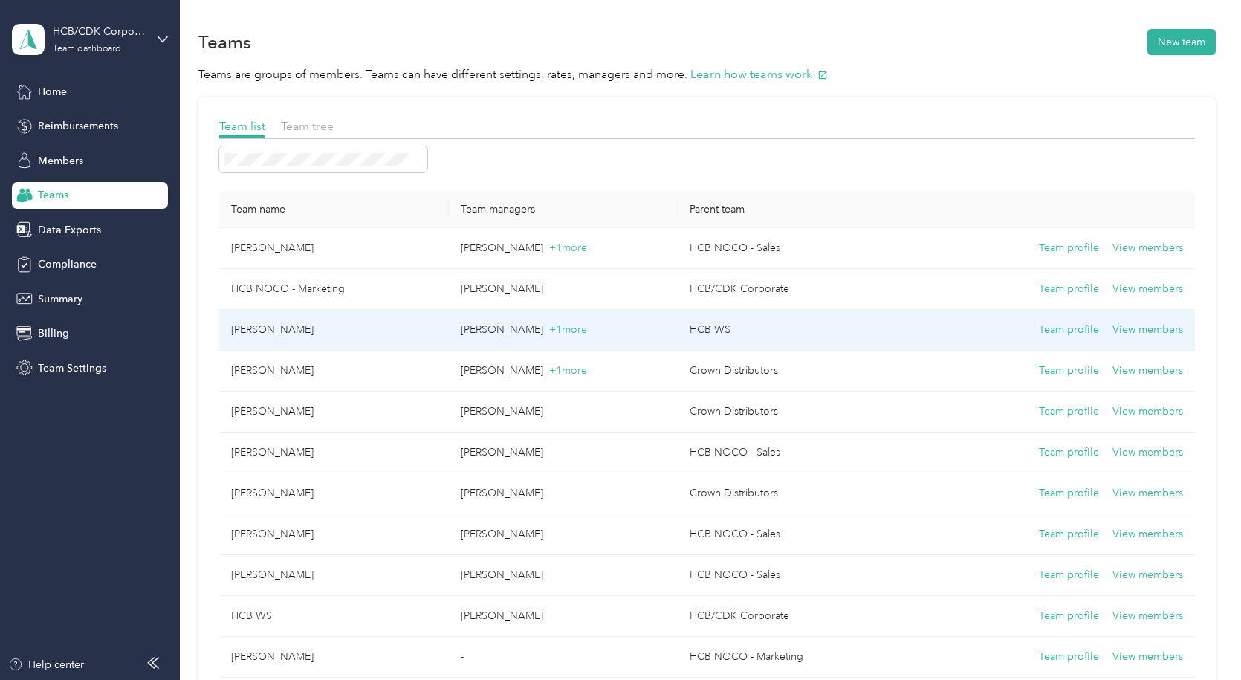
scroll to position [446, 0]
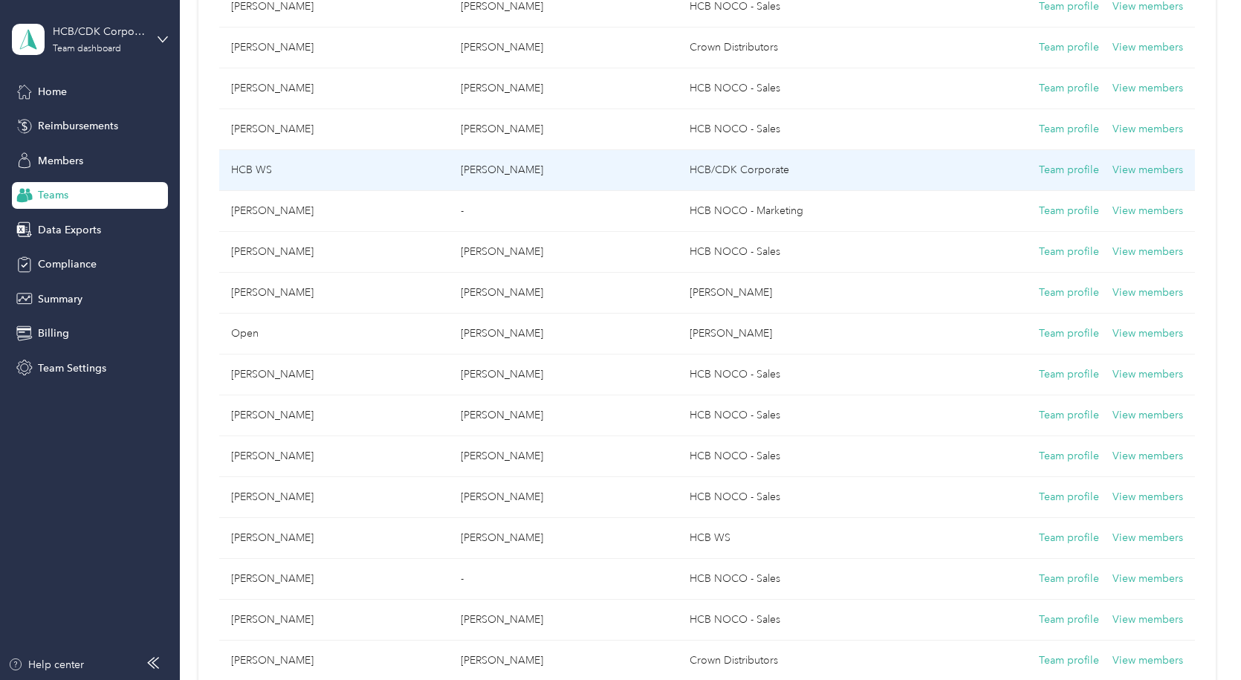
click at [280, 168] on td "HCB WS" at bounding box center [334, 170] width 230 height 41
